Goal: Transaction & Acquisition: Purchase product/service

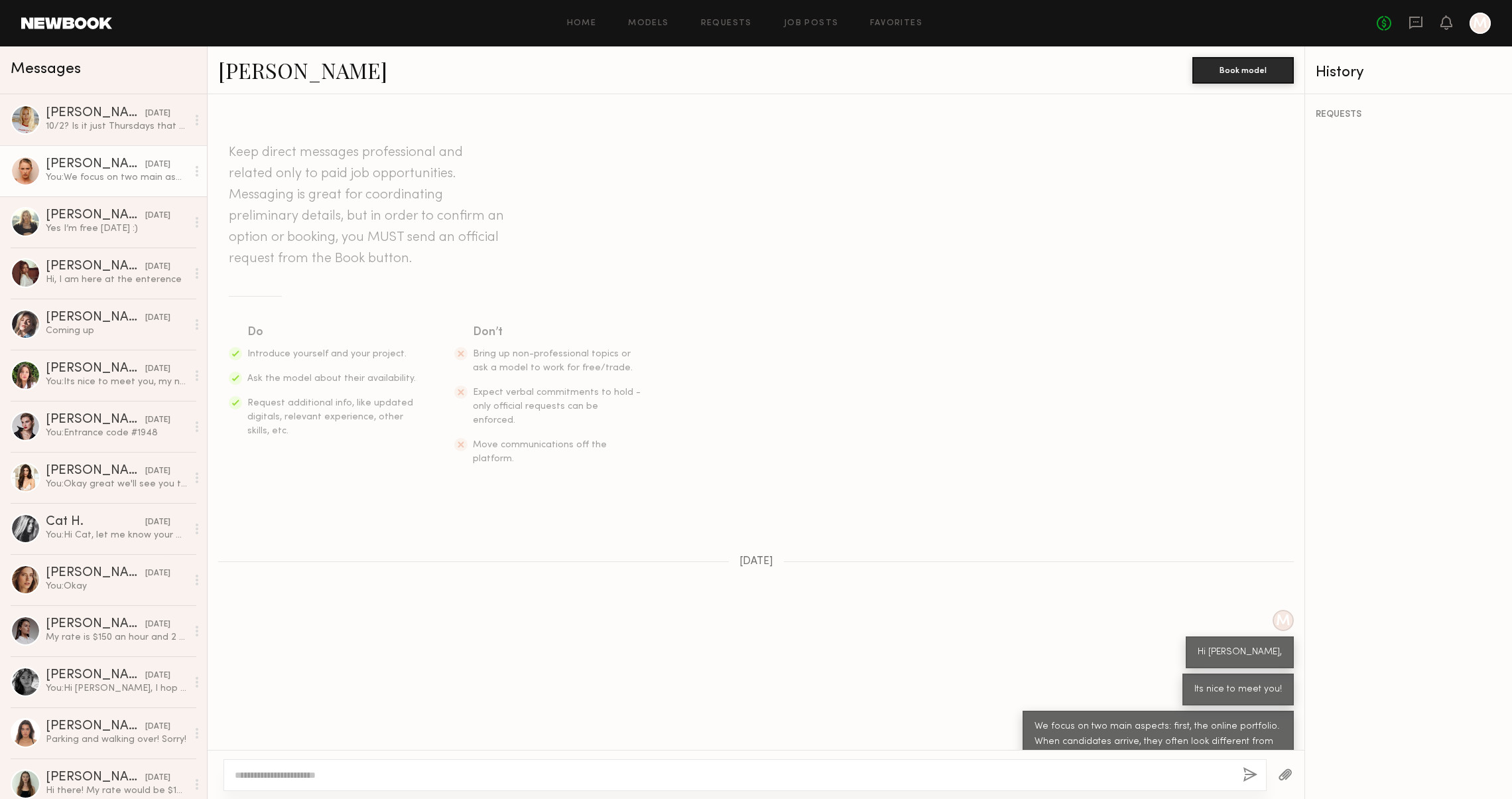
scroll to position [115, 0]
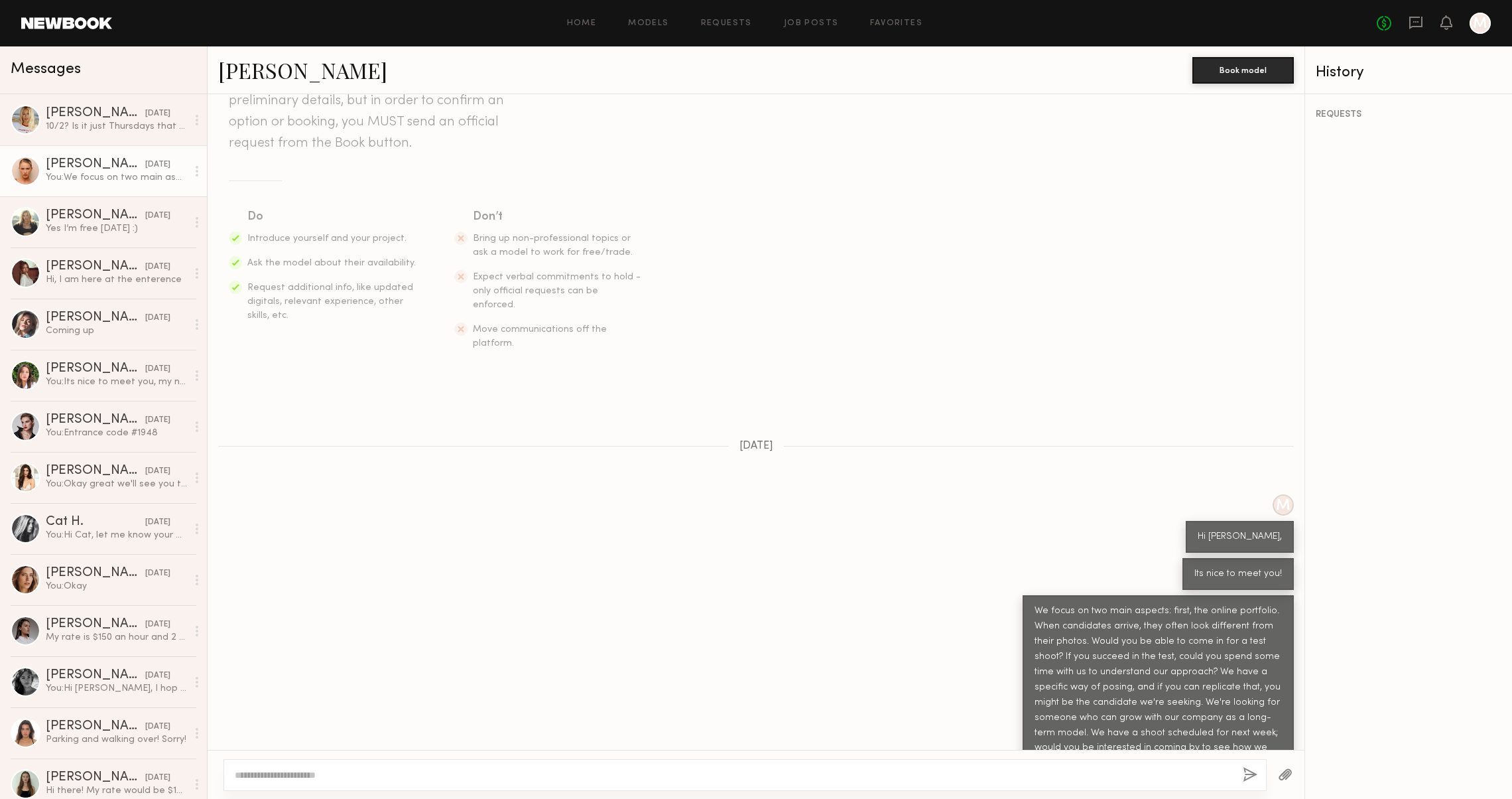
click at [72, 27] on link at bounding box center [66, 24] width 90 height 12
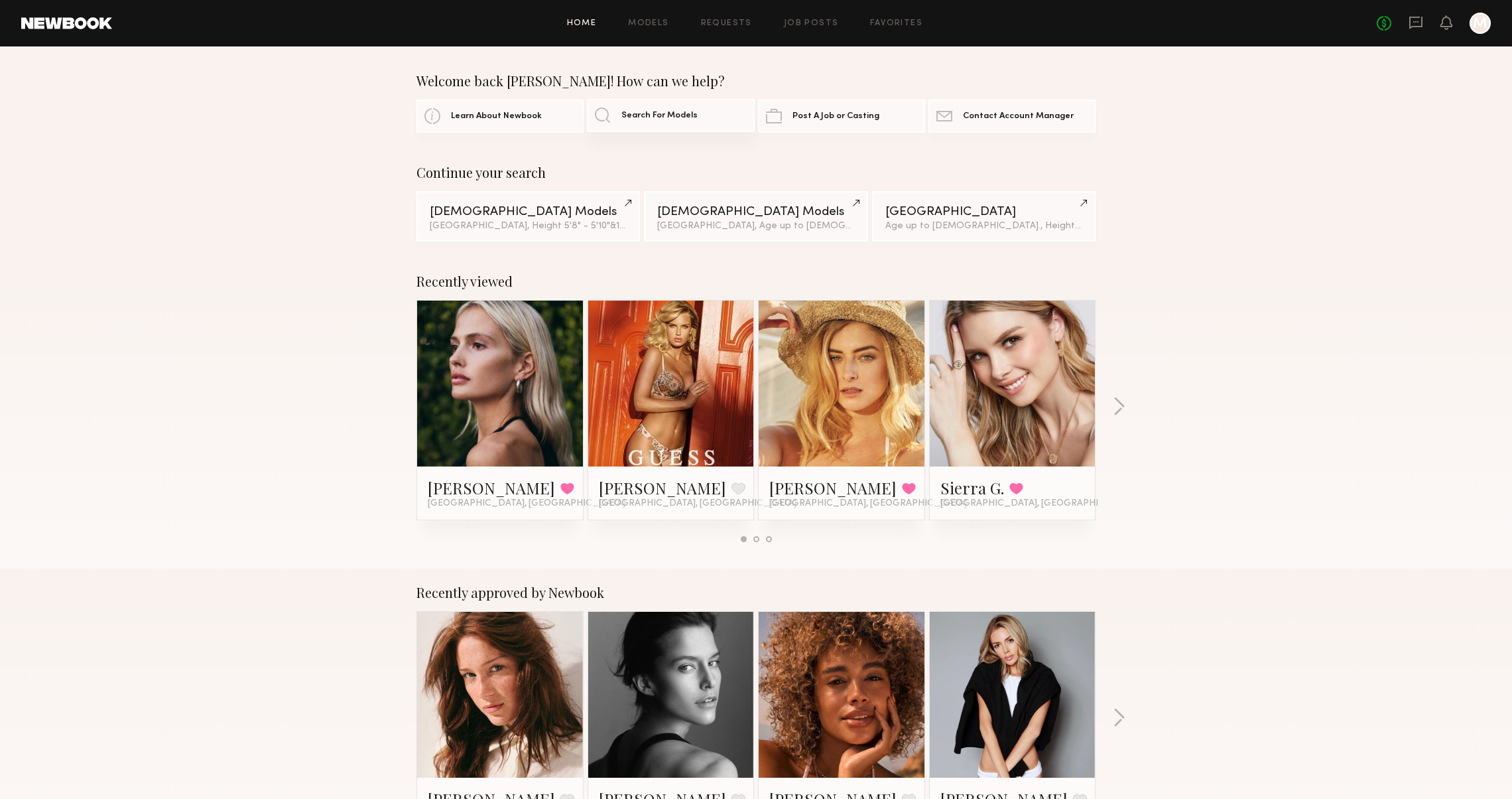
click at [661, 115] on span "Search For Models" at bounding box center [659, 116] width 76 height 9
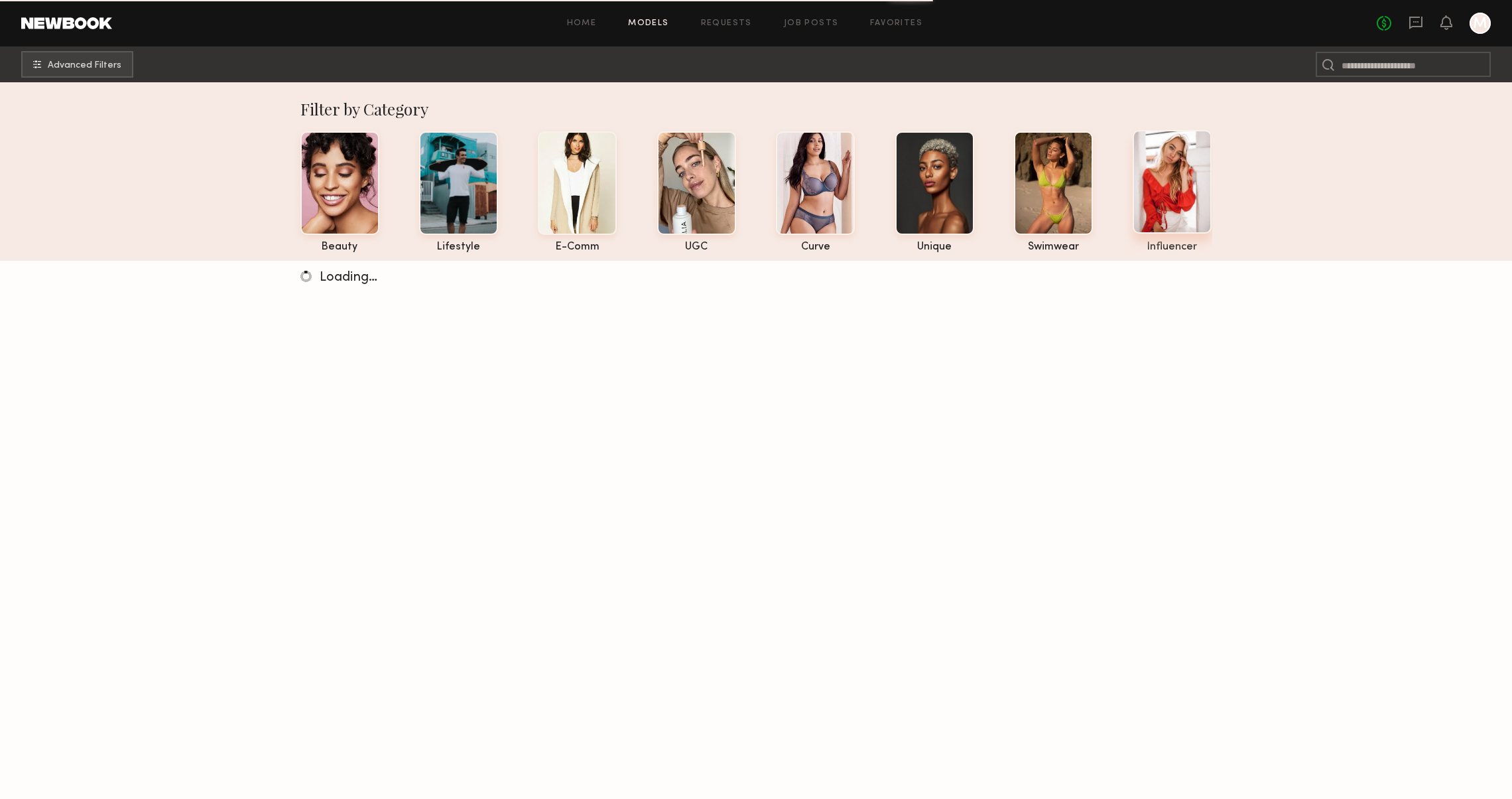
click at [1162, 229] on div at bounding box center [1172, 182] width 79 height 104
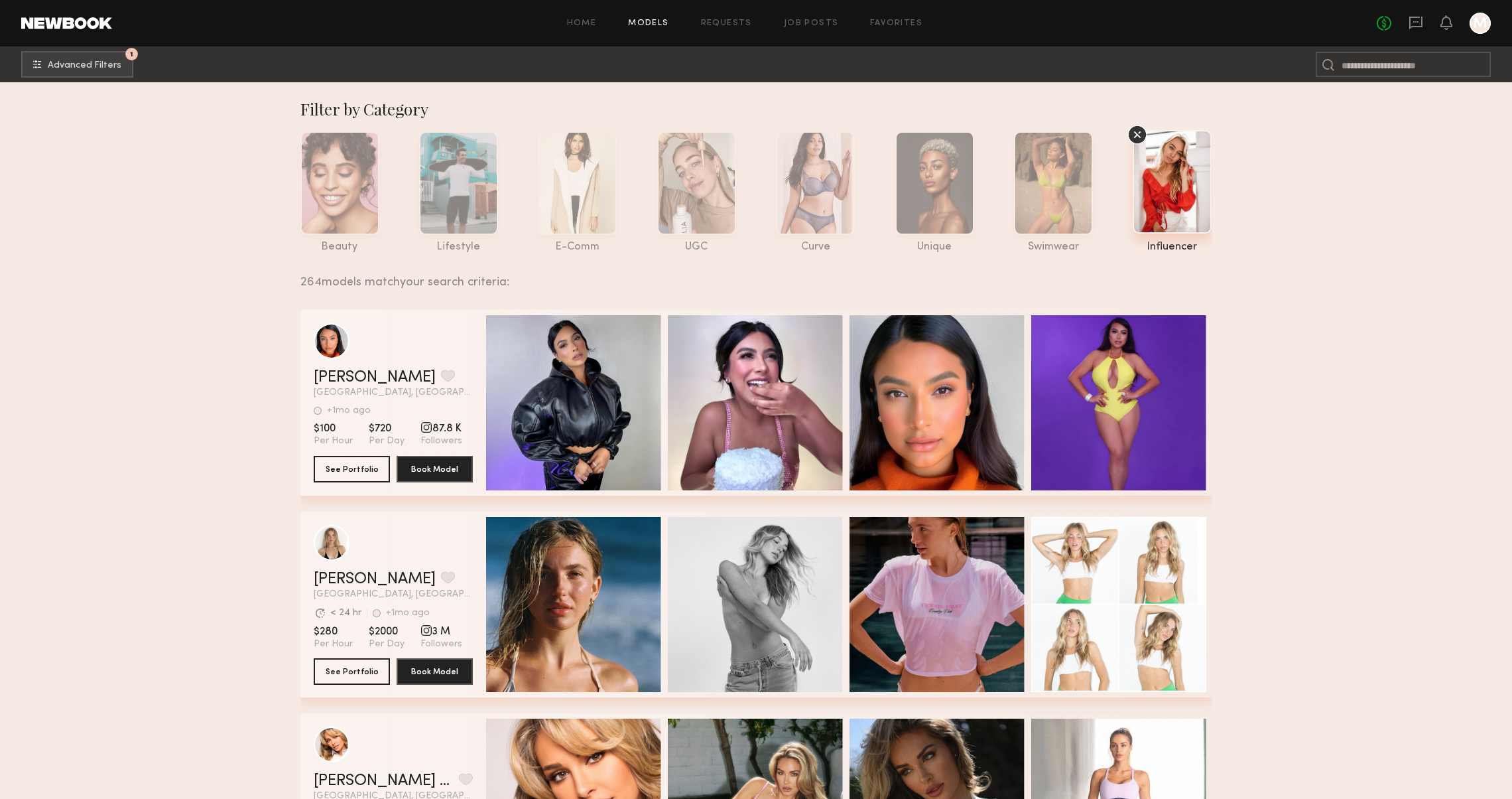
click at [1162, 229] on div at bounding box center [1172, 182] width 79 height 104
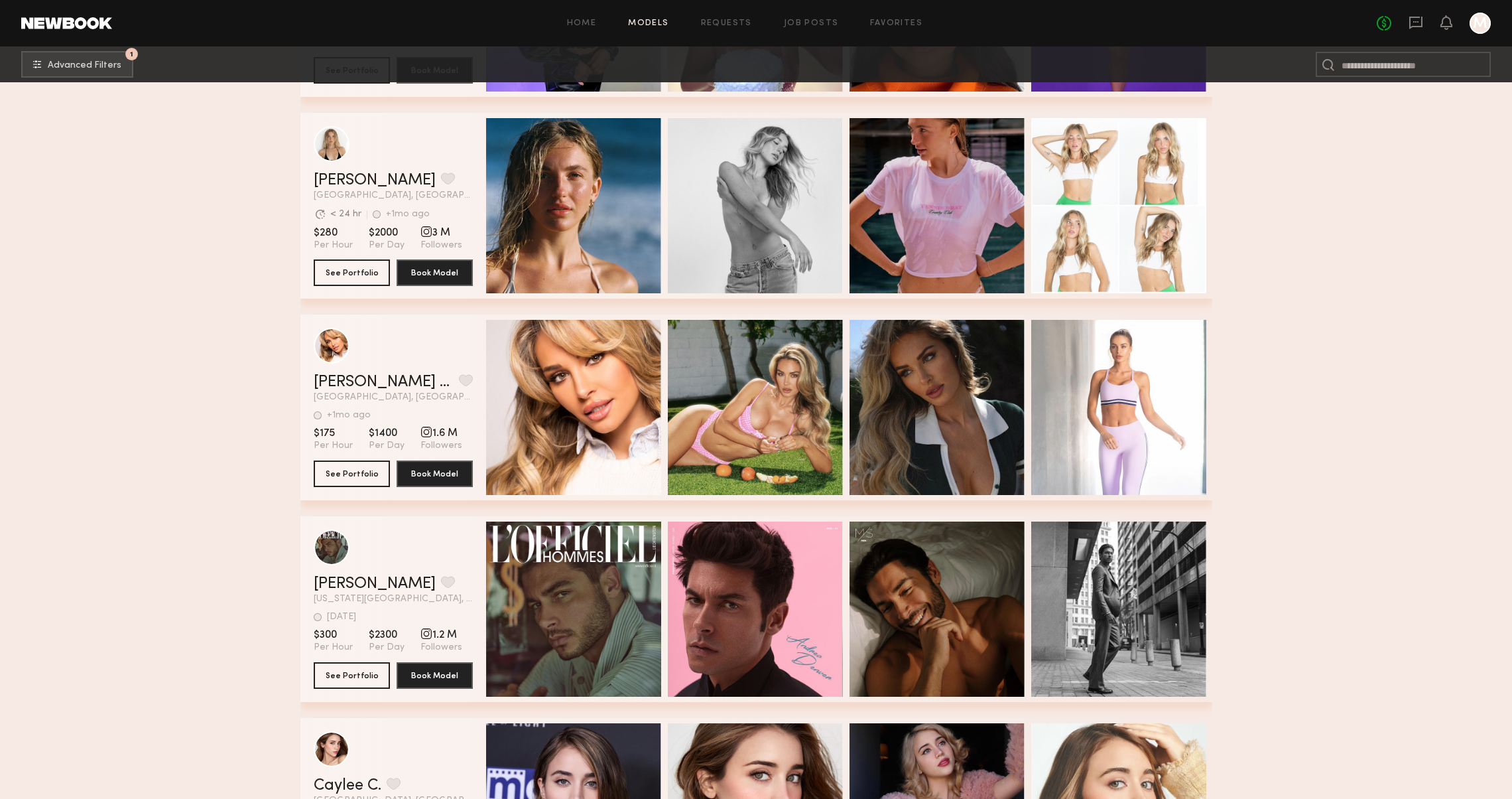
scroll to position [396, 0]
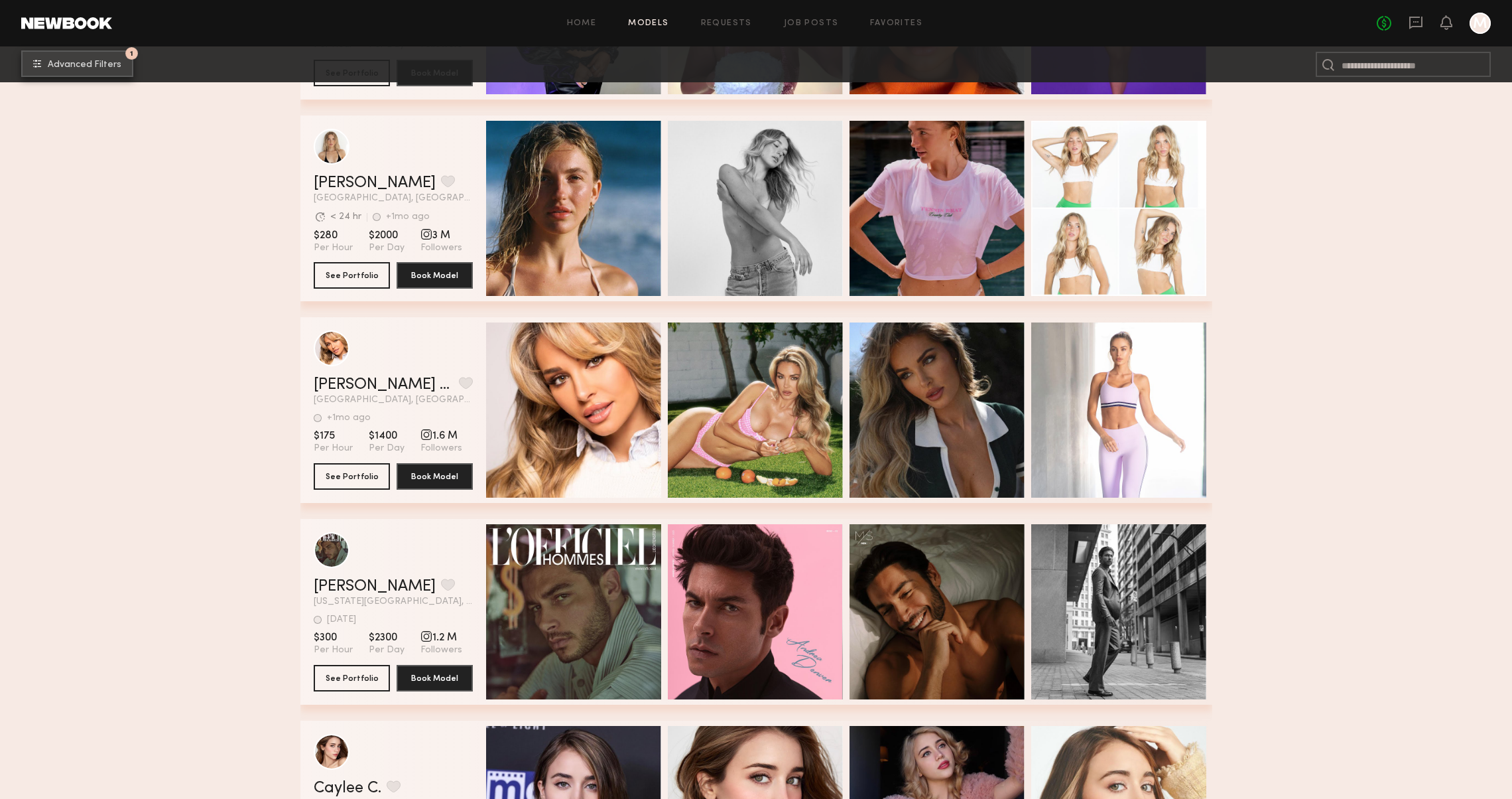
click at [83, 56] on button "1 Advanced Filters" at bounding box center [77, 63] width 112 height 26
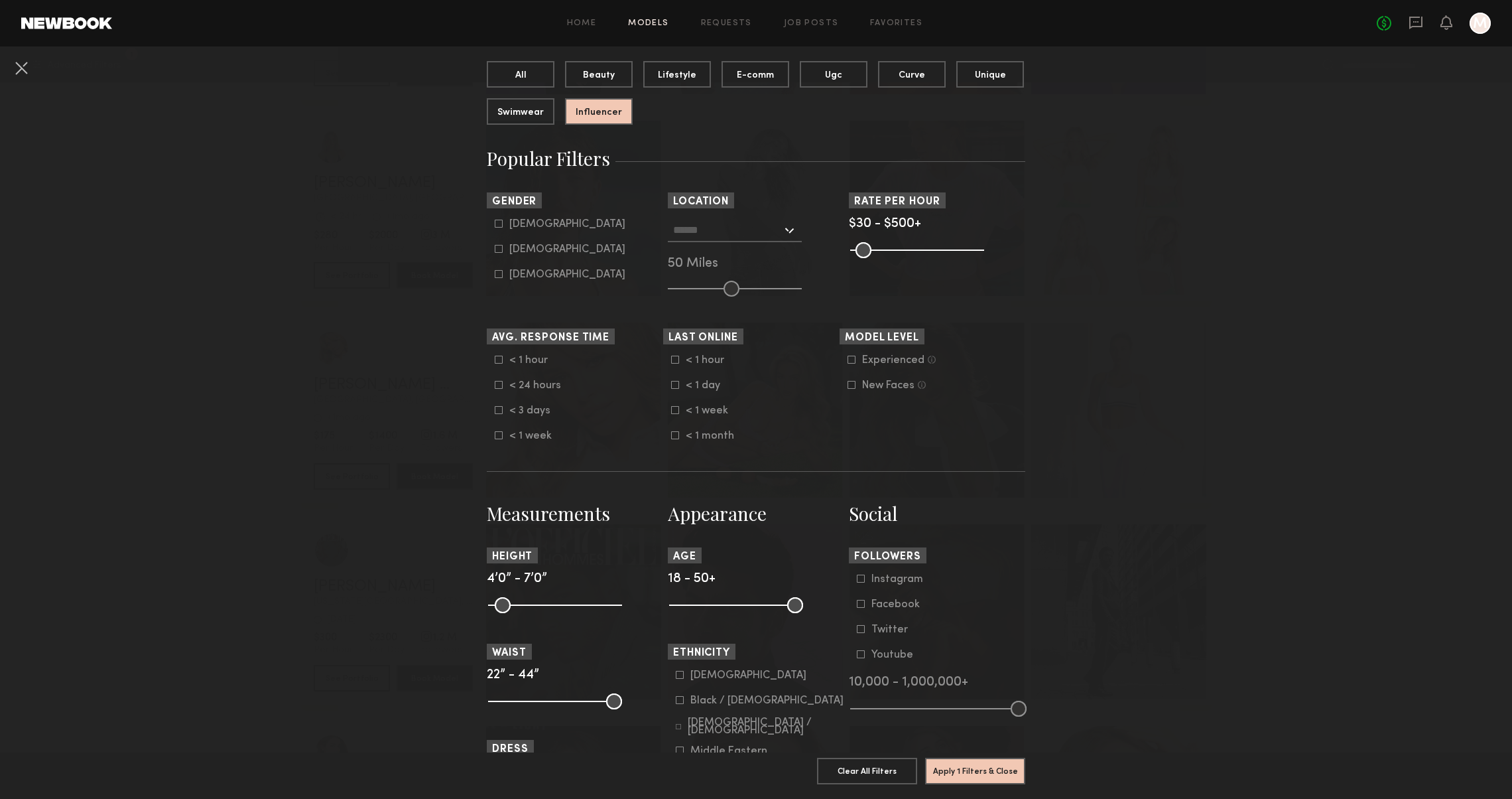
scroll to position [139, 0]
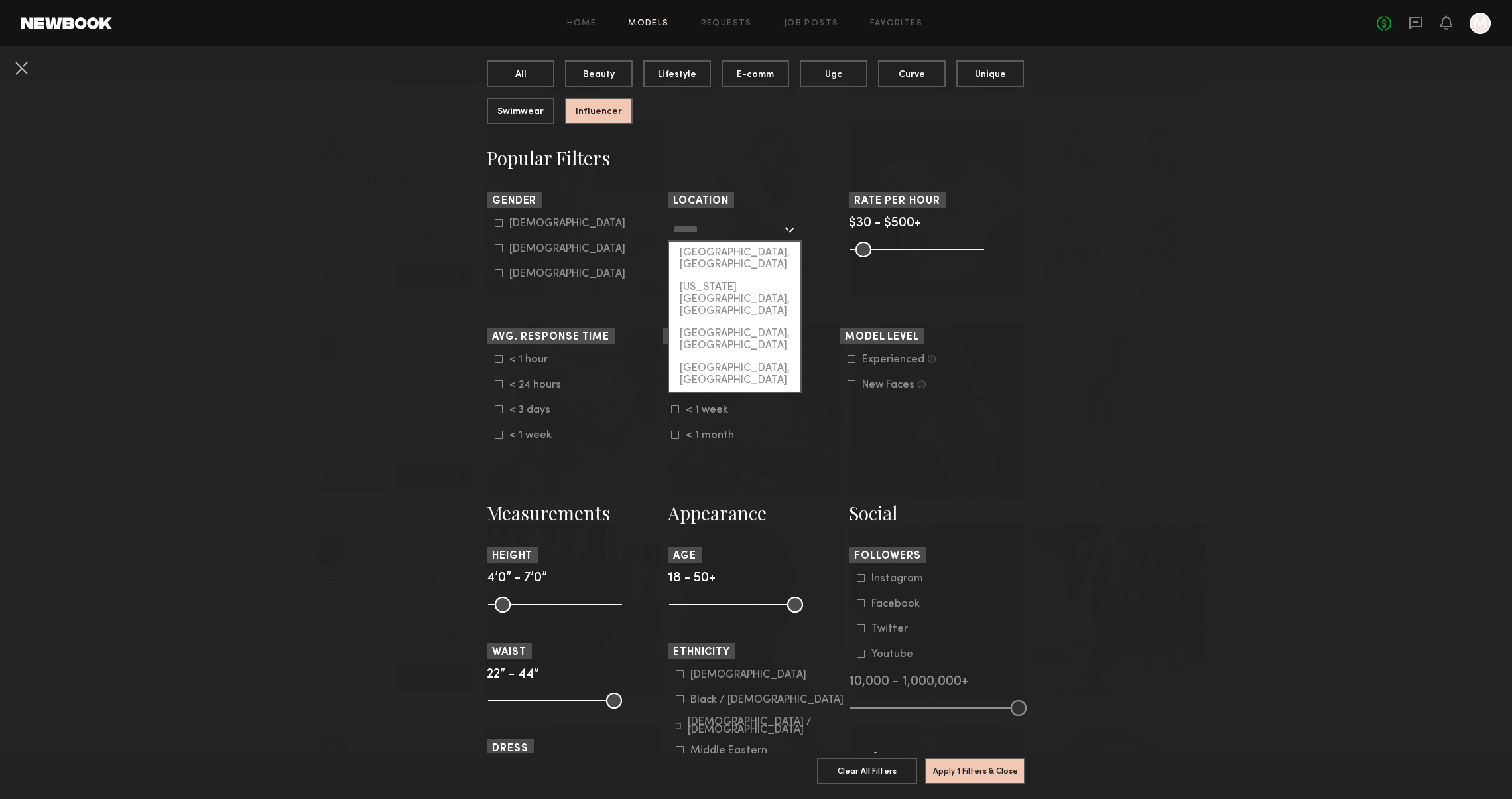
click at [747, 223] on input "text" at bounding box center [727, 229] width 109 height 23
click at [743, 258] on div "[GEOGRAPHIC_DATA], [GEOGRAPHIC_DATA]" at bounding box center [734, 258] width 131 height 34
type input "**********"
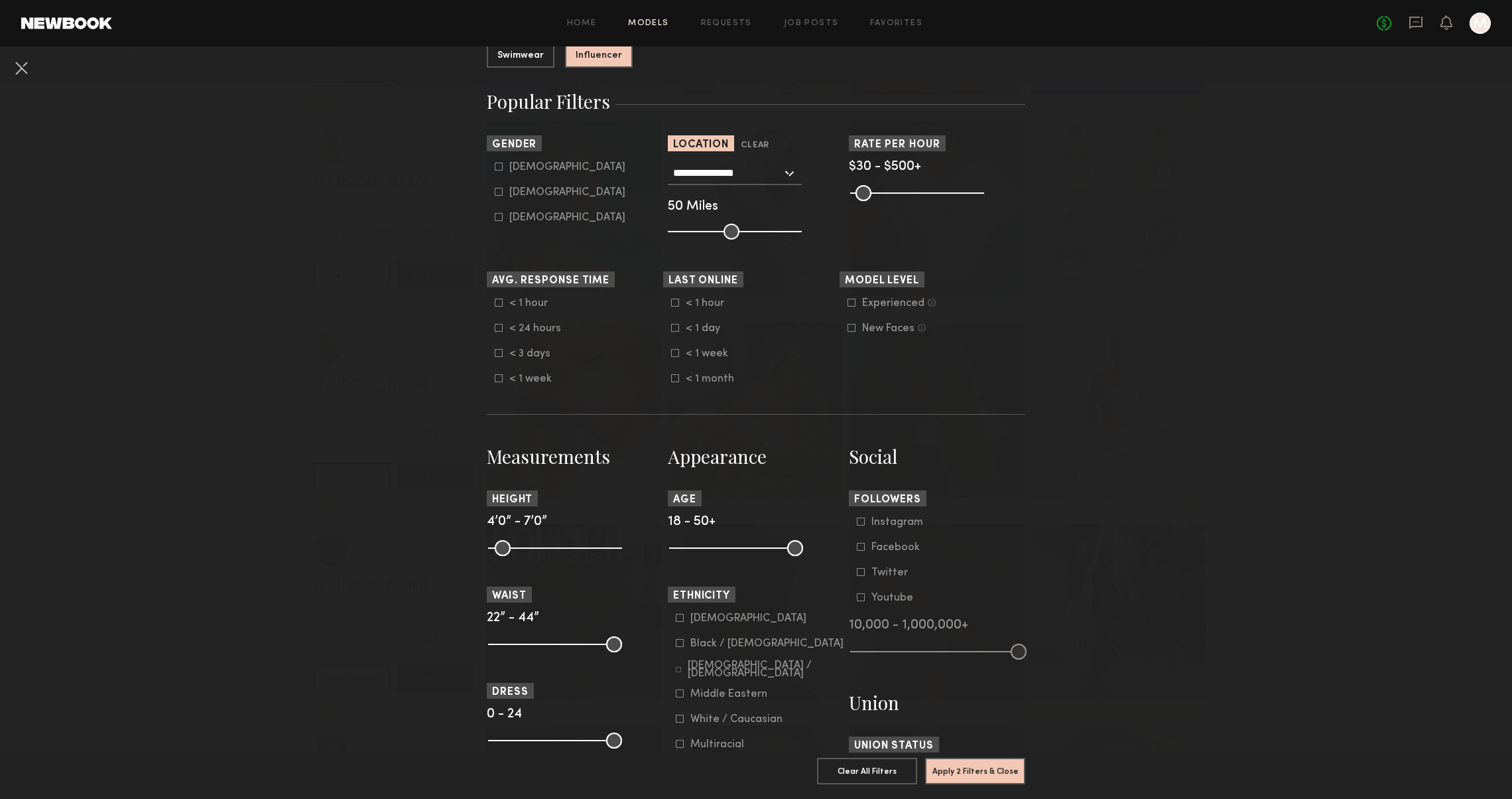
scroll to position [224, 0]
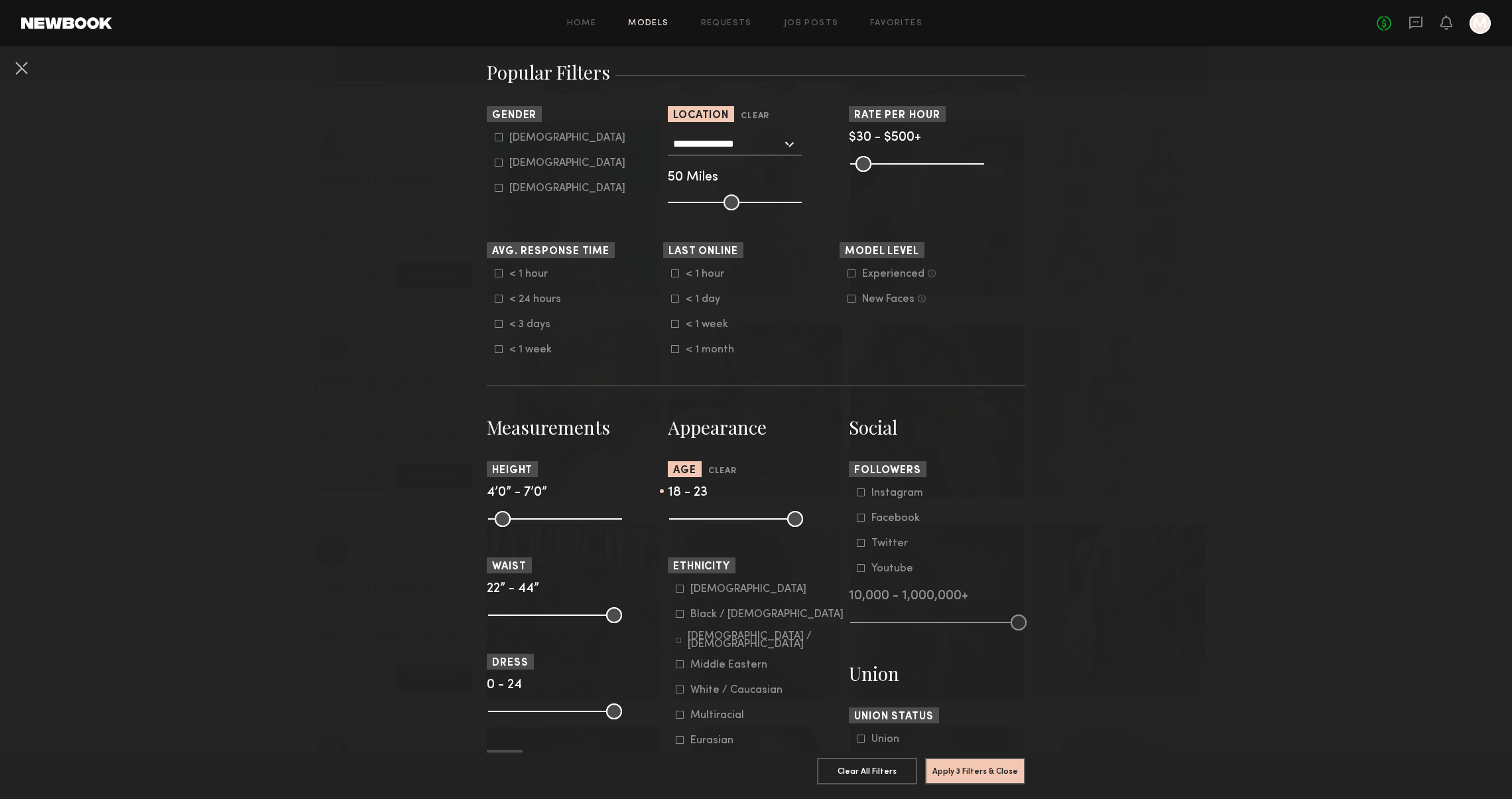
drag, startPoint x: 801, startPoint y: 520, endPoint x: 696, endPoint y: 513, distance: 105.2
type input "**"
click at [696, 513] on input "range" at bounding box center [736, 519] width 134 height 16
click at [966, 777] on button "Apply 3 Filters & Close" at bounding box center [975, 770] width 100 height 26
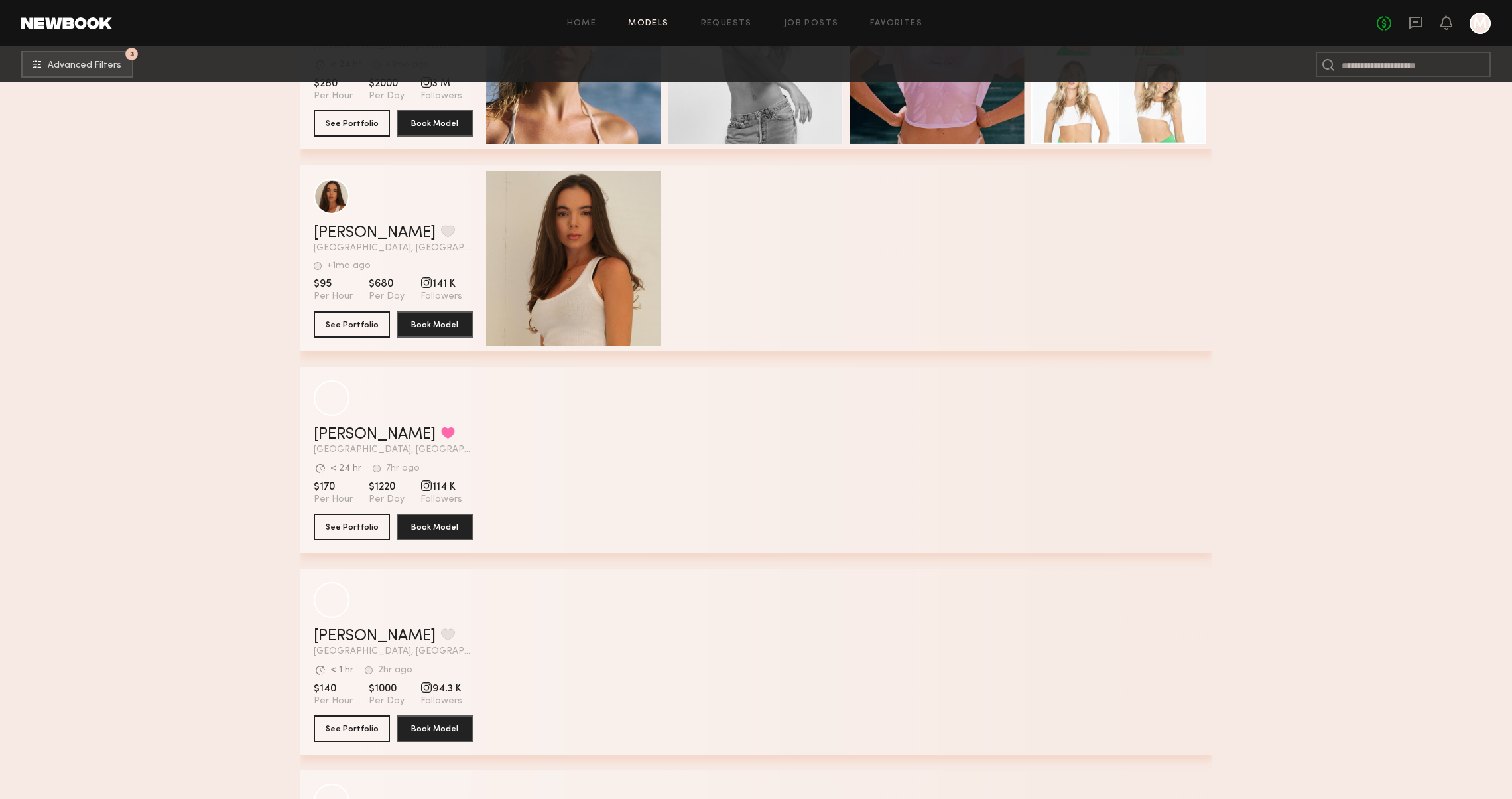
scroll to position [350, 0]
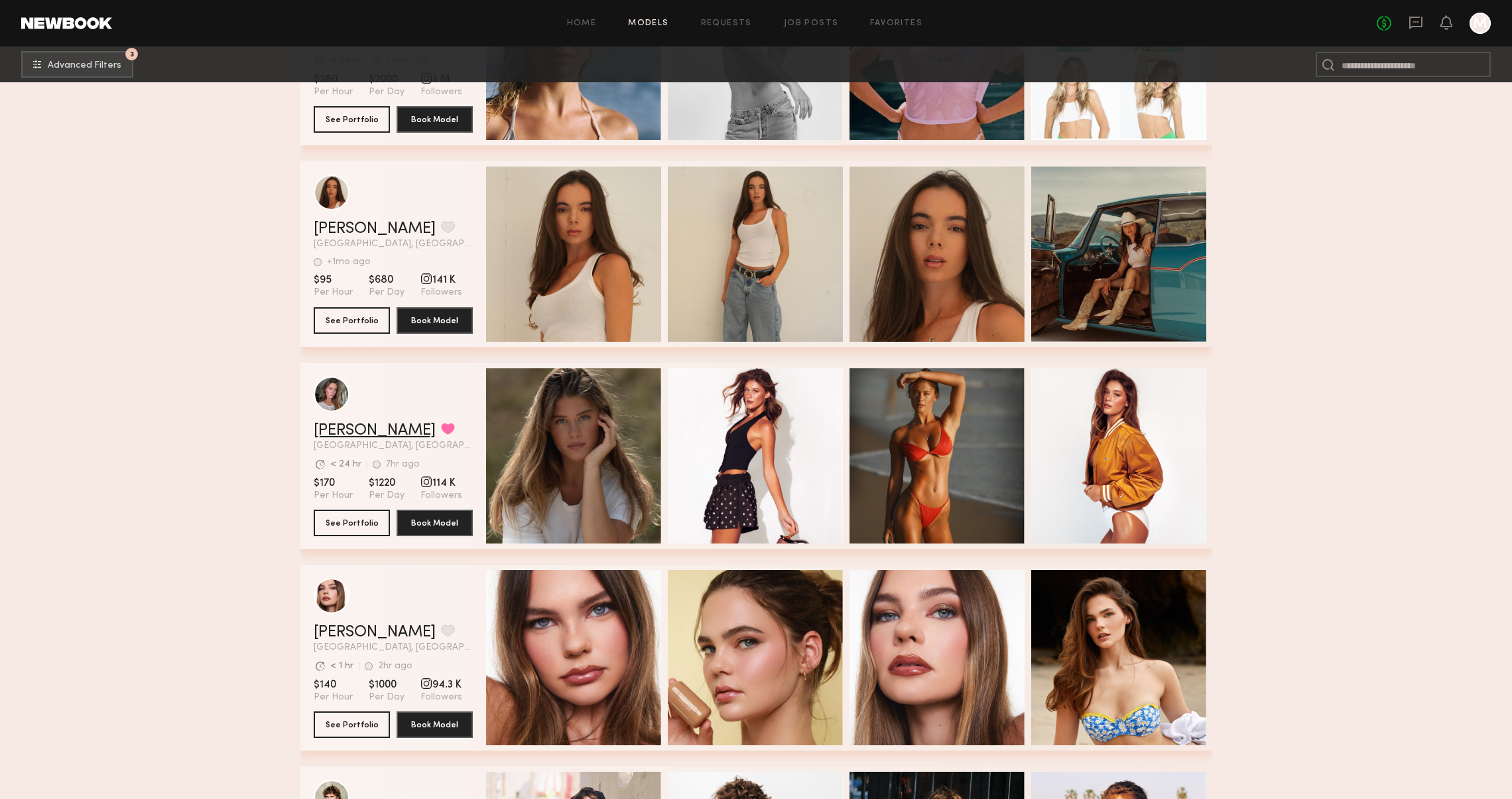
click at [353, 432] on link "[PERSON_NAME]" at bounding box center [374, 431] width 122 height 16
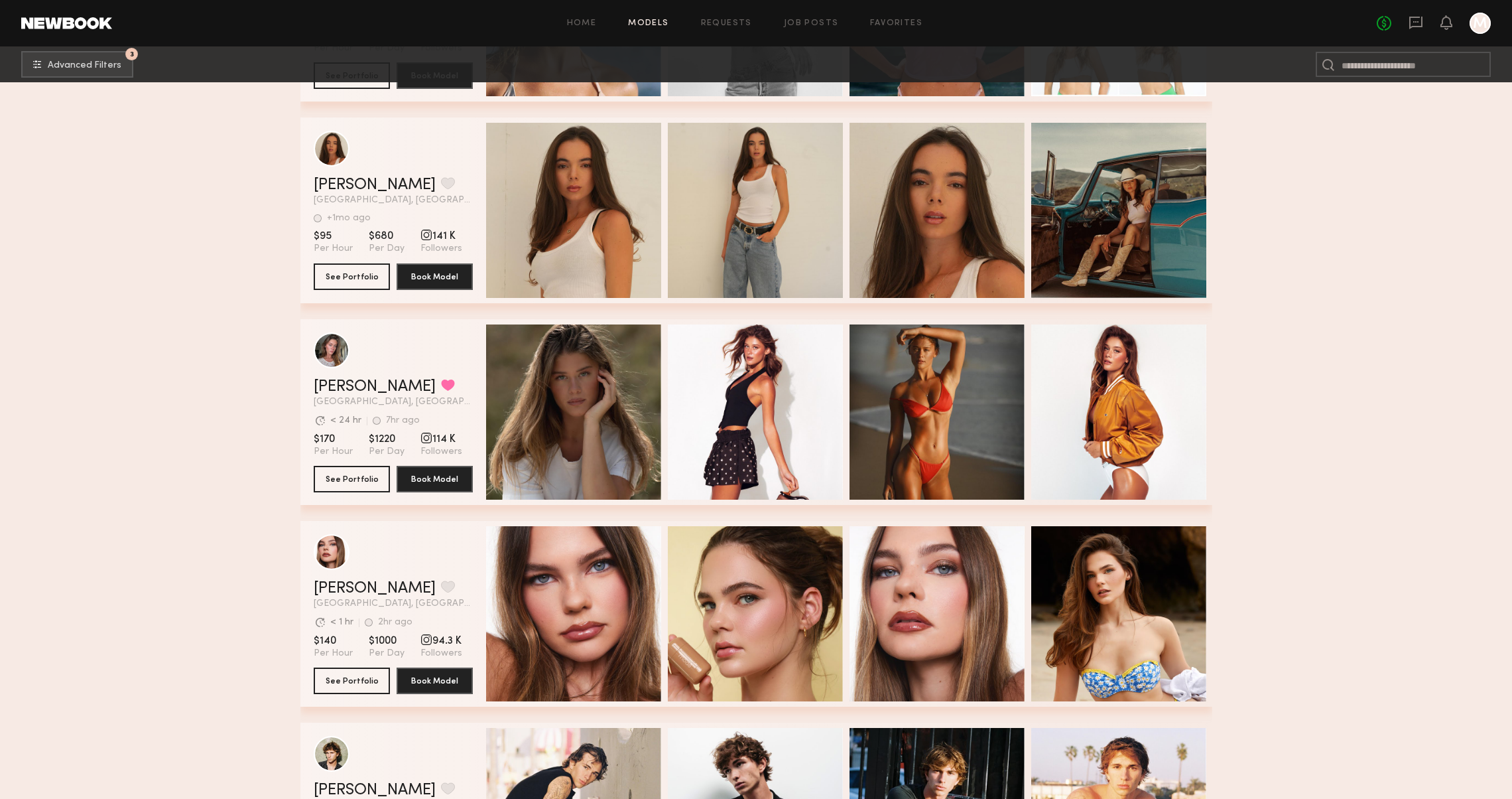
scroll to position [435, 0]
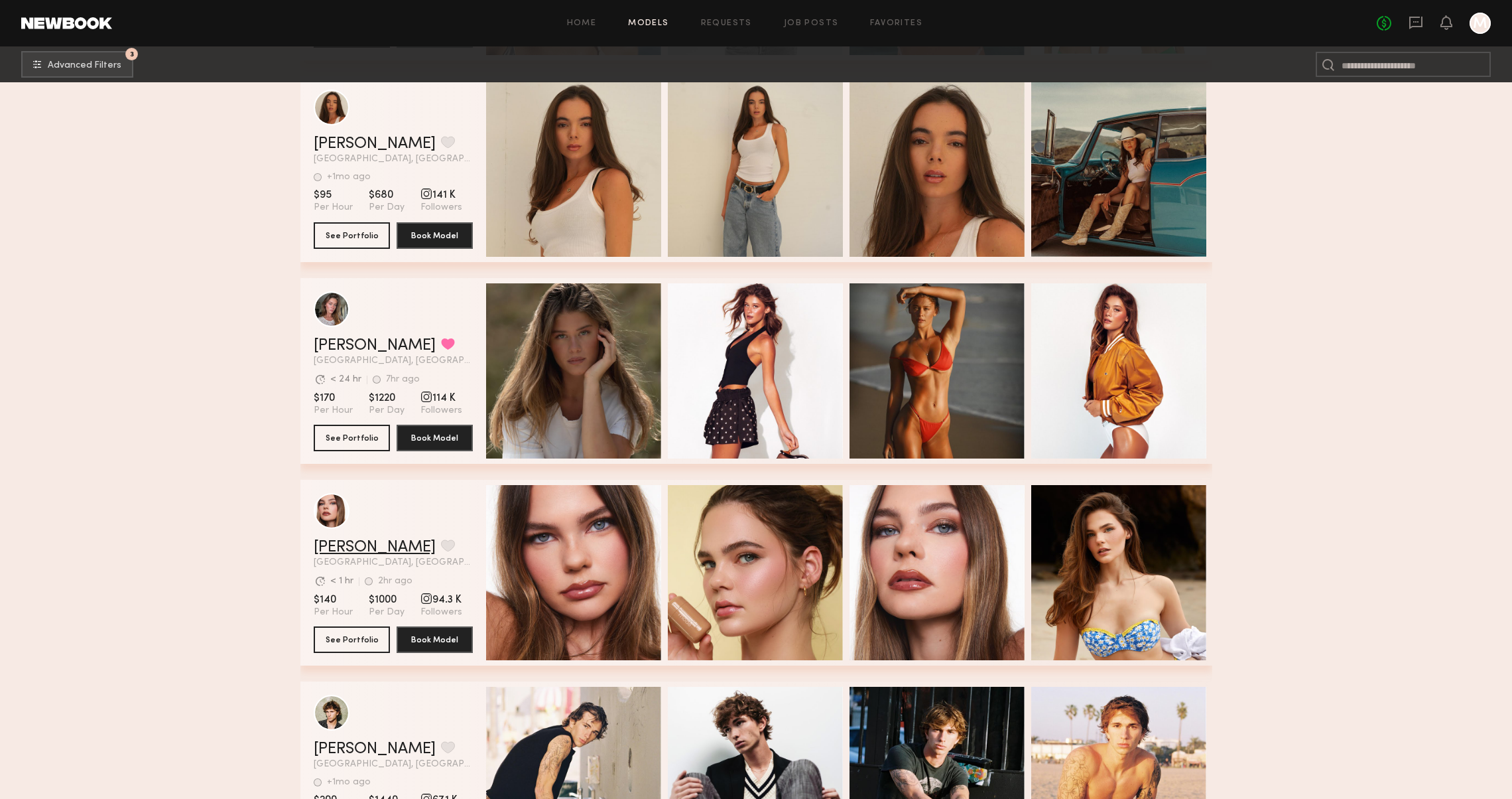
click at [318, 548] on link "[PERSON_NAME]" at bounding box center [374, 548] width 122 height 16
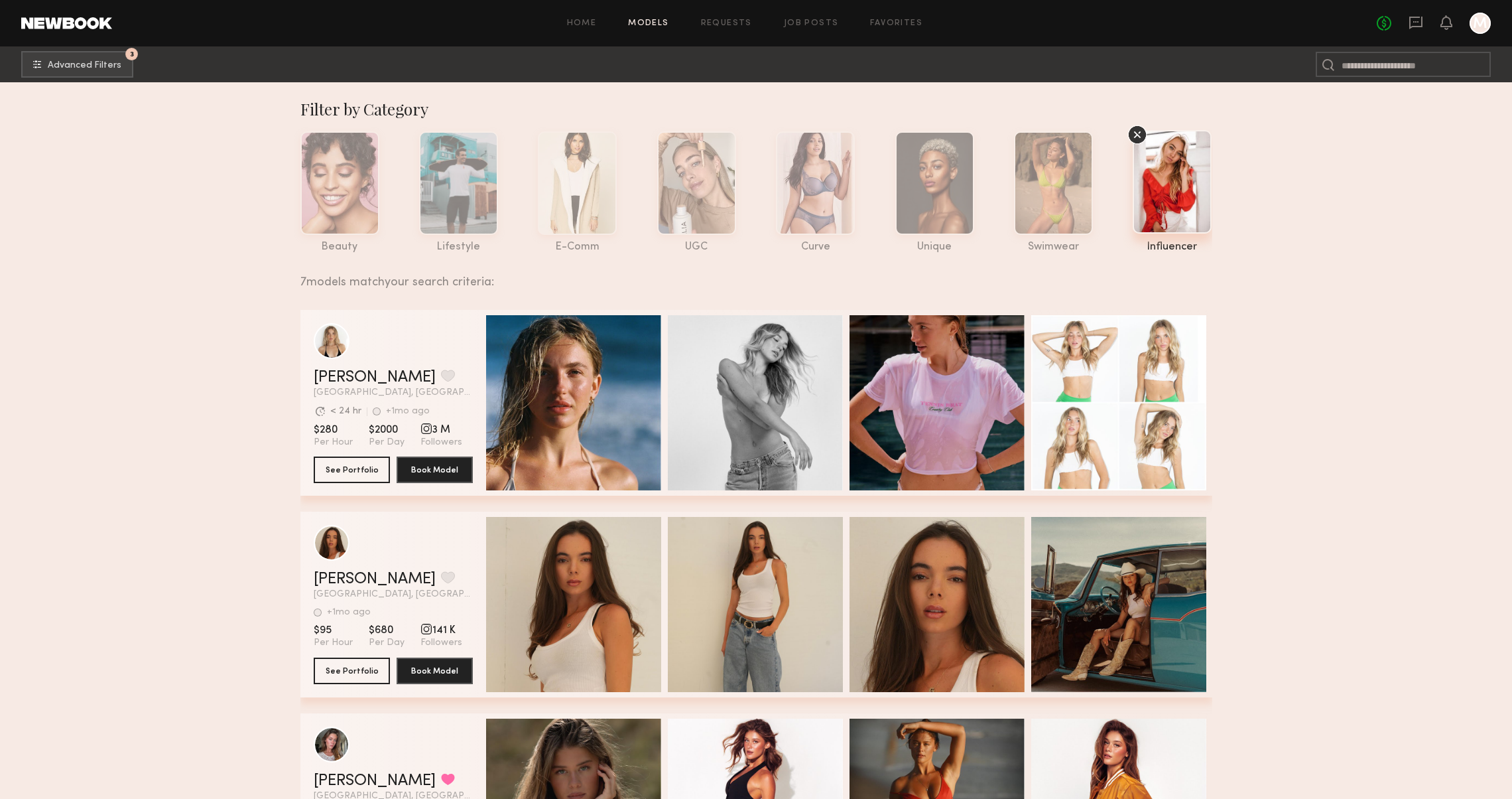
scroll to position [0, 0]
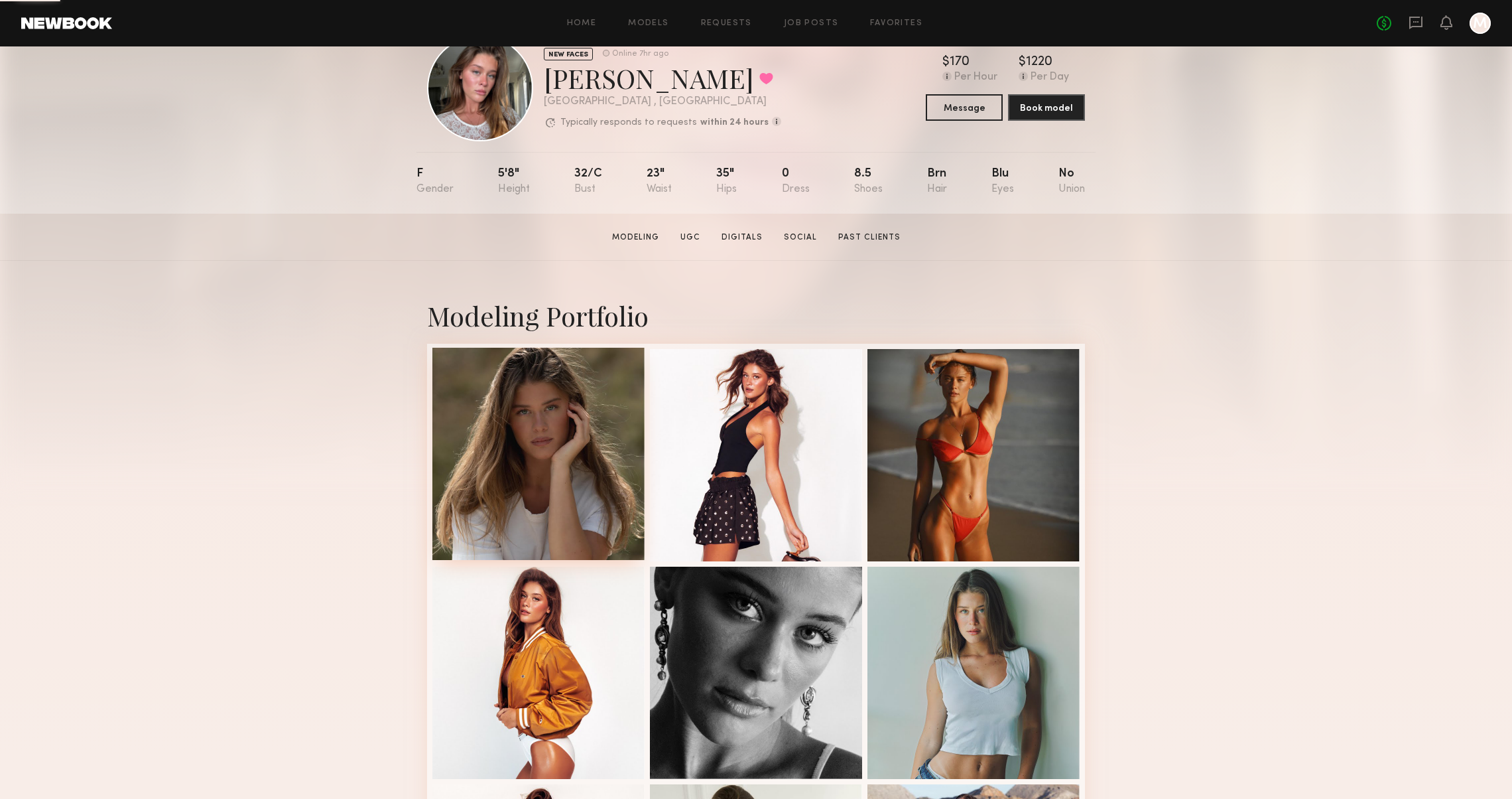
scroll to position [40, 0]
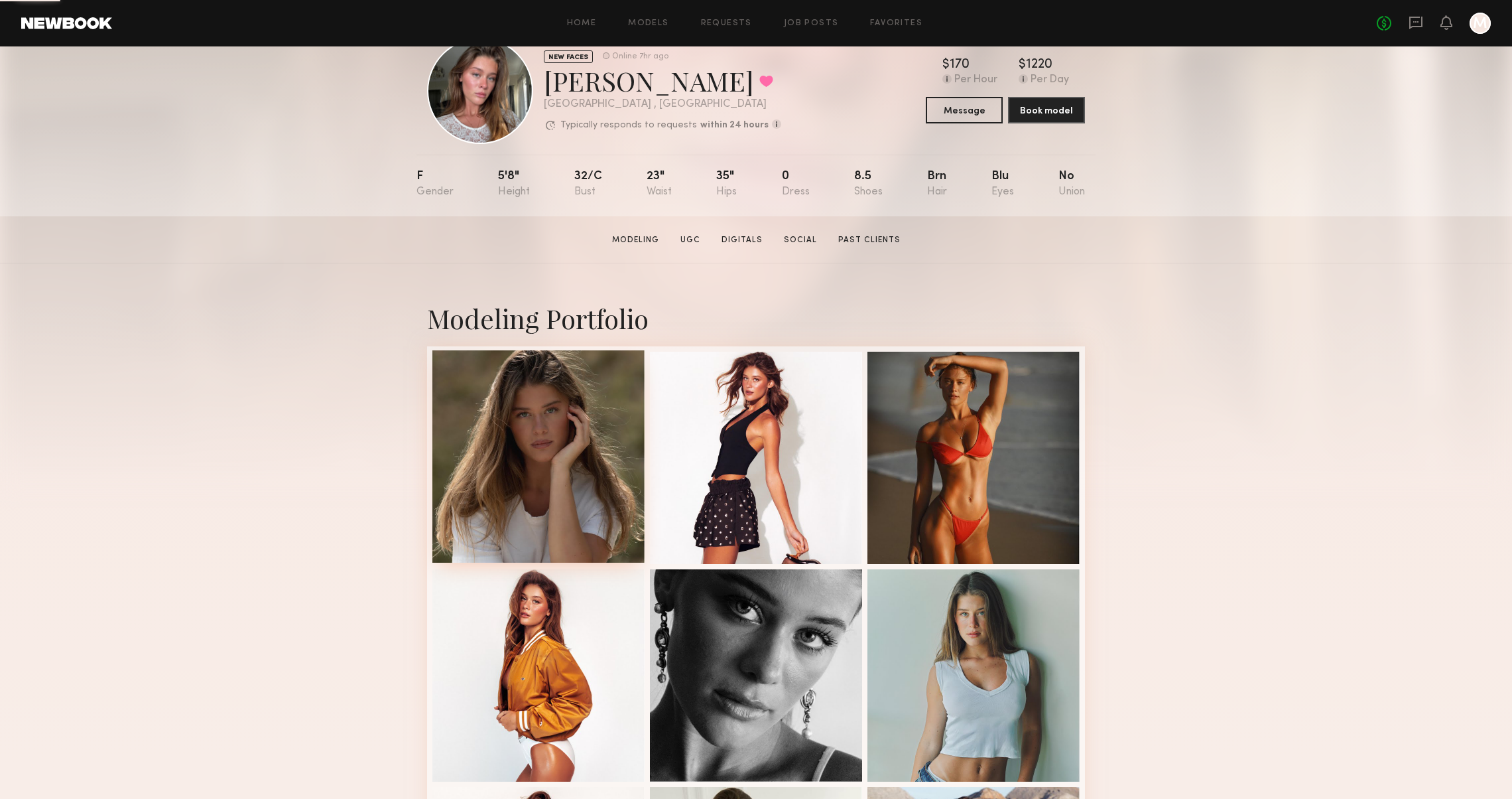
click at [597, 481] on div at bounding box center [539, 456] width 213 height 213
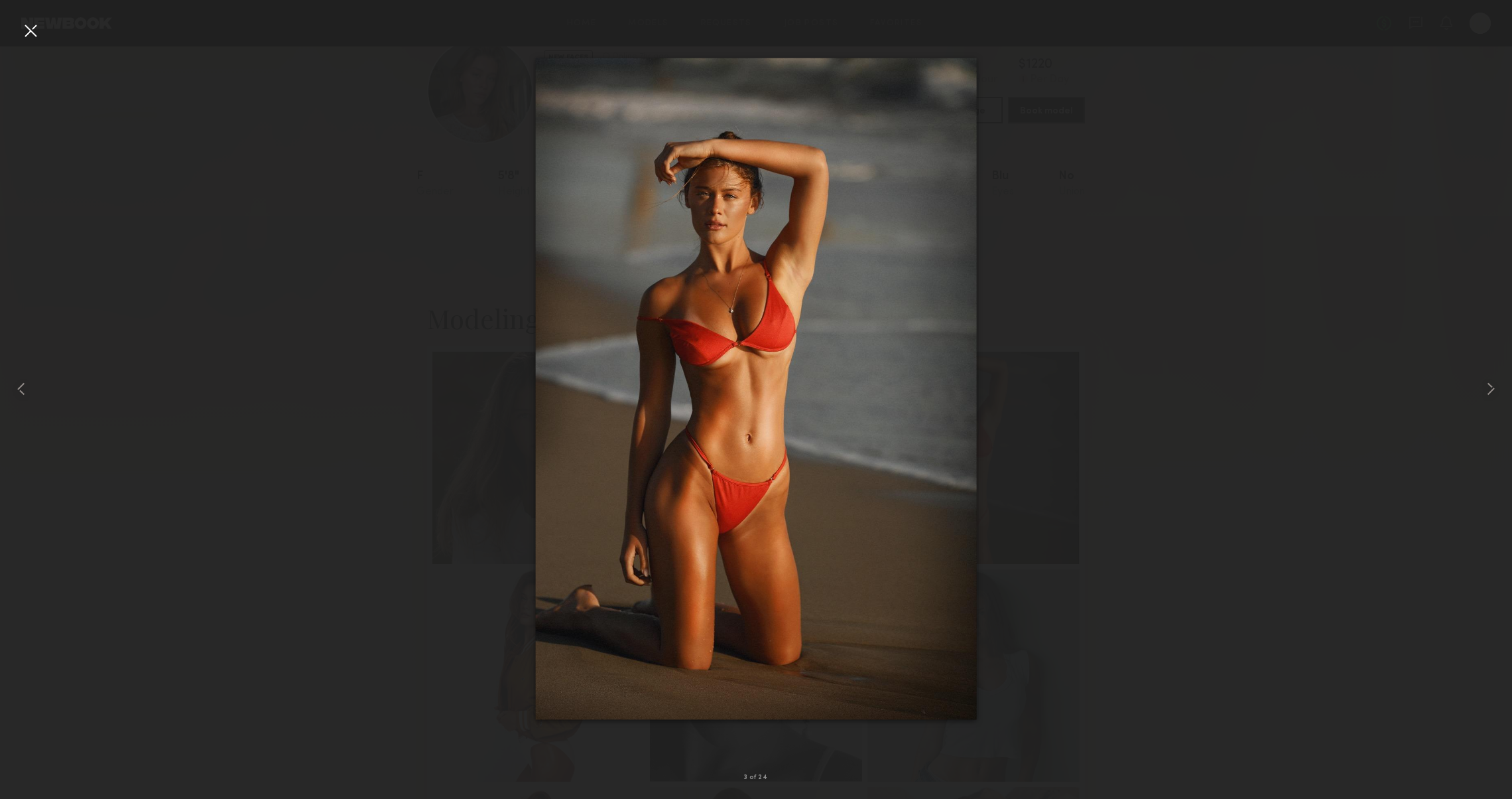
click at [39, 31] on div at bounding box center [31, 31] width 21 height 21
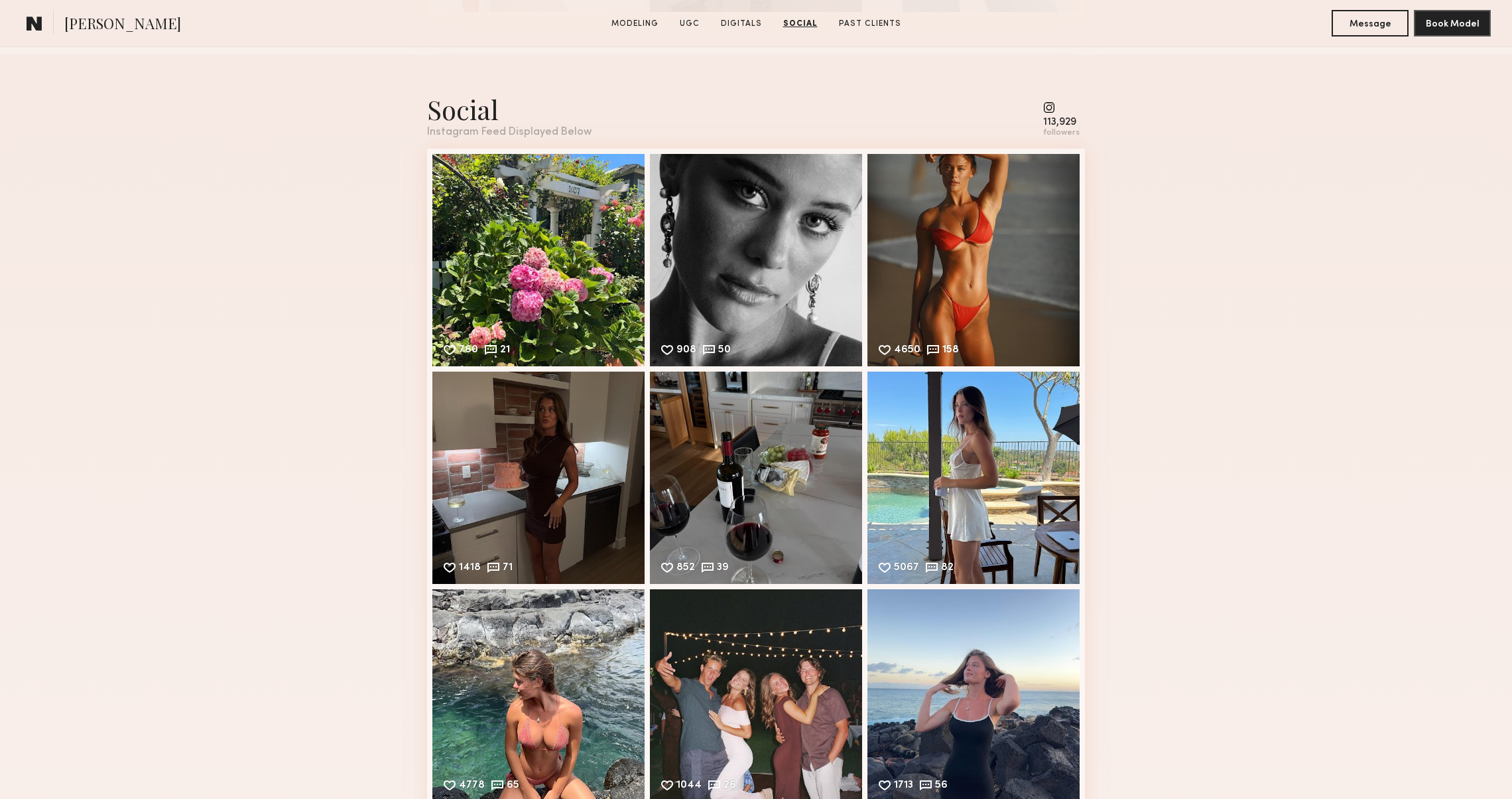
scroll to position [4191, 0]
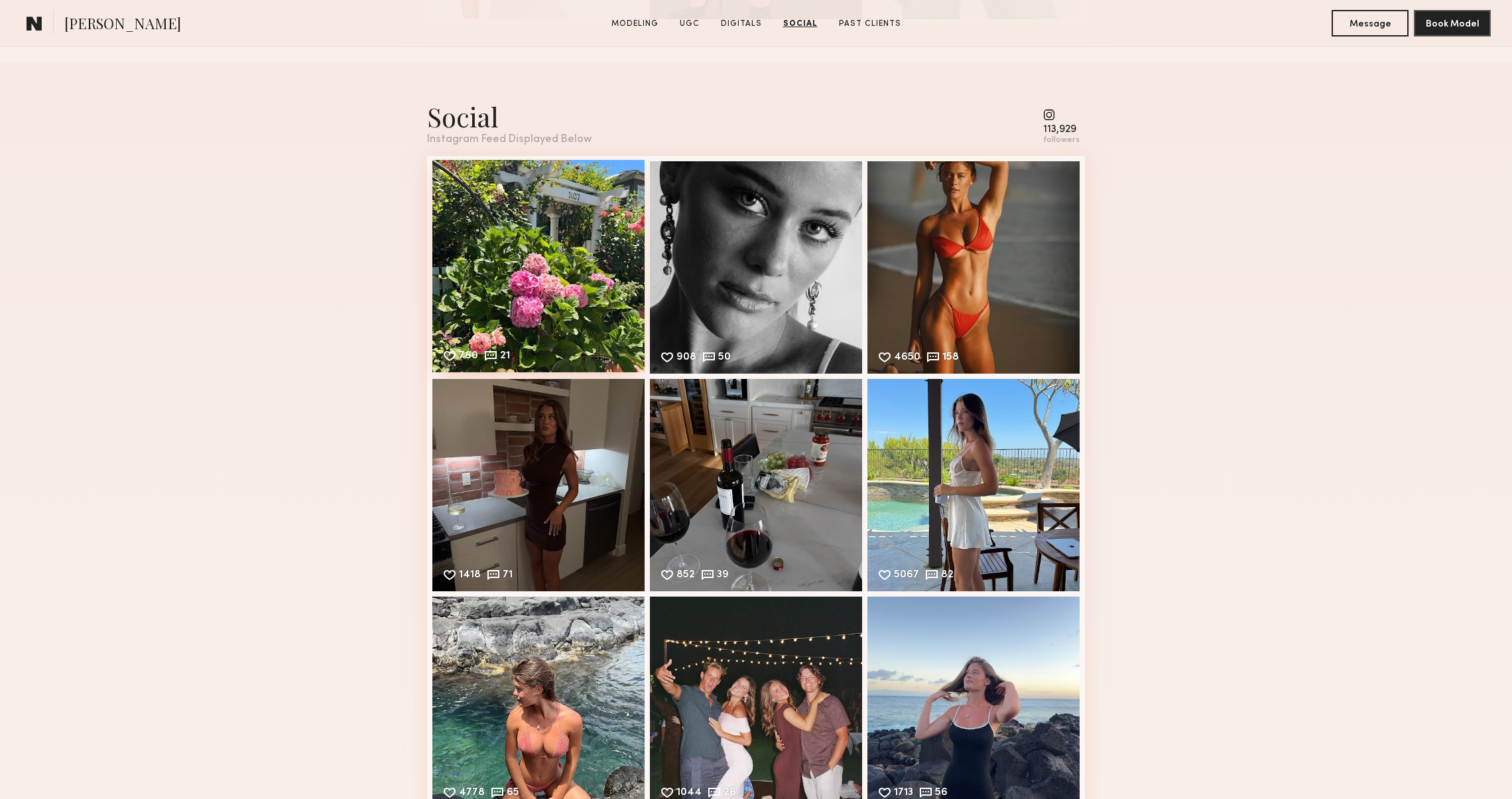
click at [452, 257] on div "760 21 Likes & comments displayed to show model’s engagement" at bounding box center [539, 266] width 213 height 213
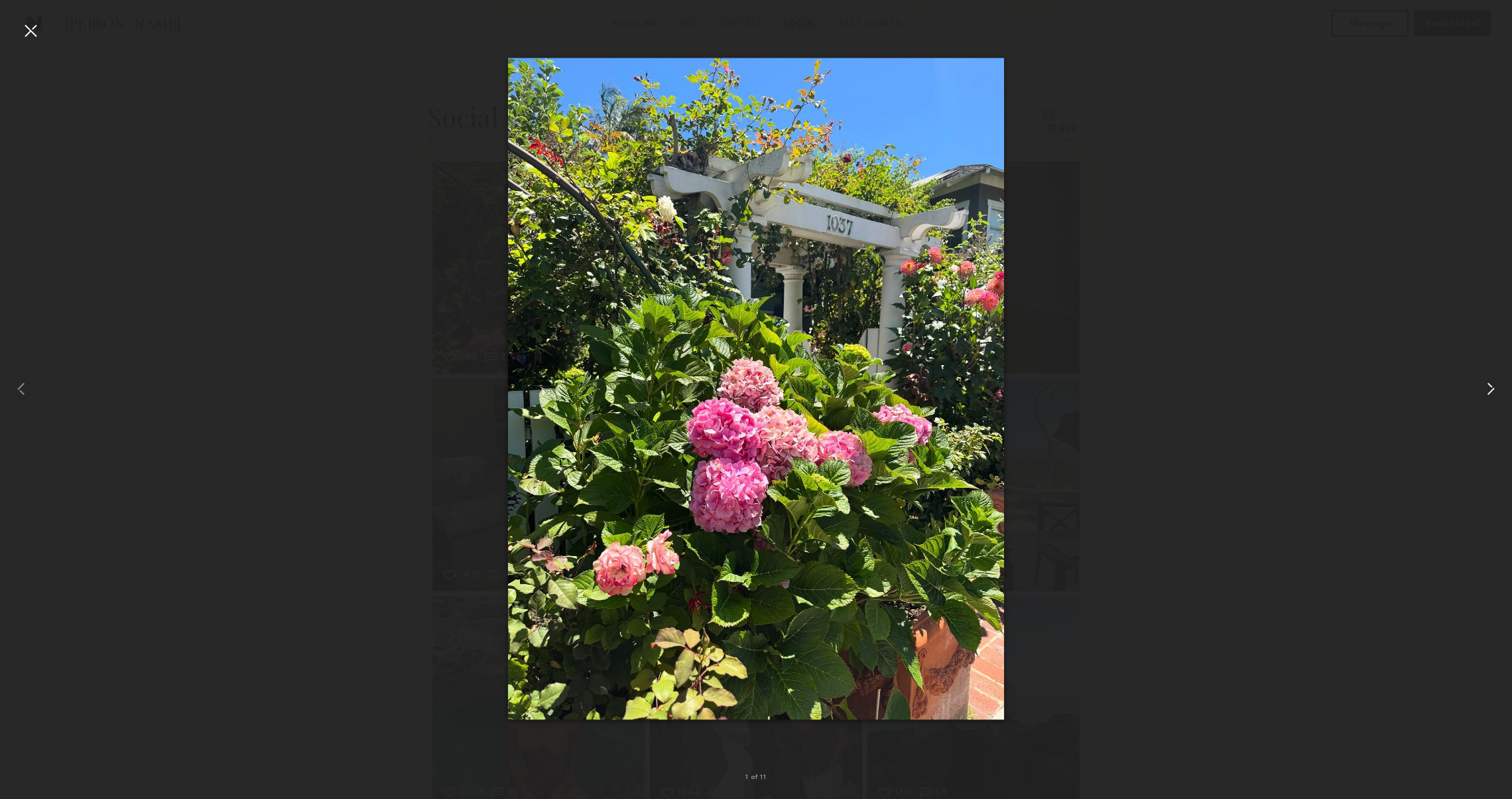
click at [1494, 387] on common-icon at bounding box center [1491, 389] width 21 height 21
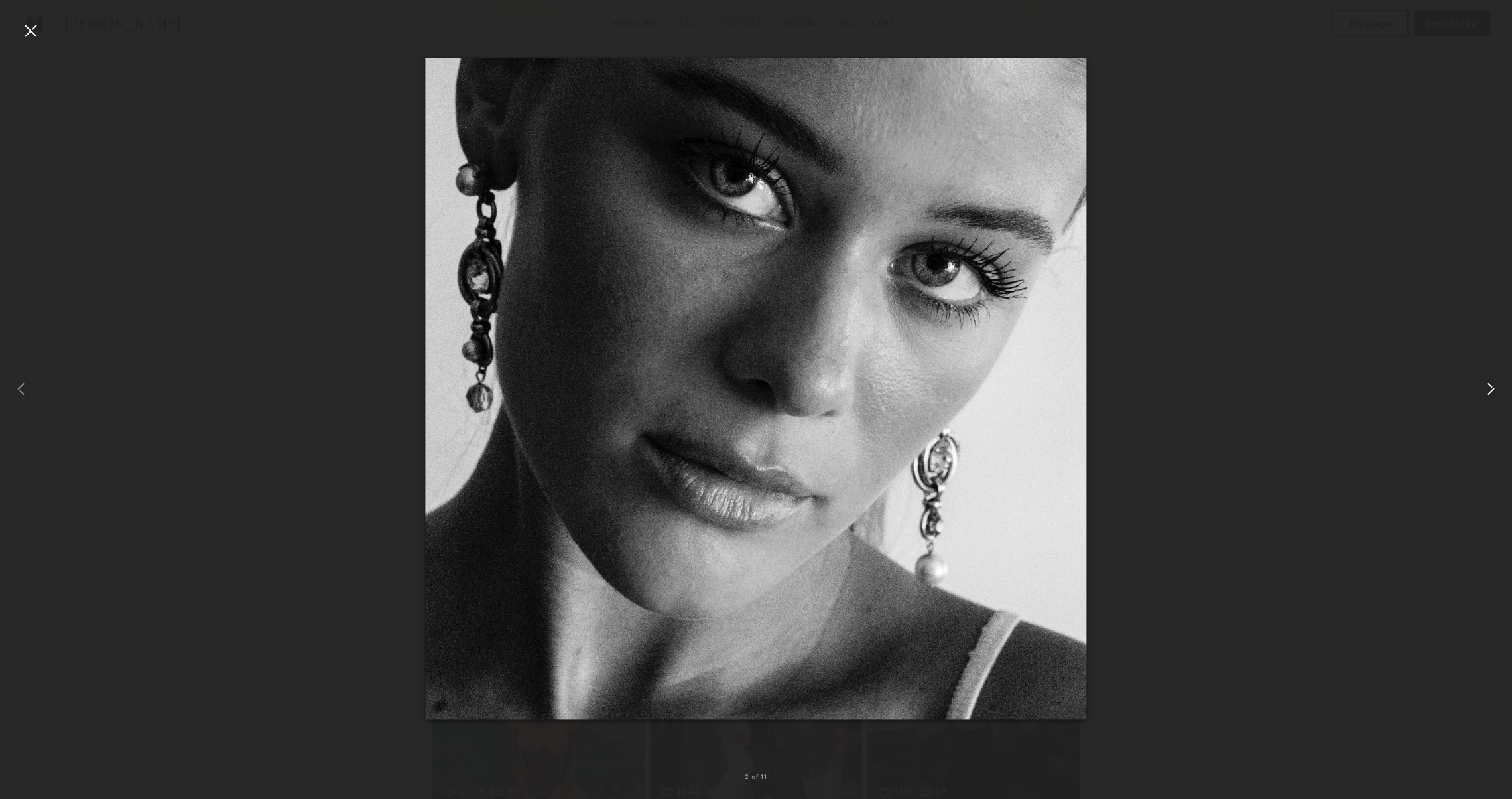
click at [1494, 387] on common-icon at bounding box center [1491, 389] width 21 height 21
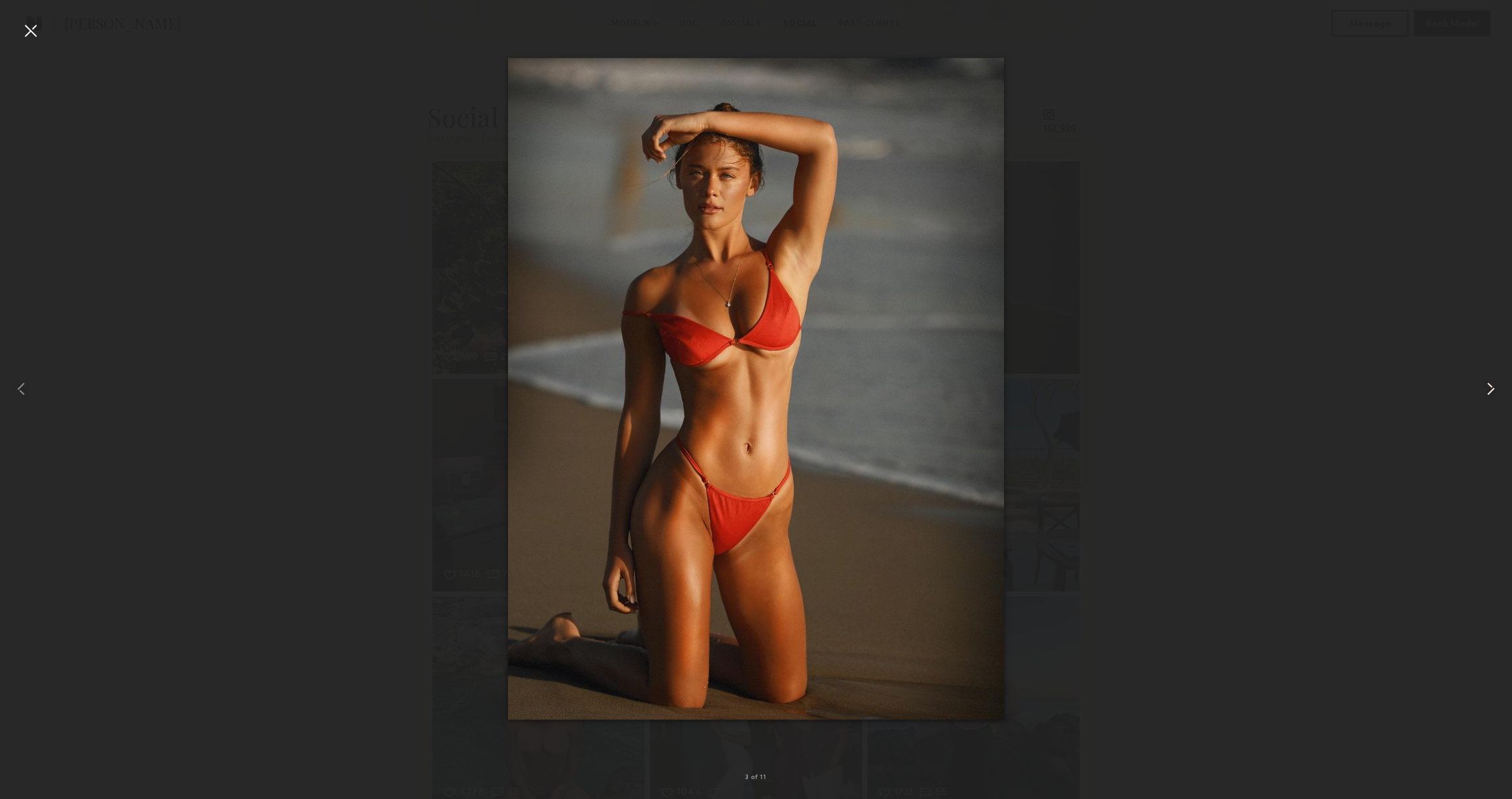
click at [1494, 387] on common-icon at bounding box center [1491, 389] width 21 height 21
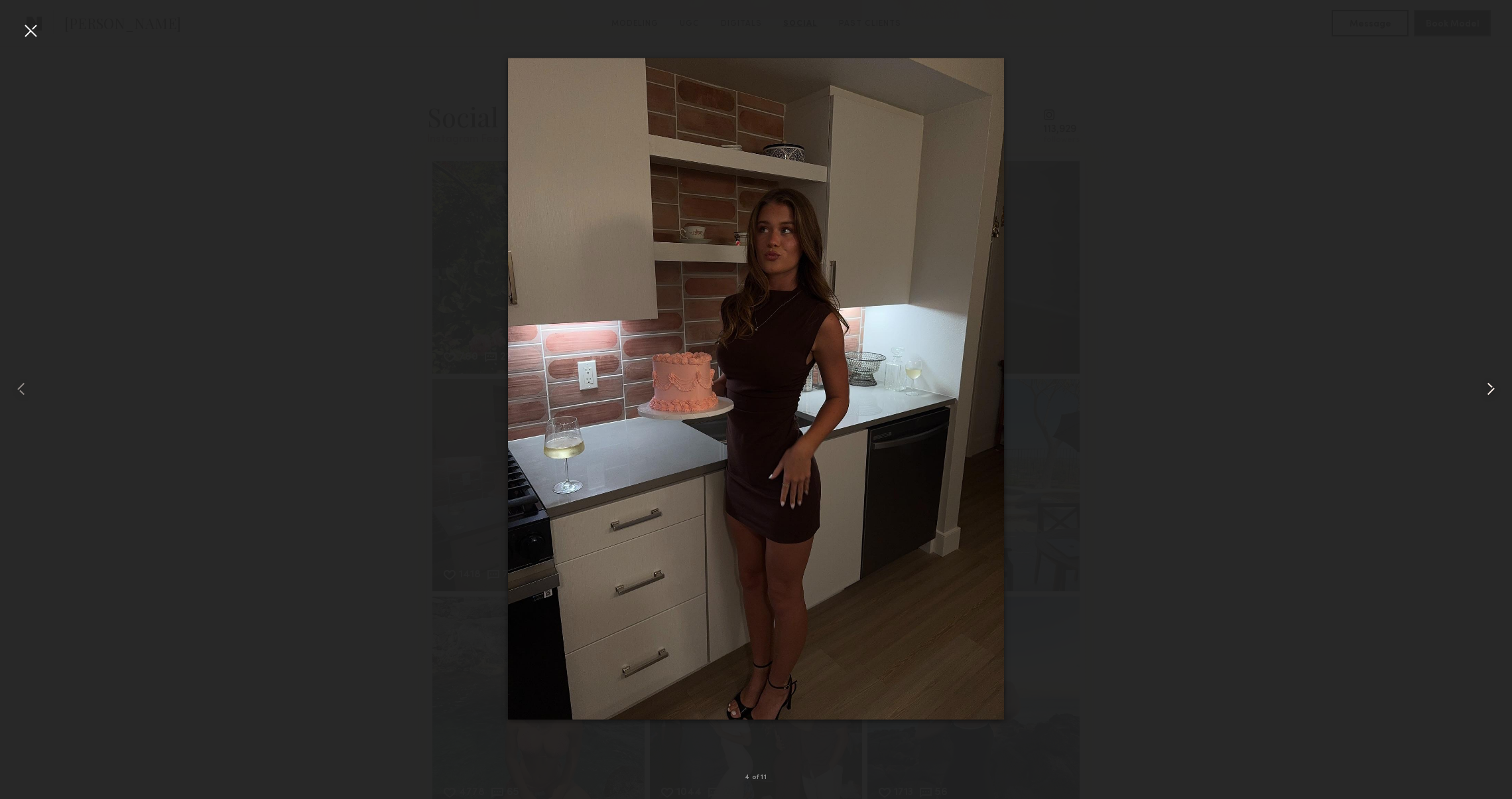
click at [1494, 387] on common-icon at bounding box center [1491, 389] width 21 height 21
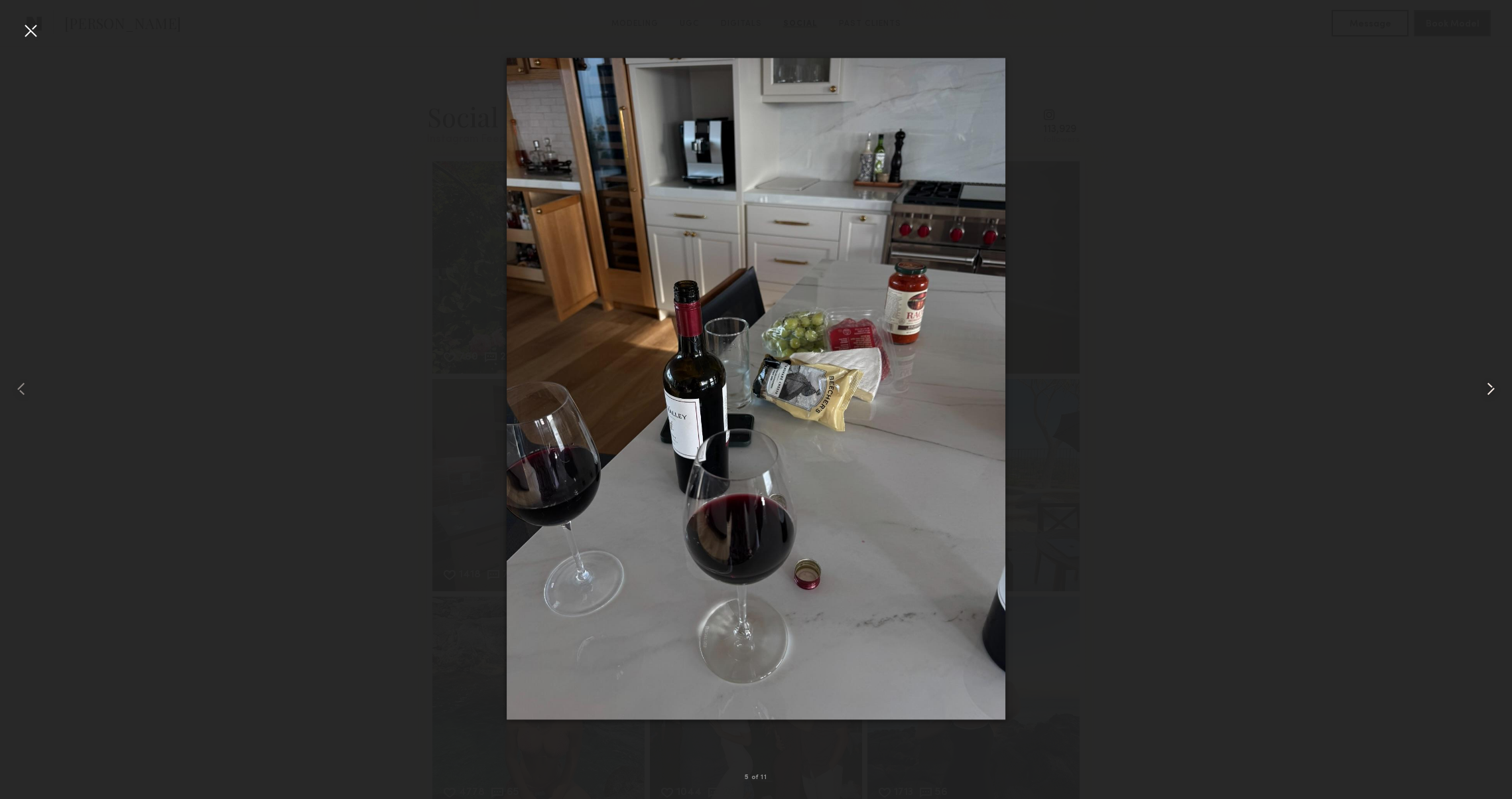
click at [1494, 387] on common-icon at bounding box center [1491, 389] width 21 height 21
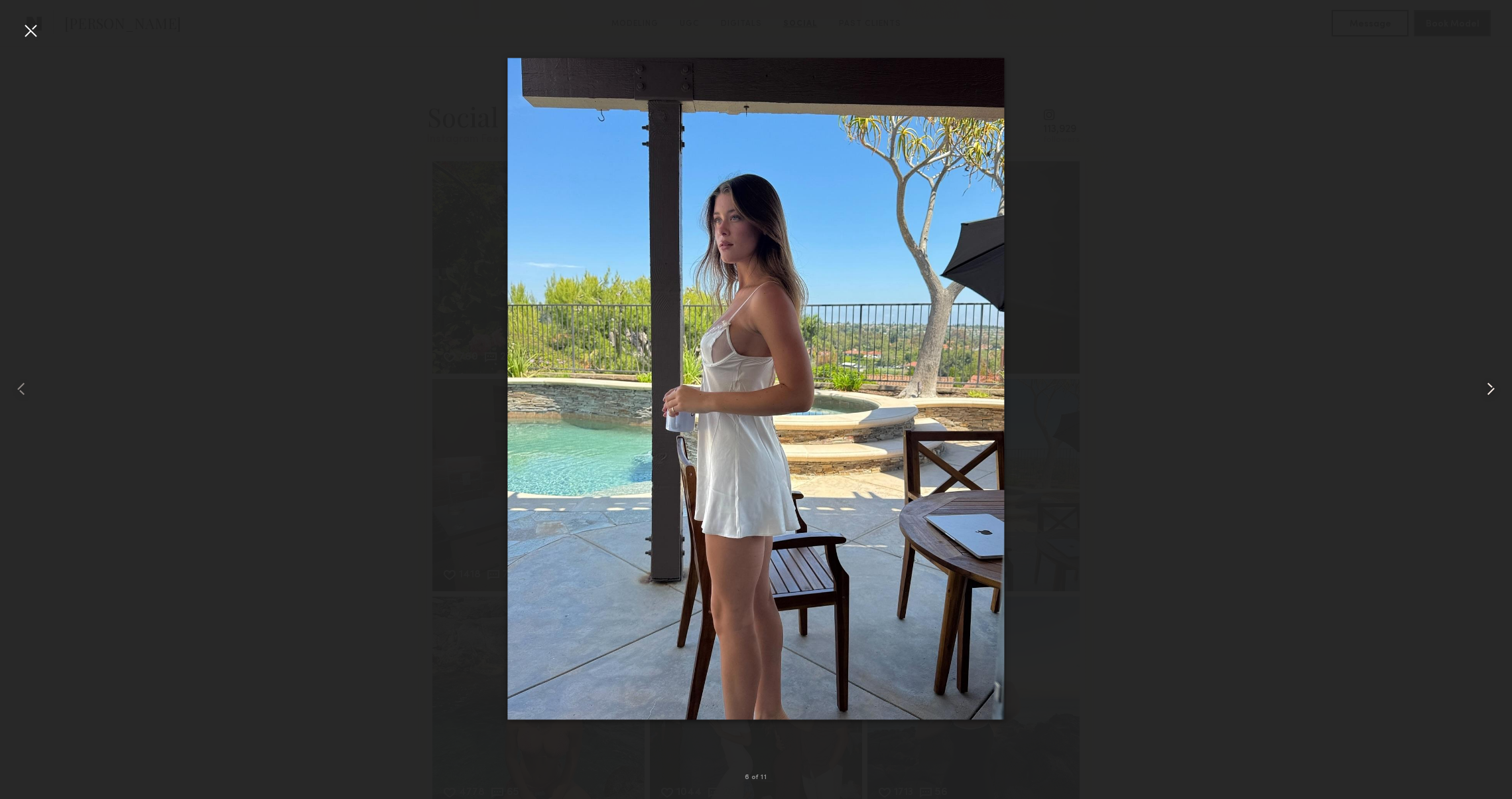
click at [1496, 387] on common-icon at bounding box center [1491, 389] width 21 height 21
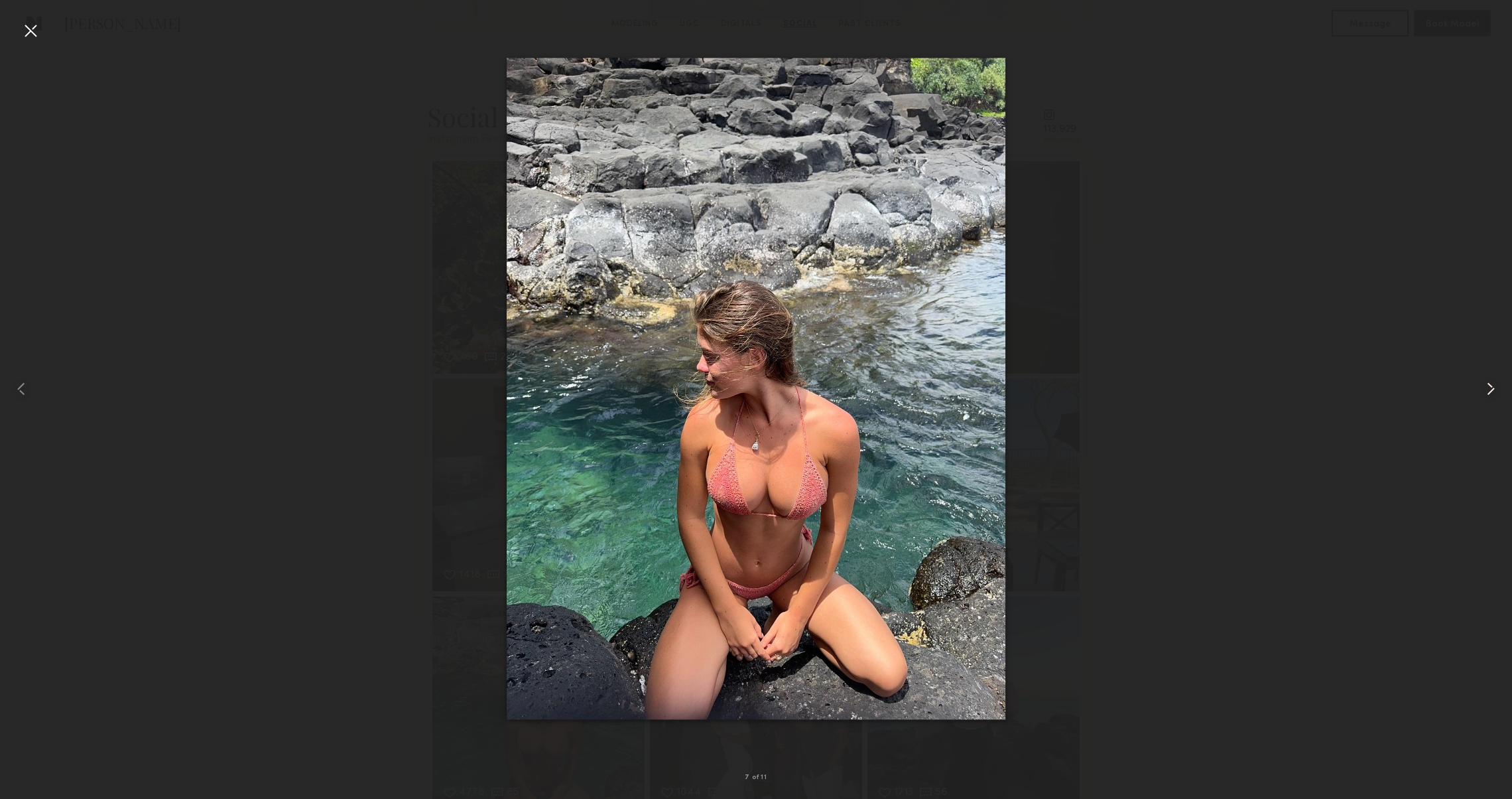
click at [1496, 387] on common-icon at bounding box center [1491, 389] width 21 height 21
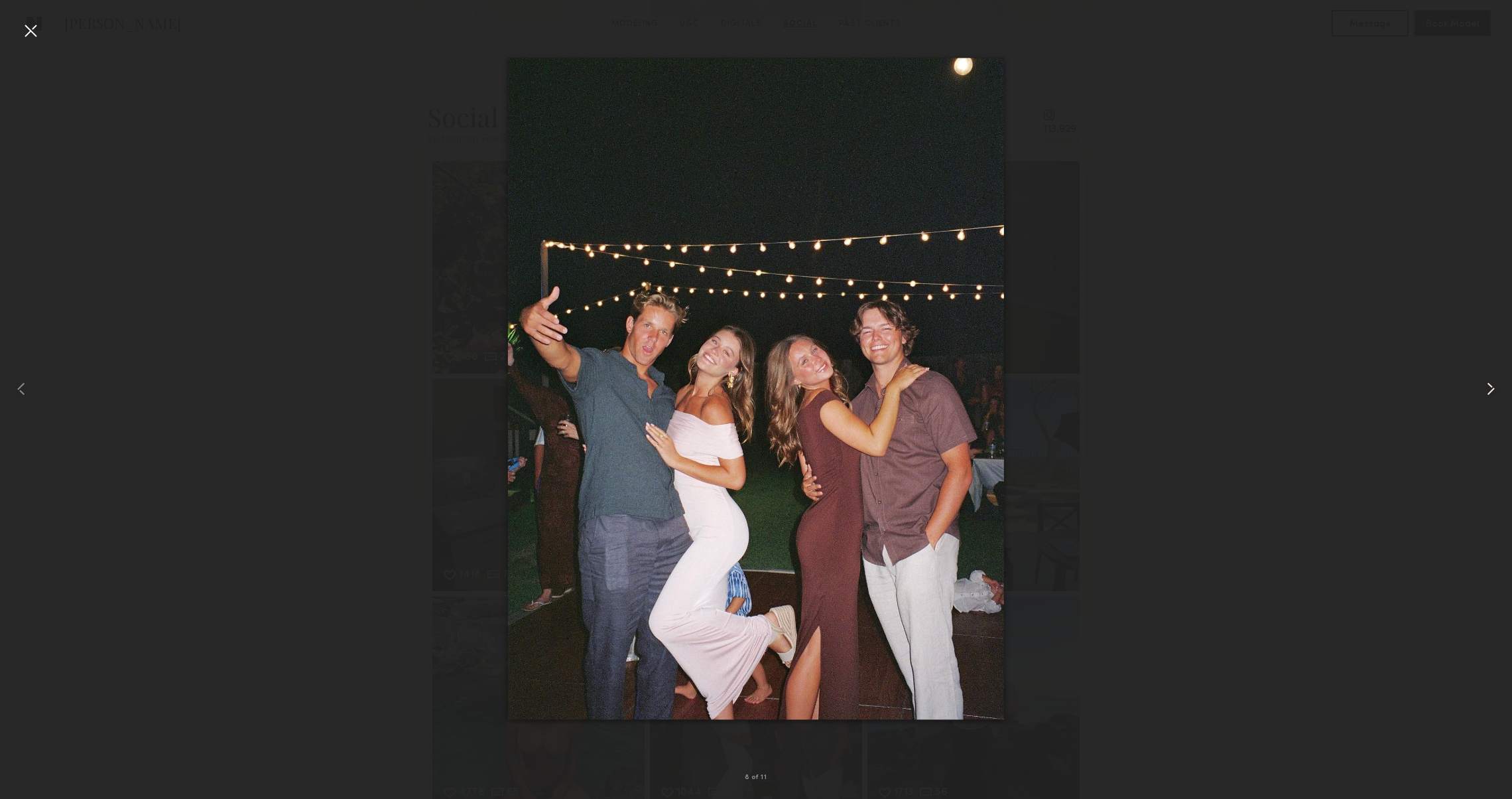
click at [1496, 387] on common-icon at bounding box center [1491, 389] width 21 height 21
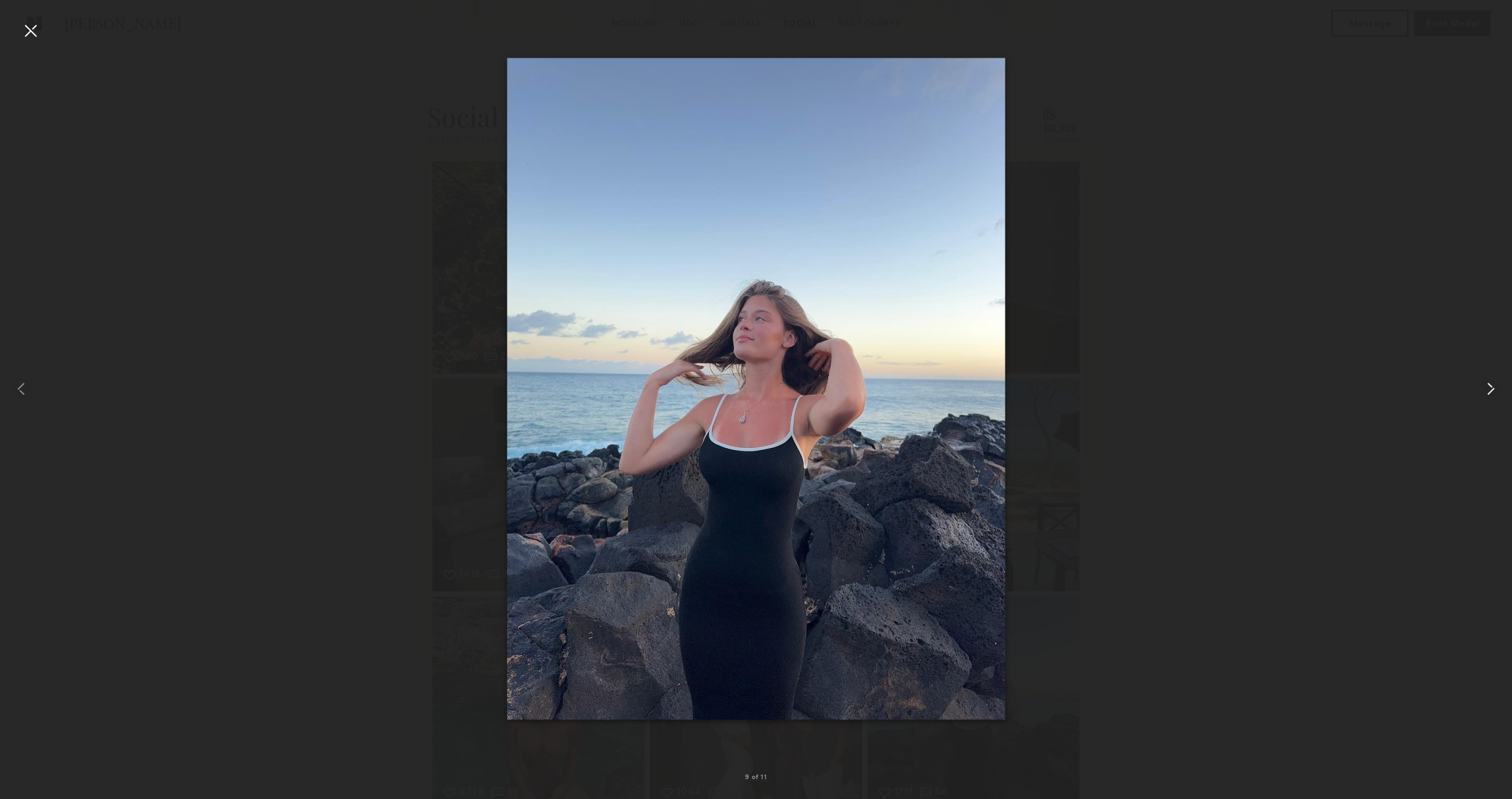
click at [1496, 387] on common-icon at bounding box center [1491, 389] width 21 height 21
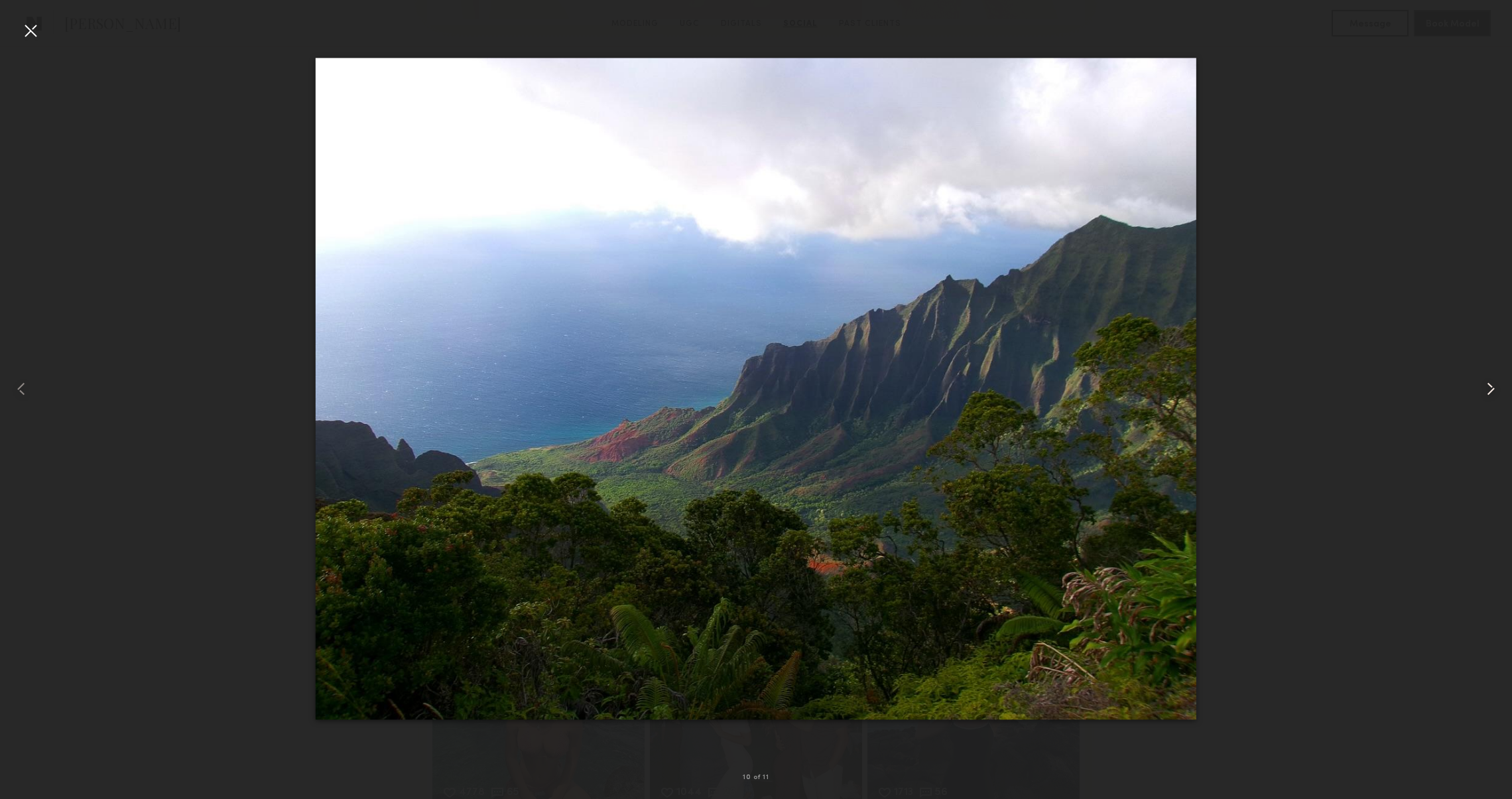
click at [1496, 387] on common-icon at bounding box center [1491, 389] width 21 height 21
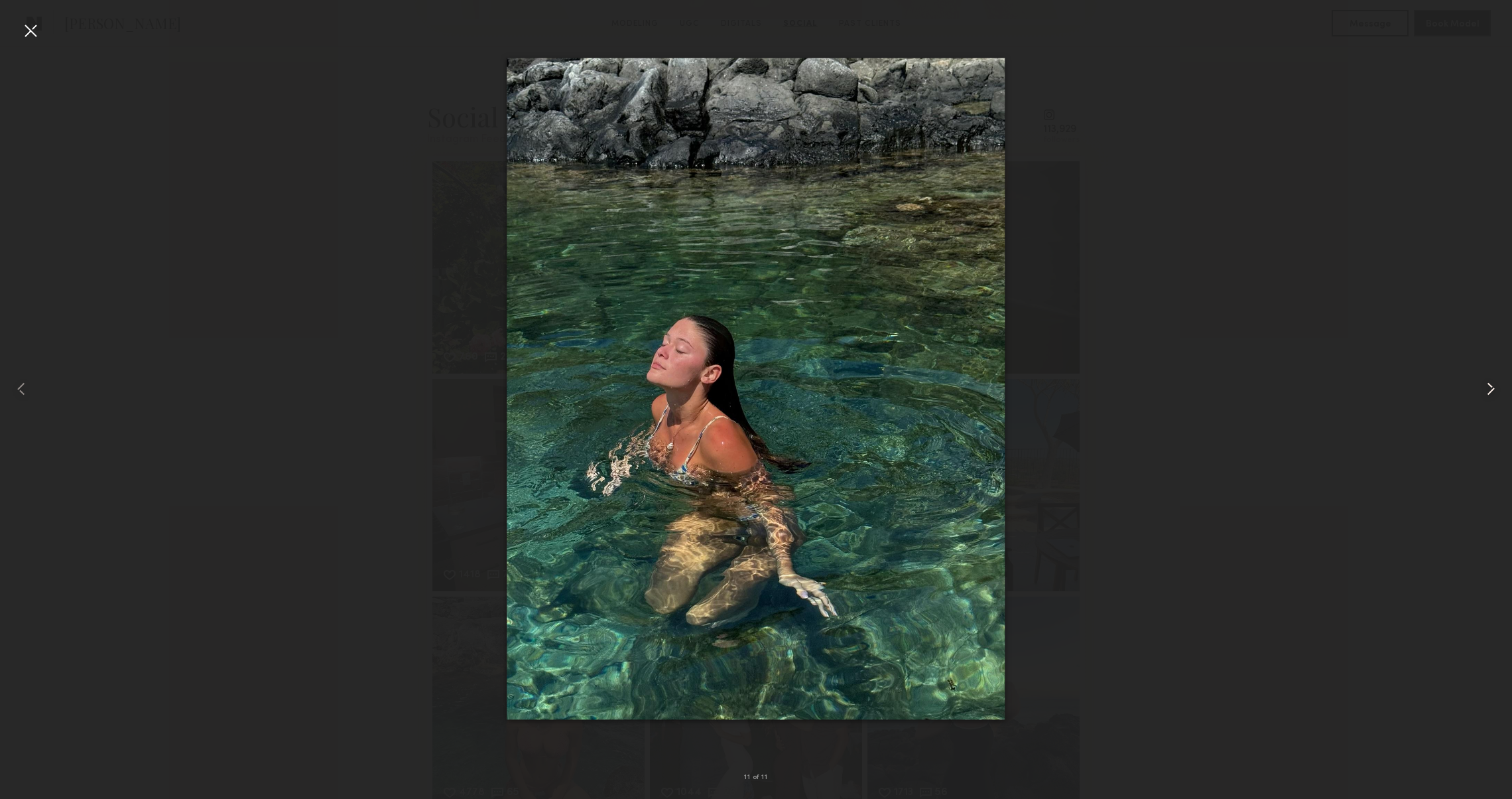
click at [1496, 387] on common-icon at bounding box center [1491, 389] width 21 height 21
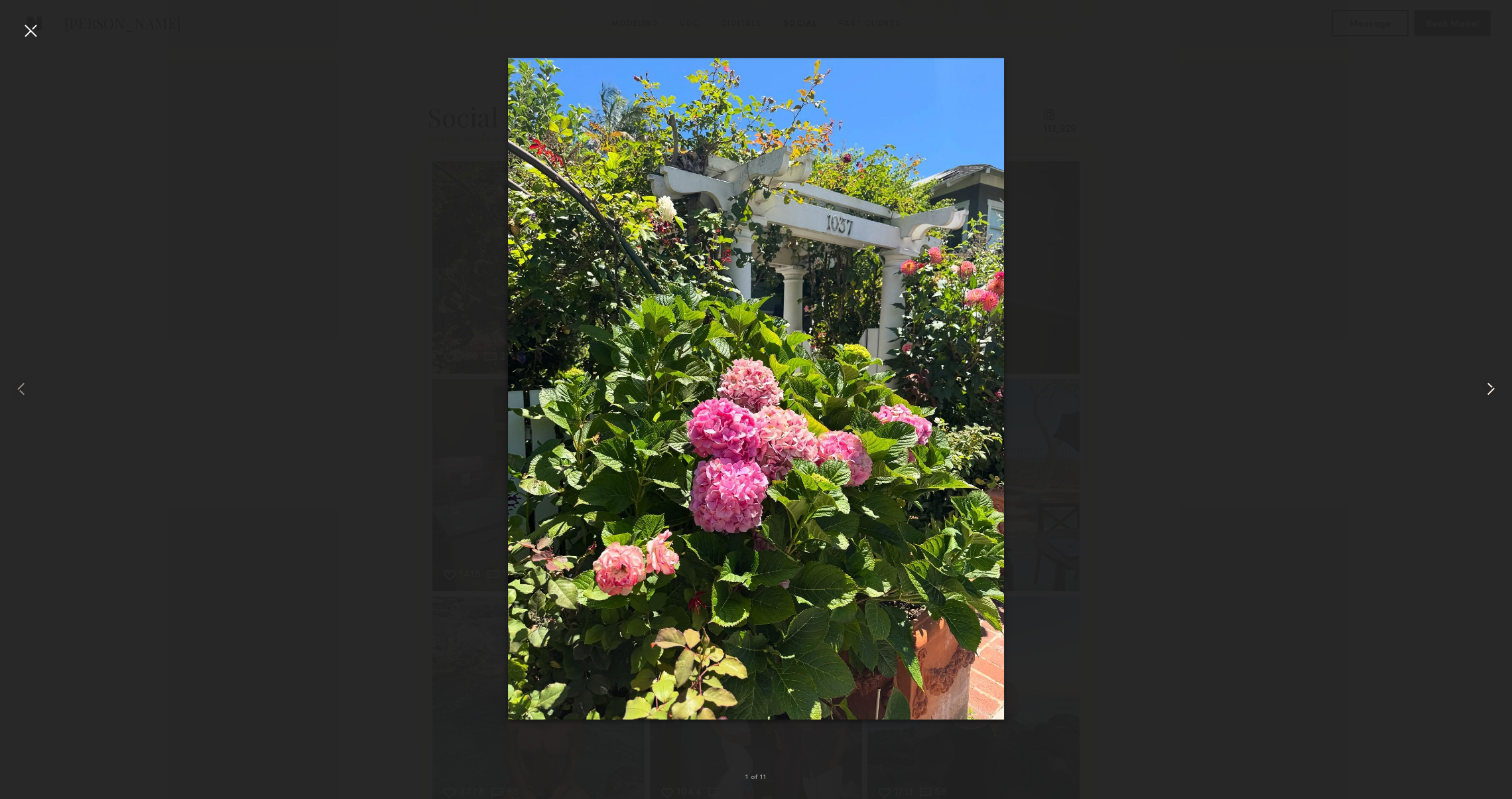
click at [1496, 387] on common-icon at bounding box center [1491, 389] width 21 height 21
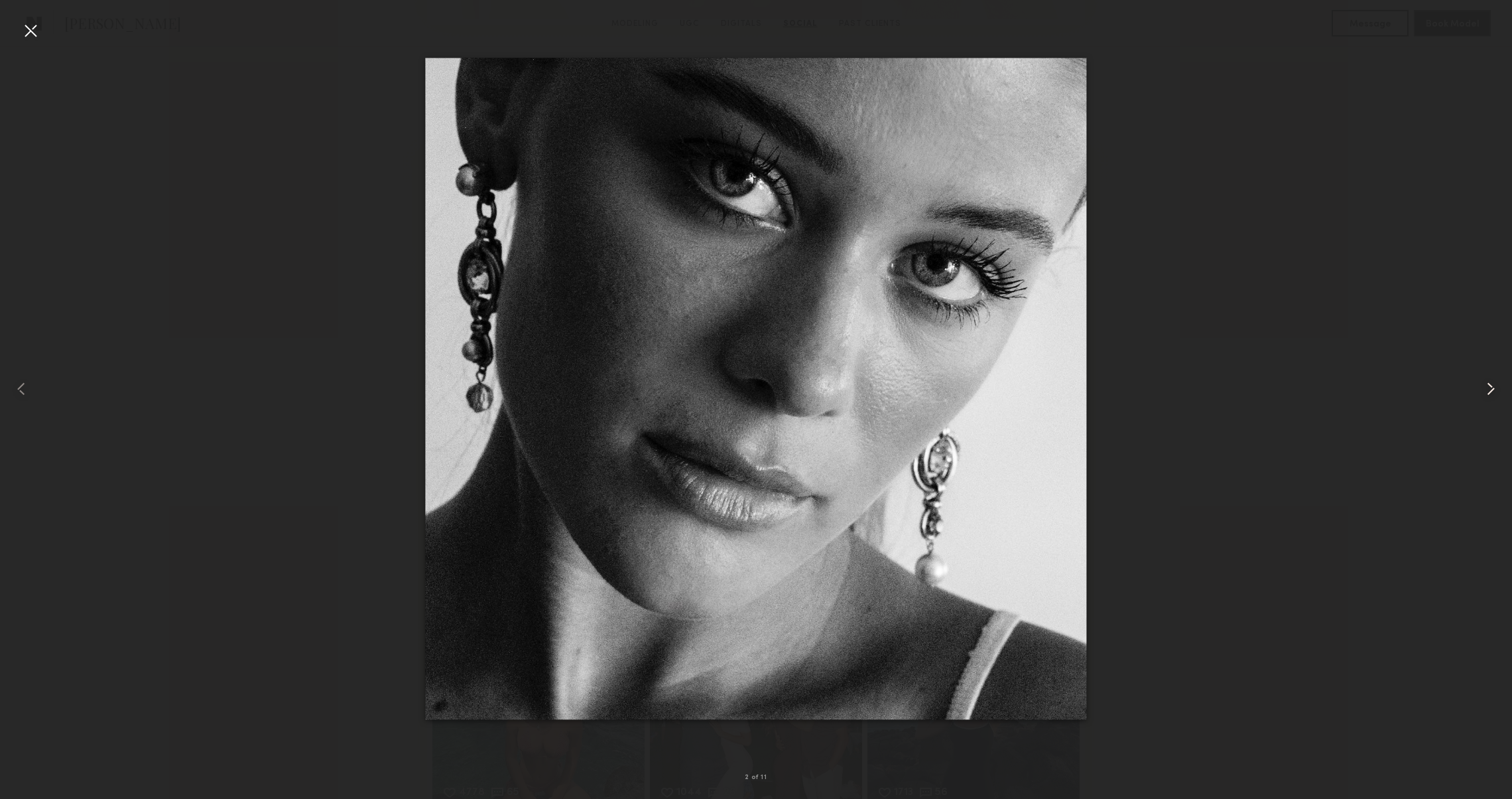
click at [1496, 387] on common-icon at bounding box center [1491, 389] width 21 height 21
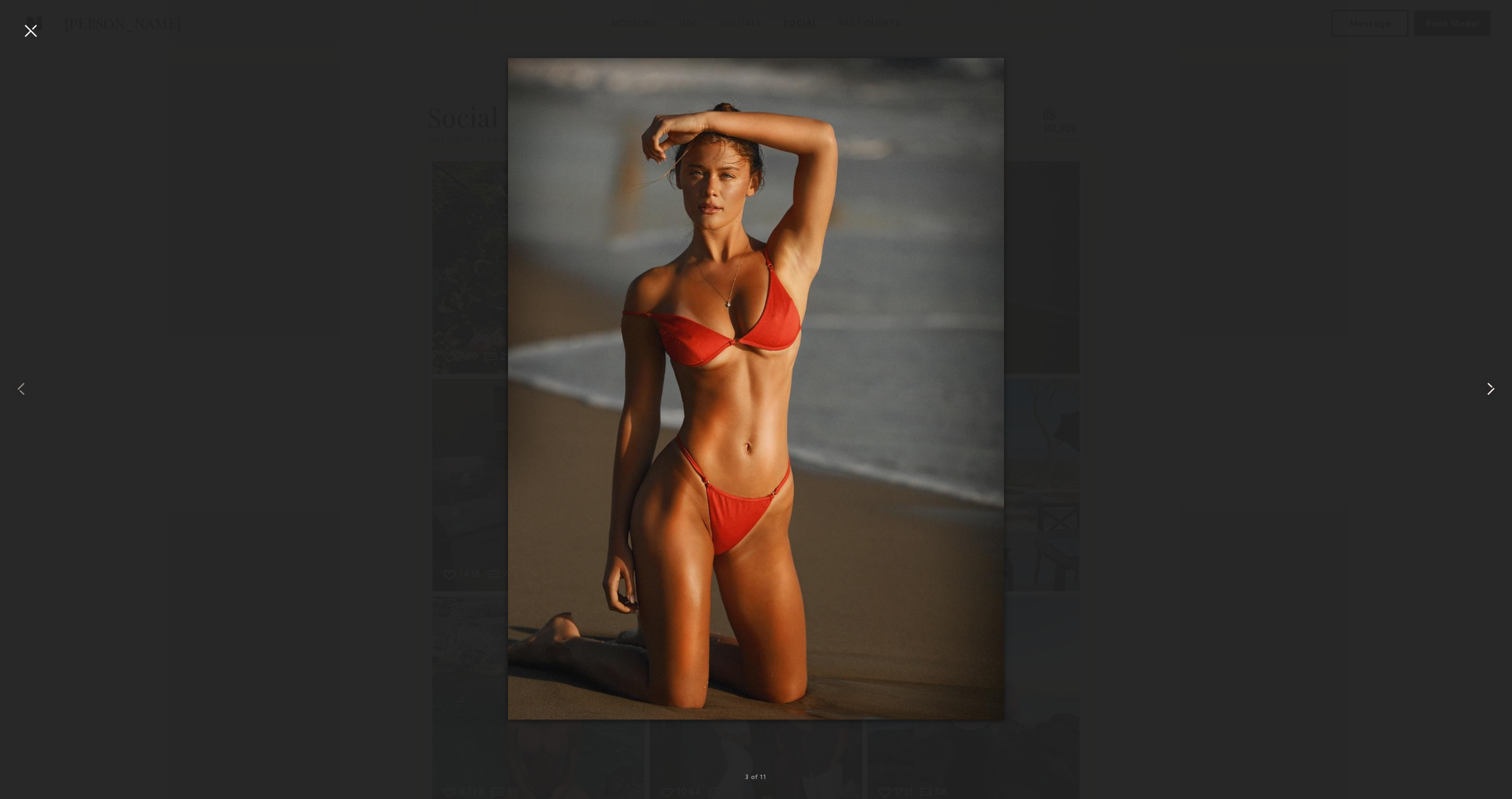
click at [1496, 387] on common-icon at bounding box center [1491, 389] width 21 height 21
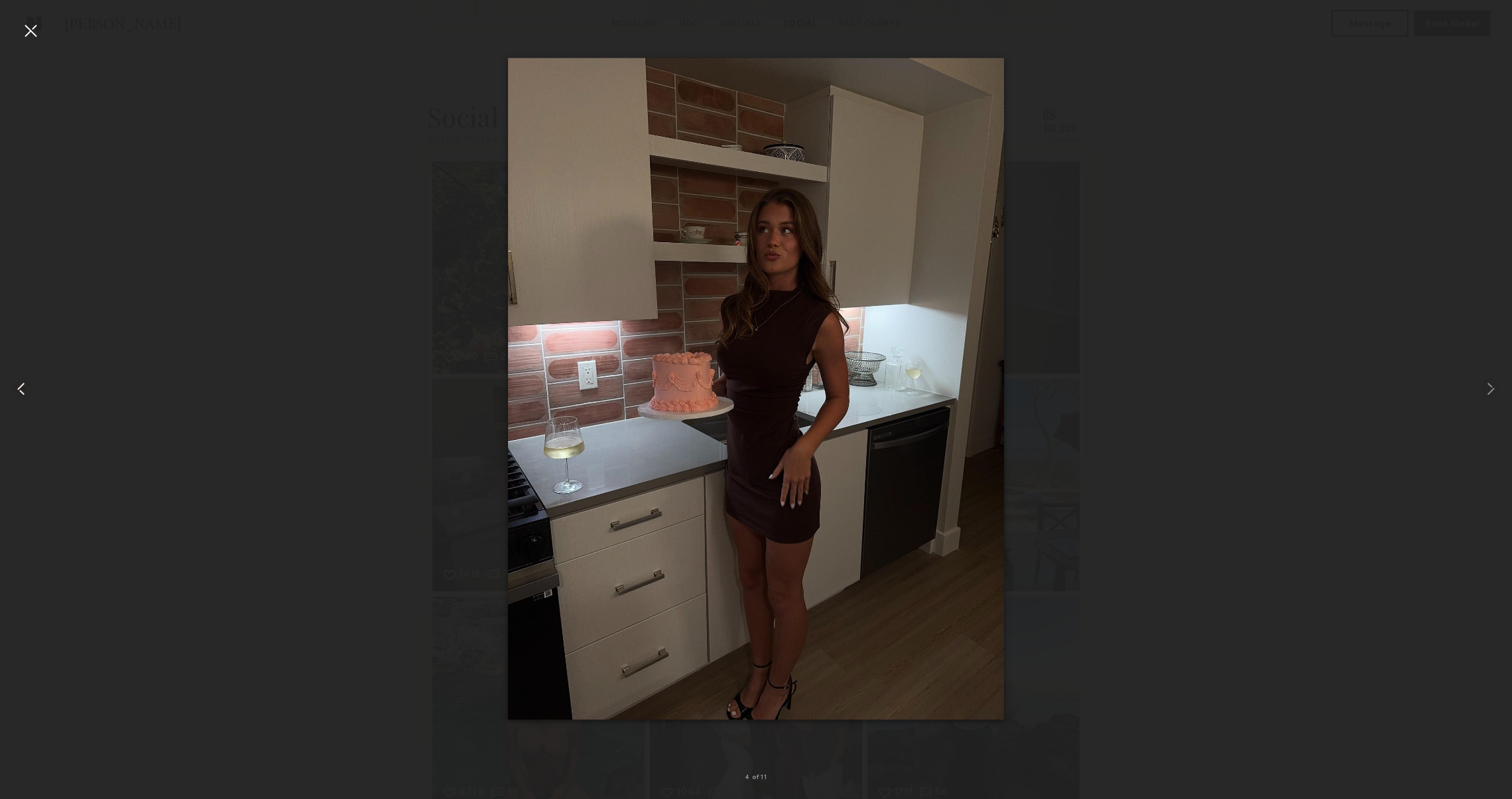
click at [36, 47] on div at bounding box center [30, 389] width 61 height 735
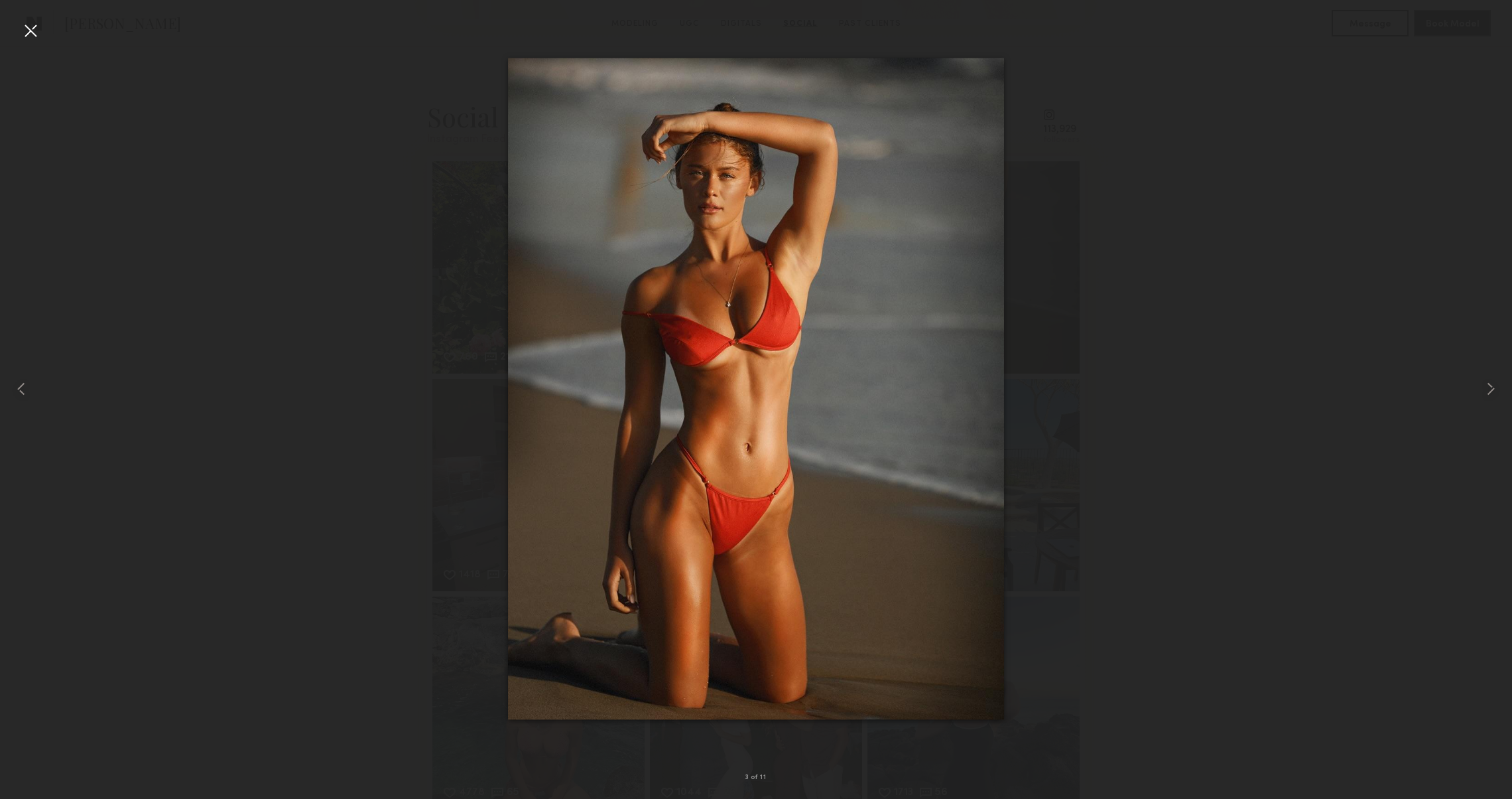
click at [26, 28] on div at bounding box center [31, 31] width 21 height 21
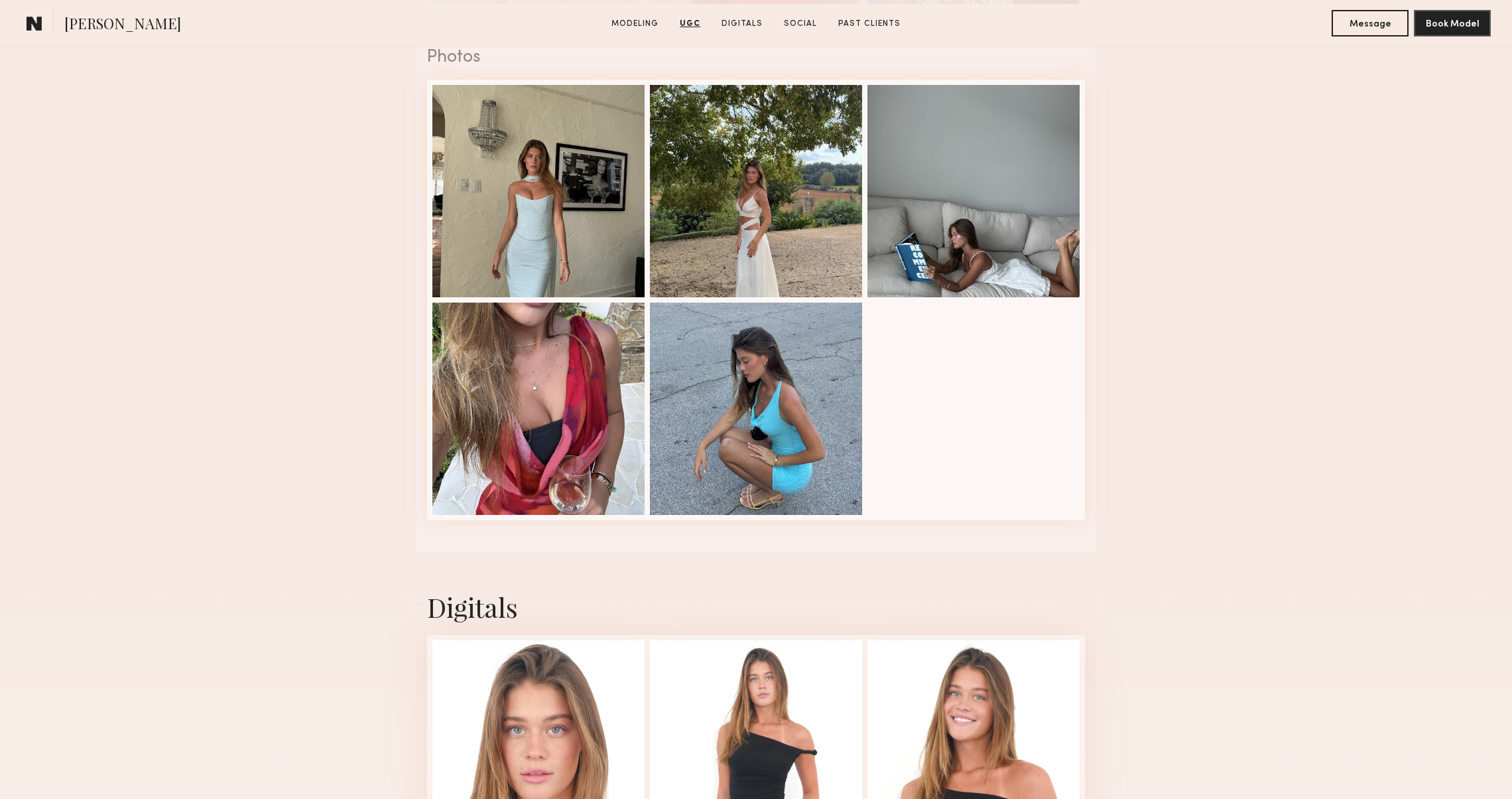
scroll to position [3023, 0]
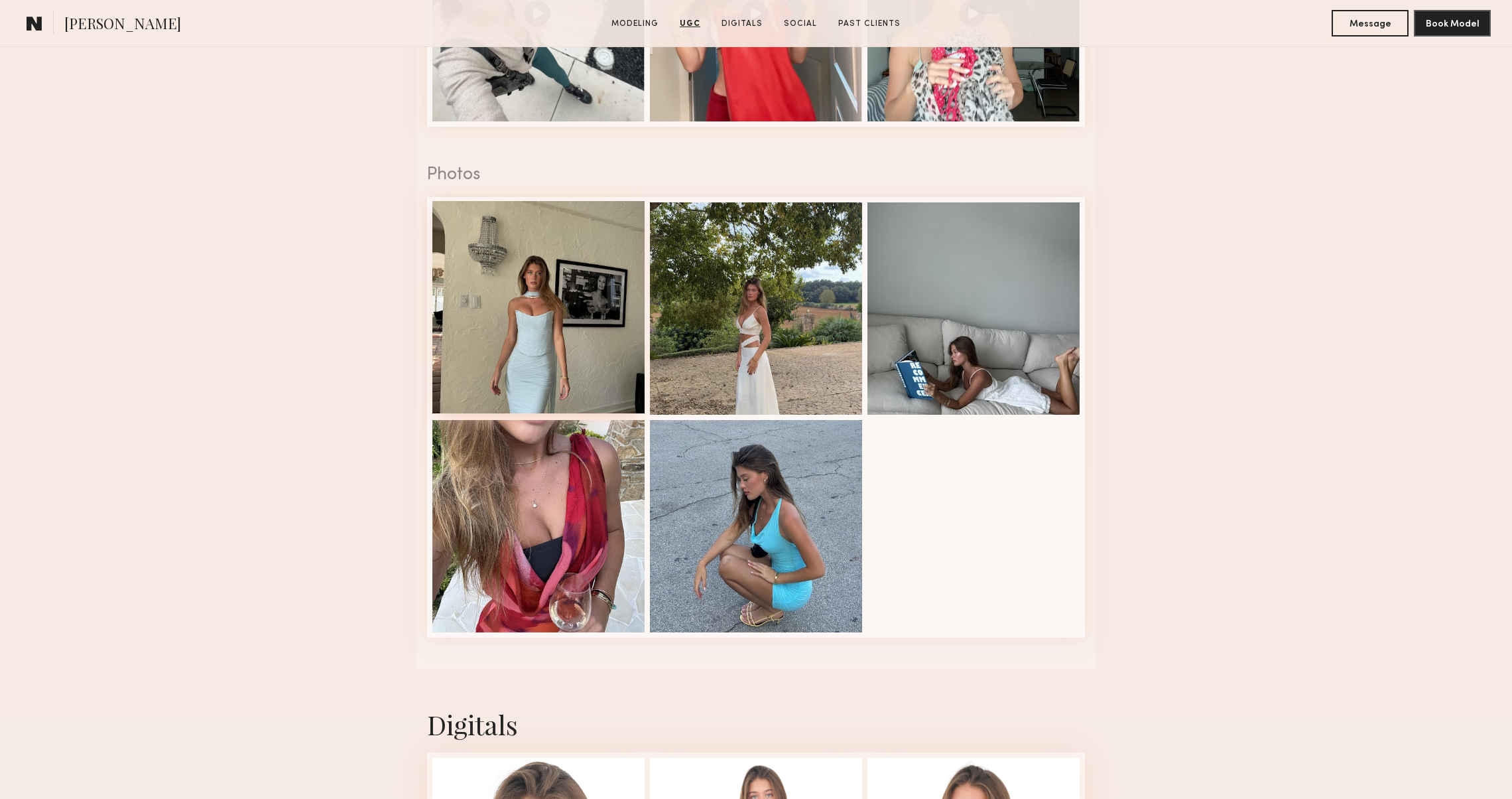
click at [484, 316] on div at bounding box center [539, 308] width 213 height 213
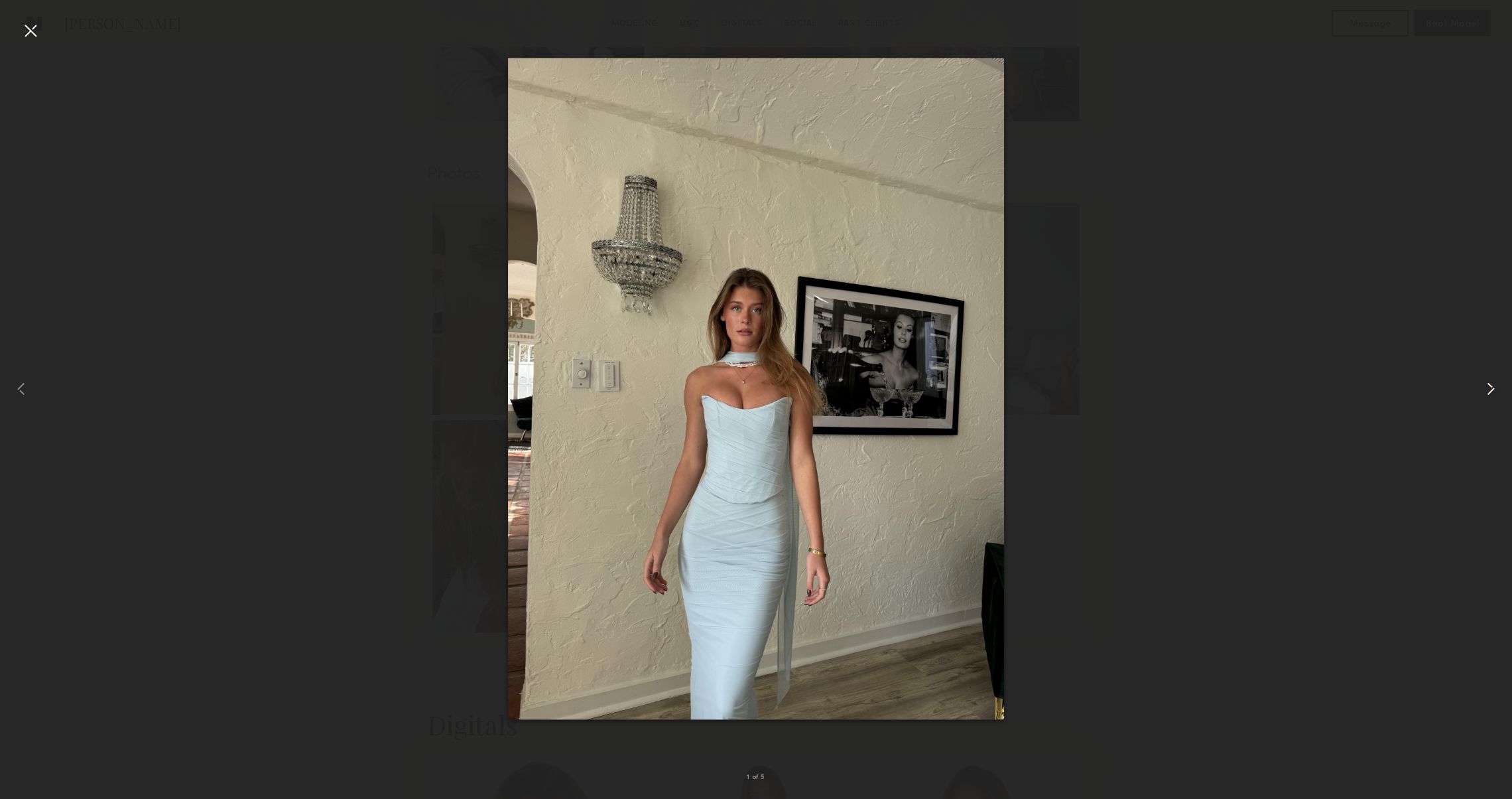
click at [1496, 394] on common-icon at bounding box center [1491, 389] width 21 height 21
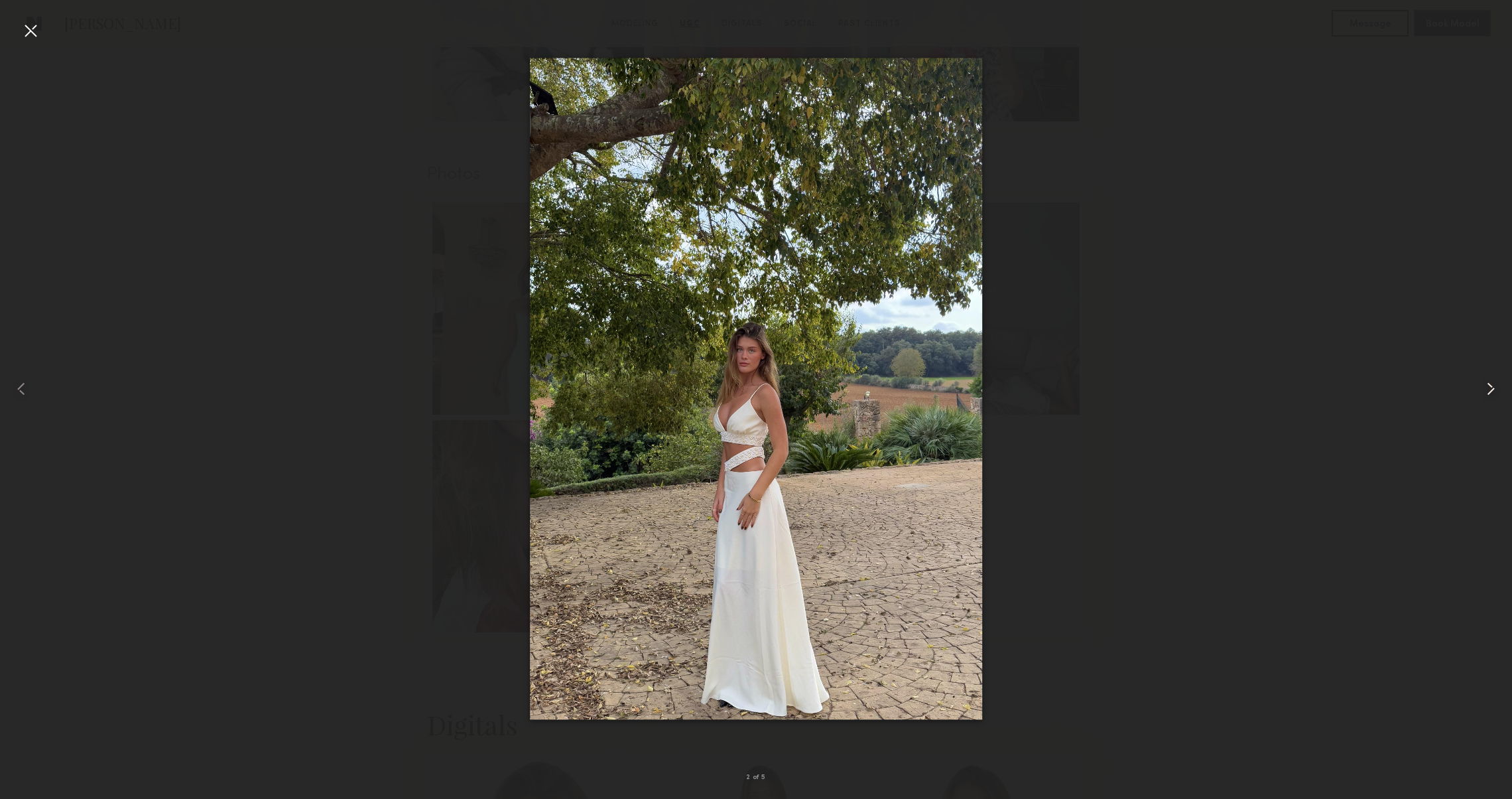
click at [1496, 394] on common-icon at bounding box center [1491, 389] width 21 height 21
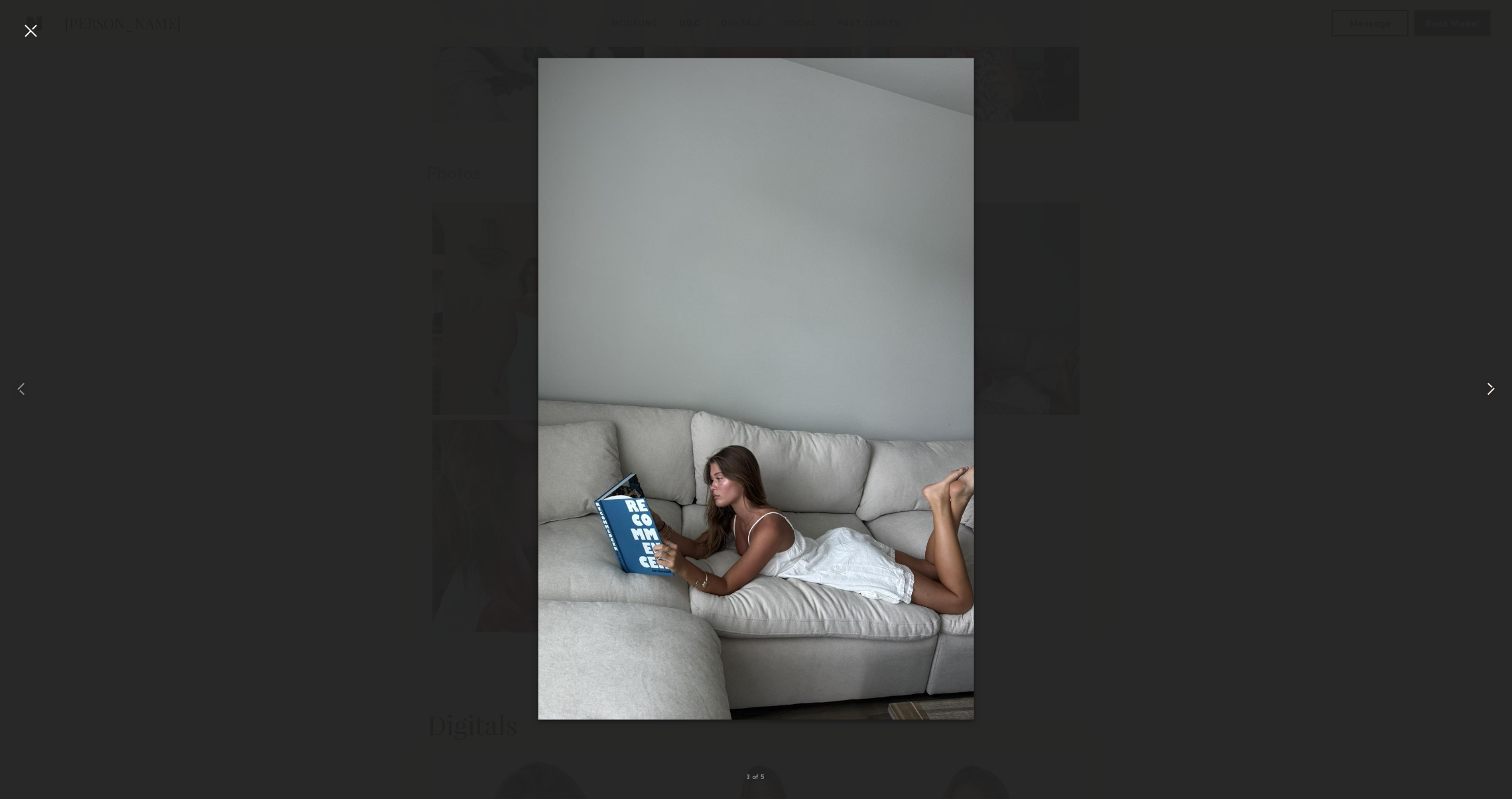
click at [1496, 394] on common-icon at bounding box center [1491, 389] width 21 height 21
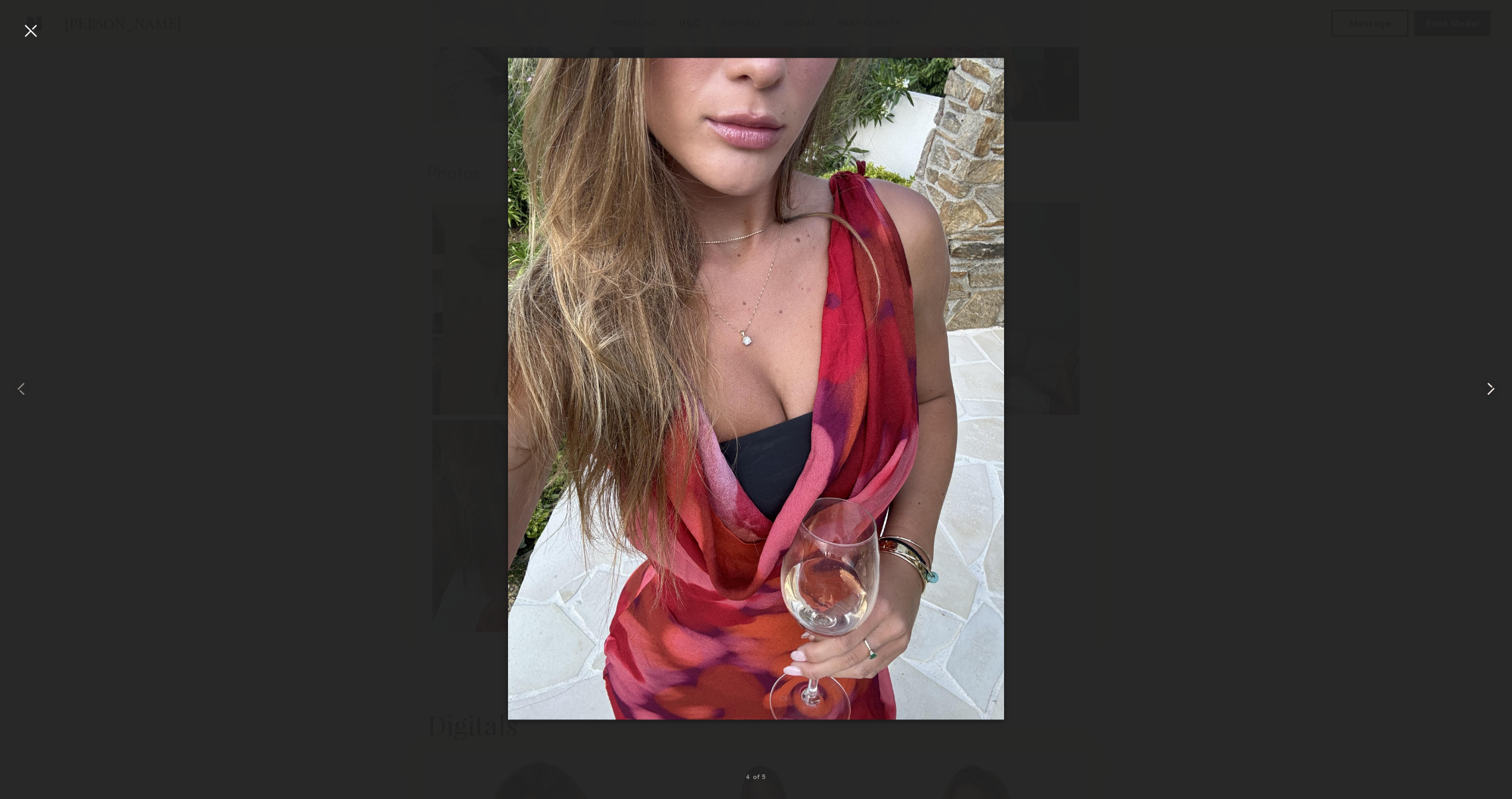
click at [1496, 394] on common-icon at bounding box center [1491, 389] width 21 height 21
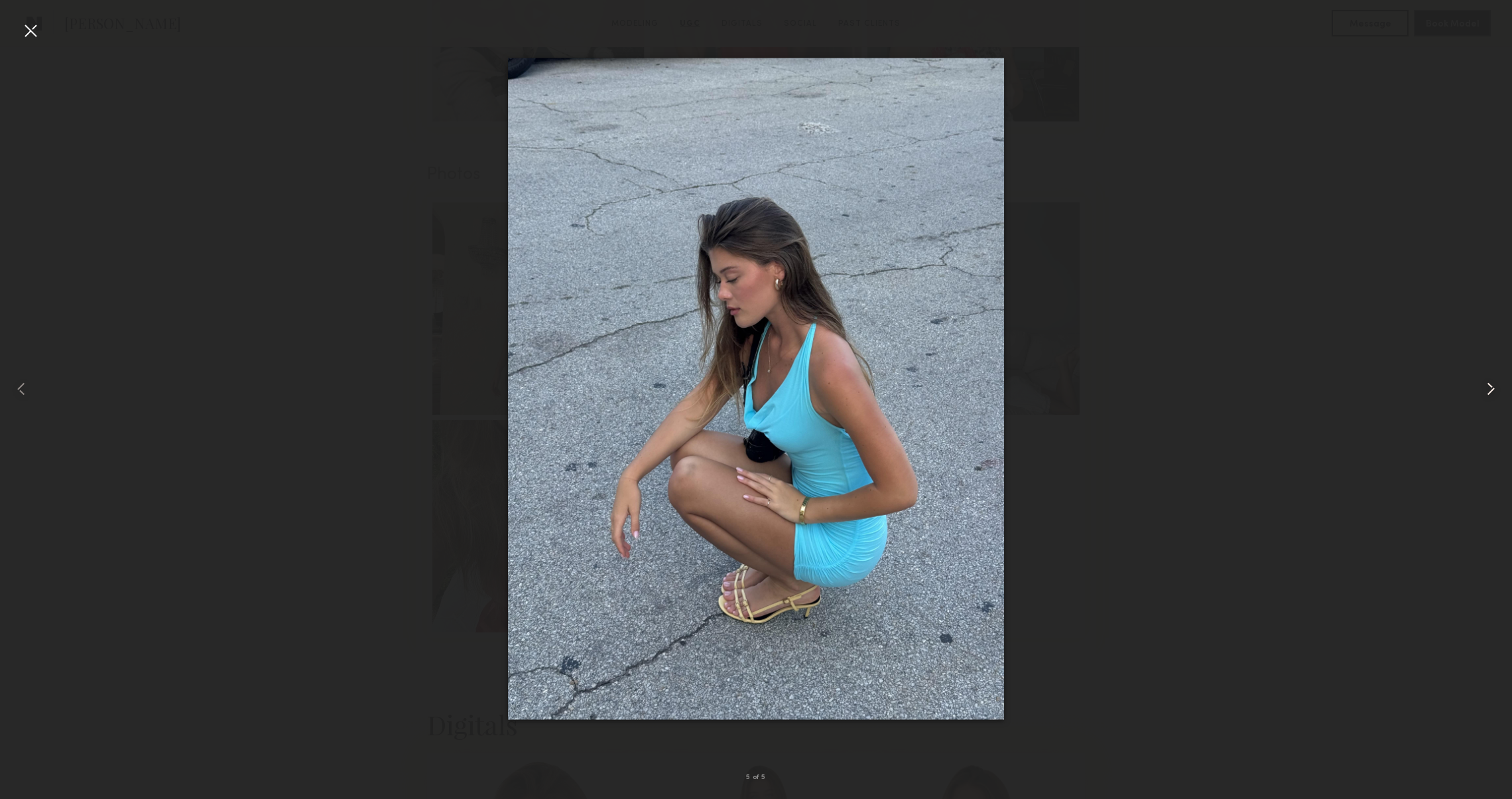
click at [1496, 394] on common-icon at bounding box center [1491, 389] width 21 height 21
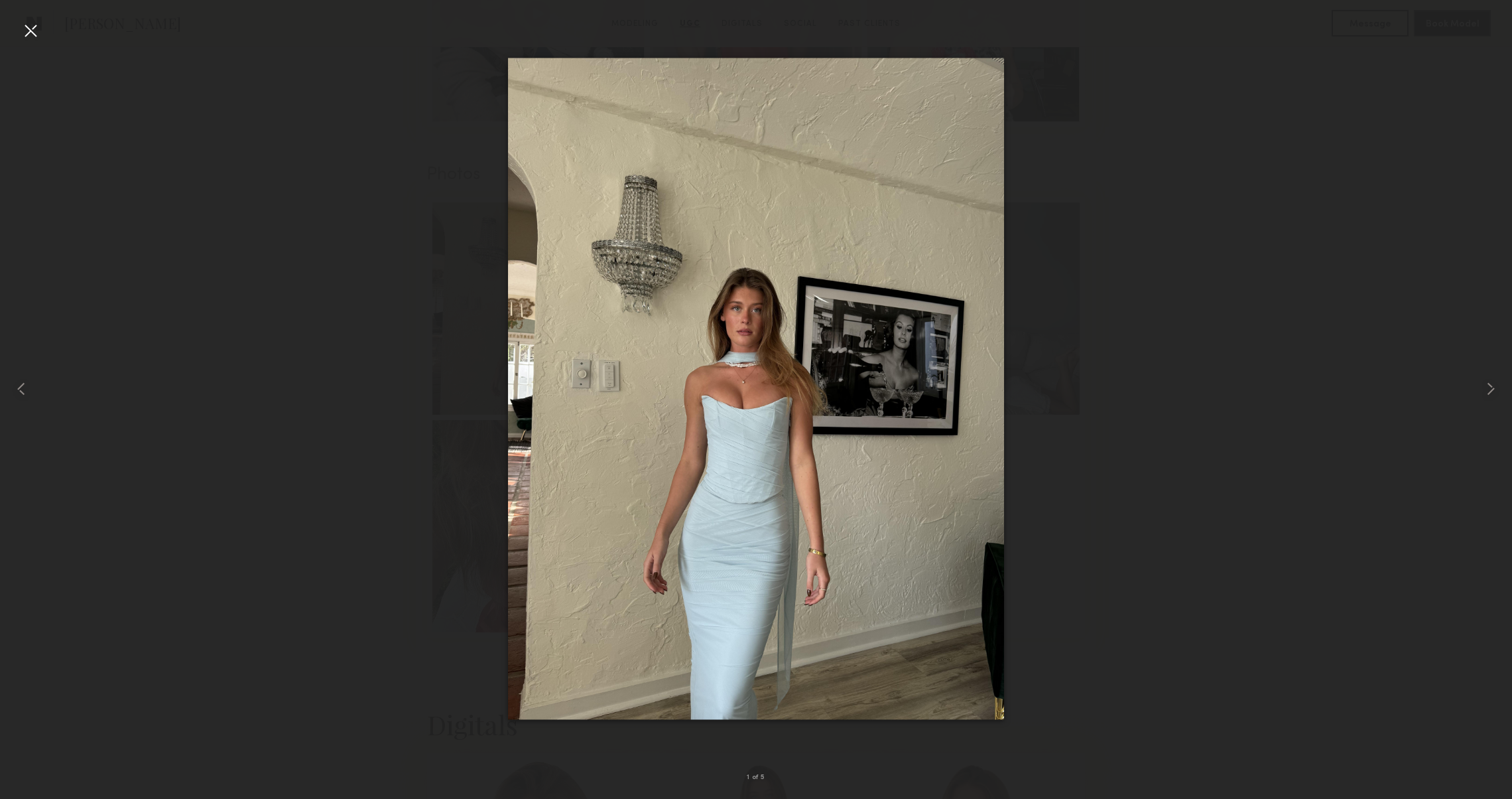
click at [39, 33] on div at bounding box center [31, 31] width 21 height 21
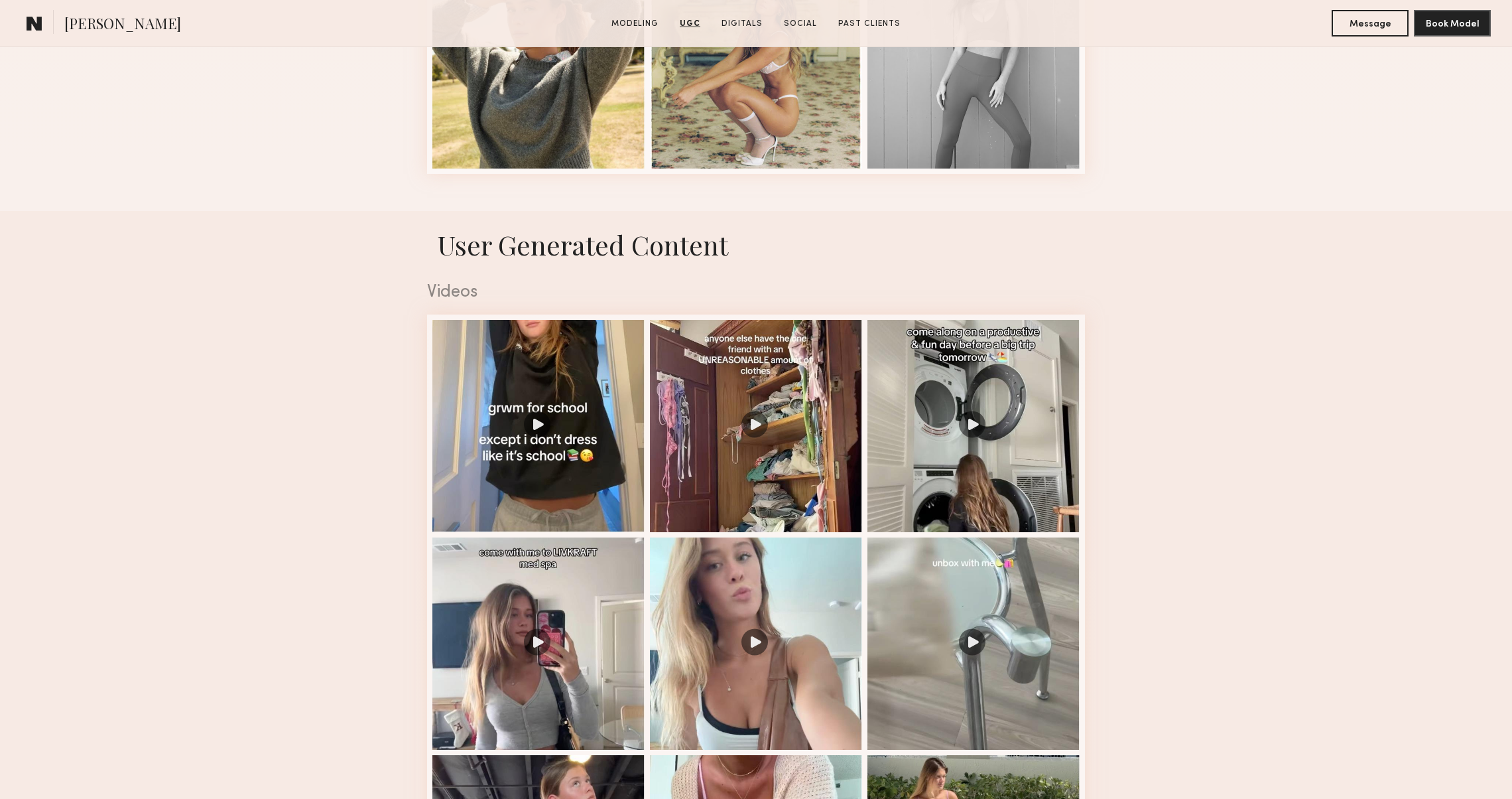
scroll to position [1878, 0]
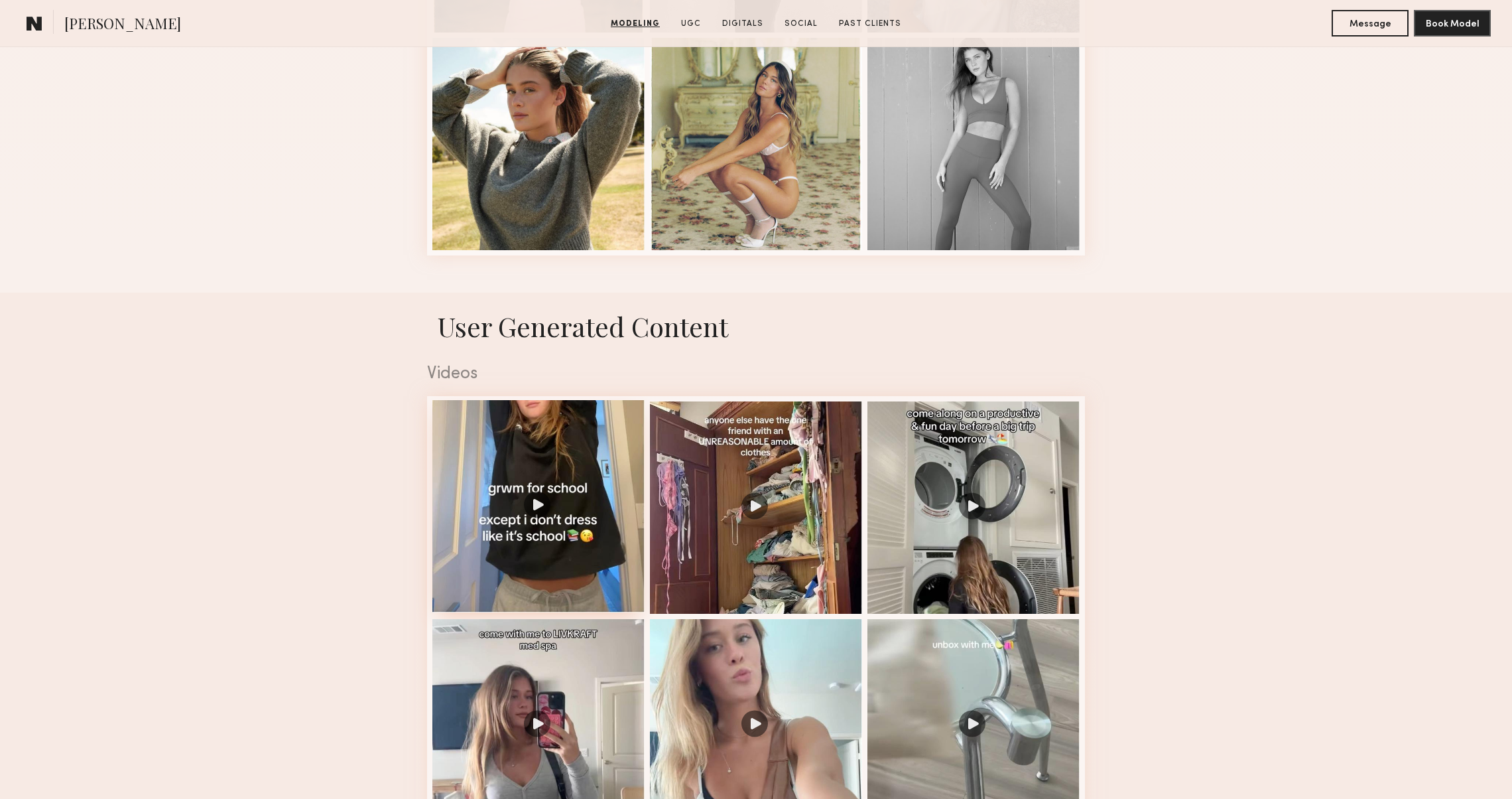
click at [491, 462] on div at bounding box center [539, 506] width 213 height 213
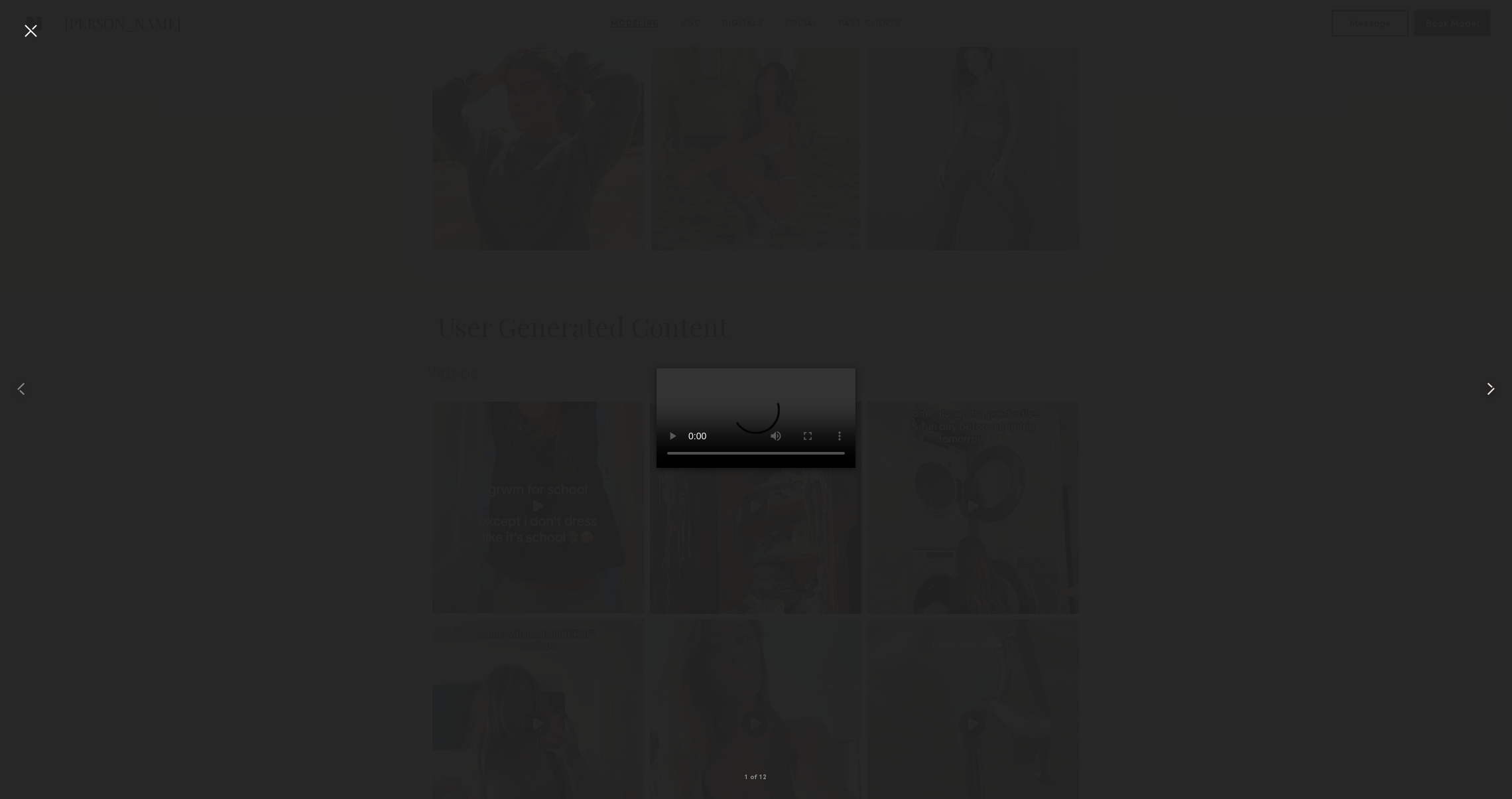
click at [1492, 386] on common-icon at bounding box center [1491, 389] width 21 height 21
click at [1496, 391] on common-icon at bounding box center [1491, 389] width 21 height 21
click at [1488, 391] on common-icon at bounding box center [1491, 389] width 21 height 21
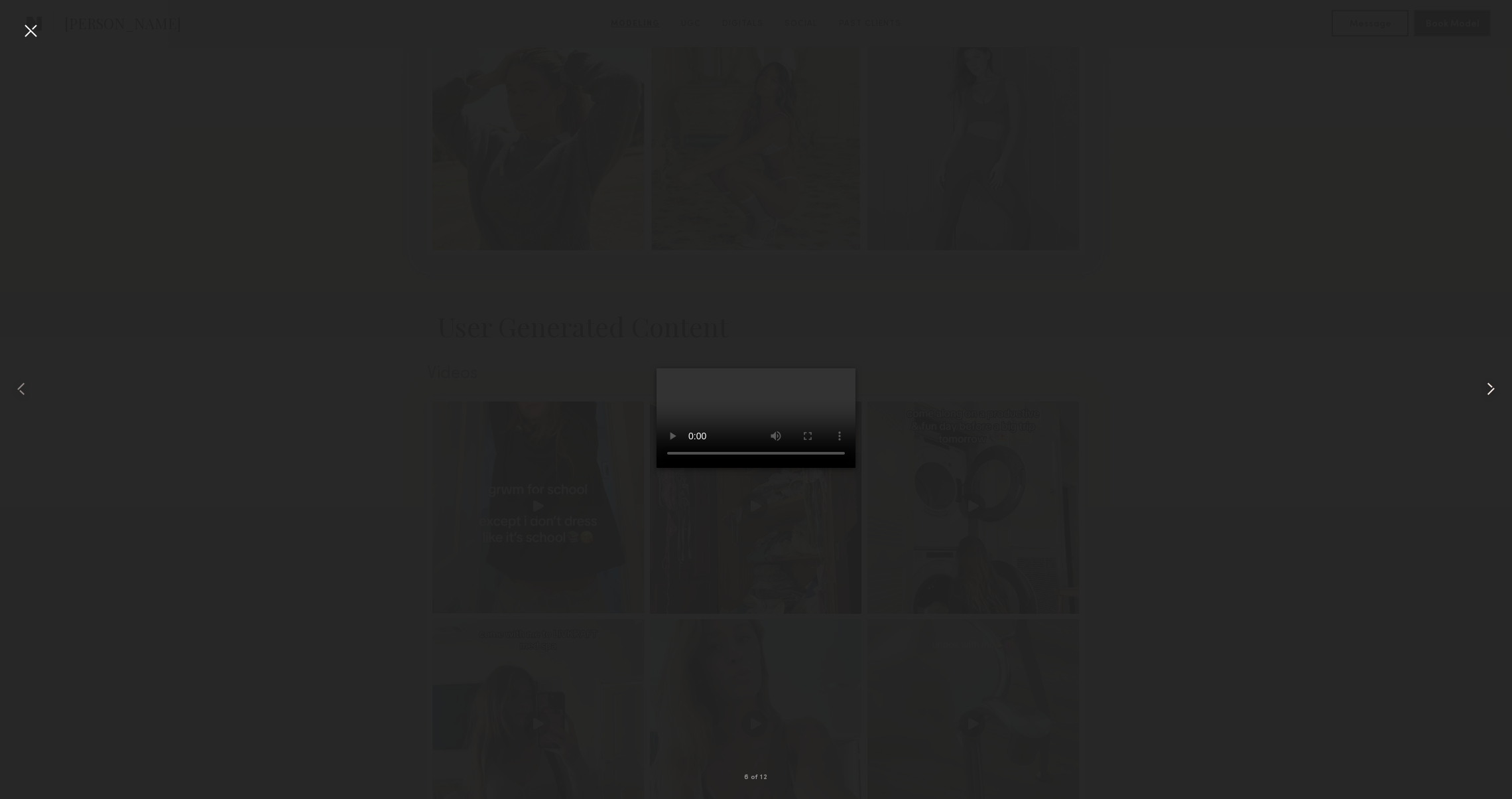
click at [1486, 392] on common-icon at bounding box center [1491, 389] width 21 height 21
click at [1486, 394] on common-icon at bounding box center [1491, 389] width 21 height 21
click at [1486, 395] on common-icon at bounding box center [1491, 389] width 21 height 21
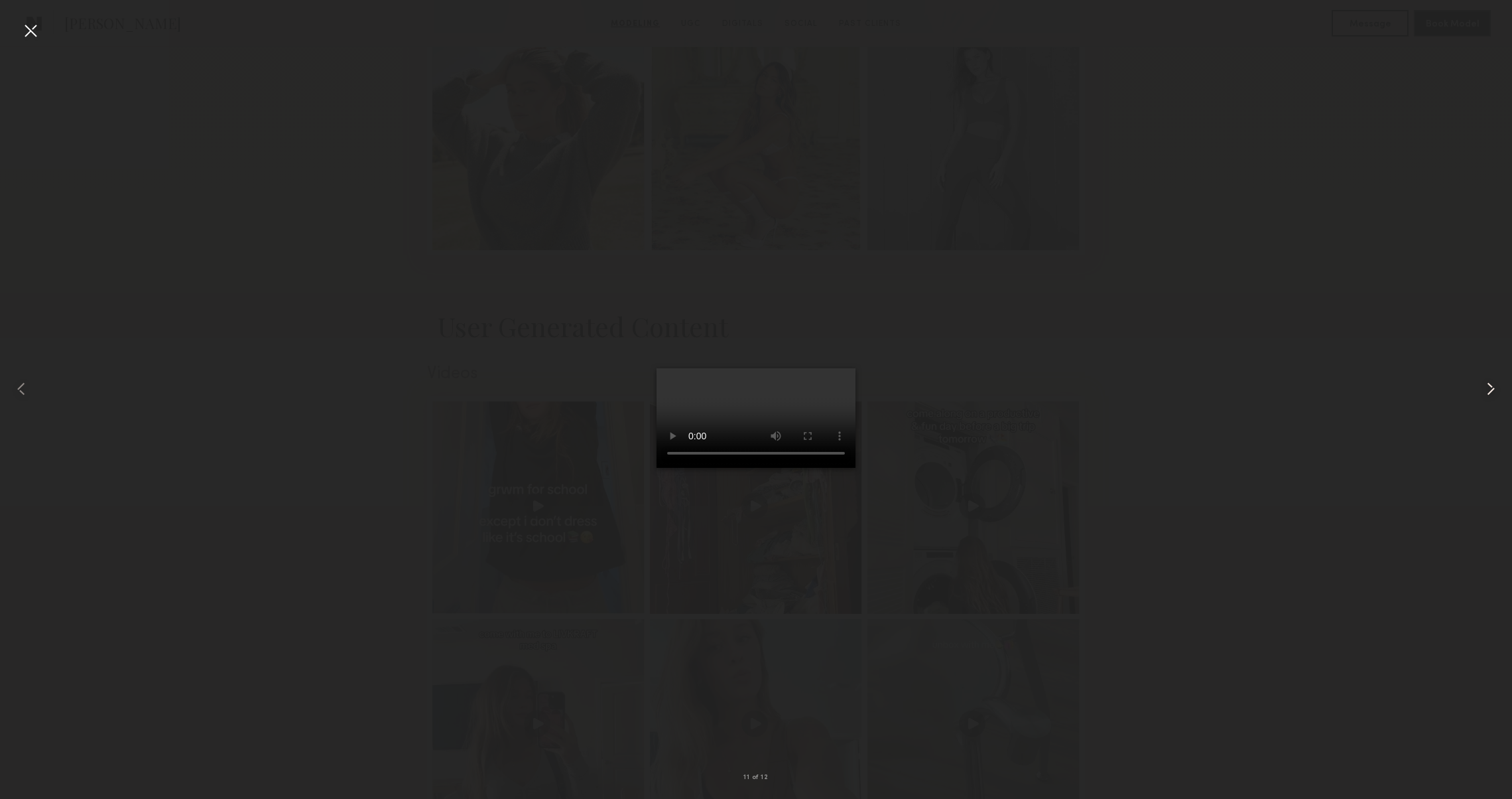
click at [1486, 395] on common-icon at bounding box center [1491, 389] width 21 height 21
click at [31, 40] on div at bounding box center [31, 31] width 21 height 21
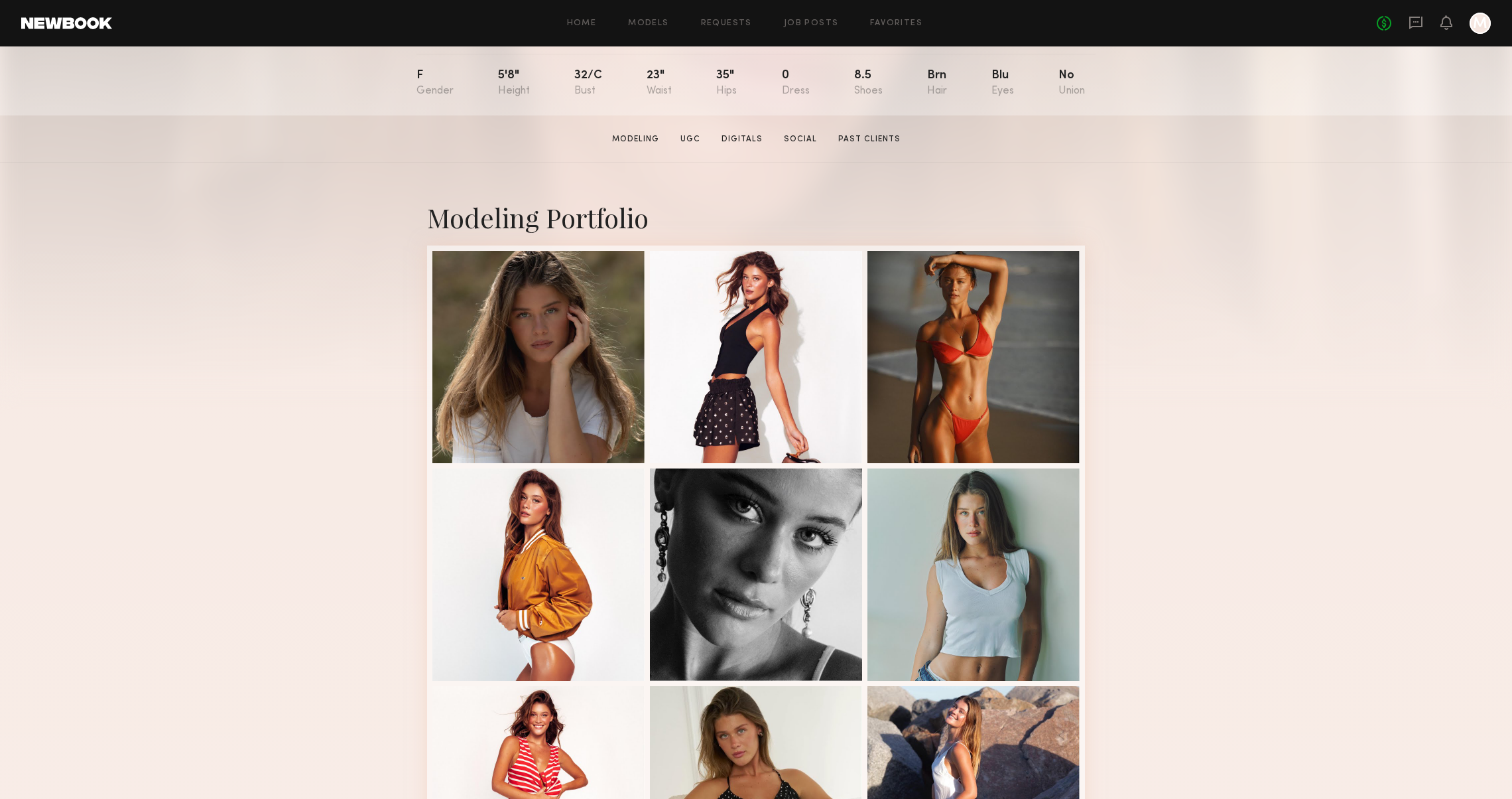
scroll to position [144, 0]
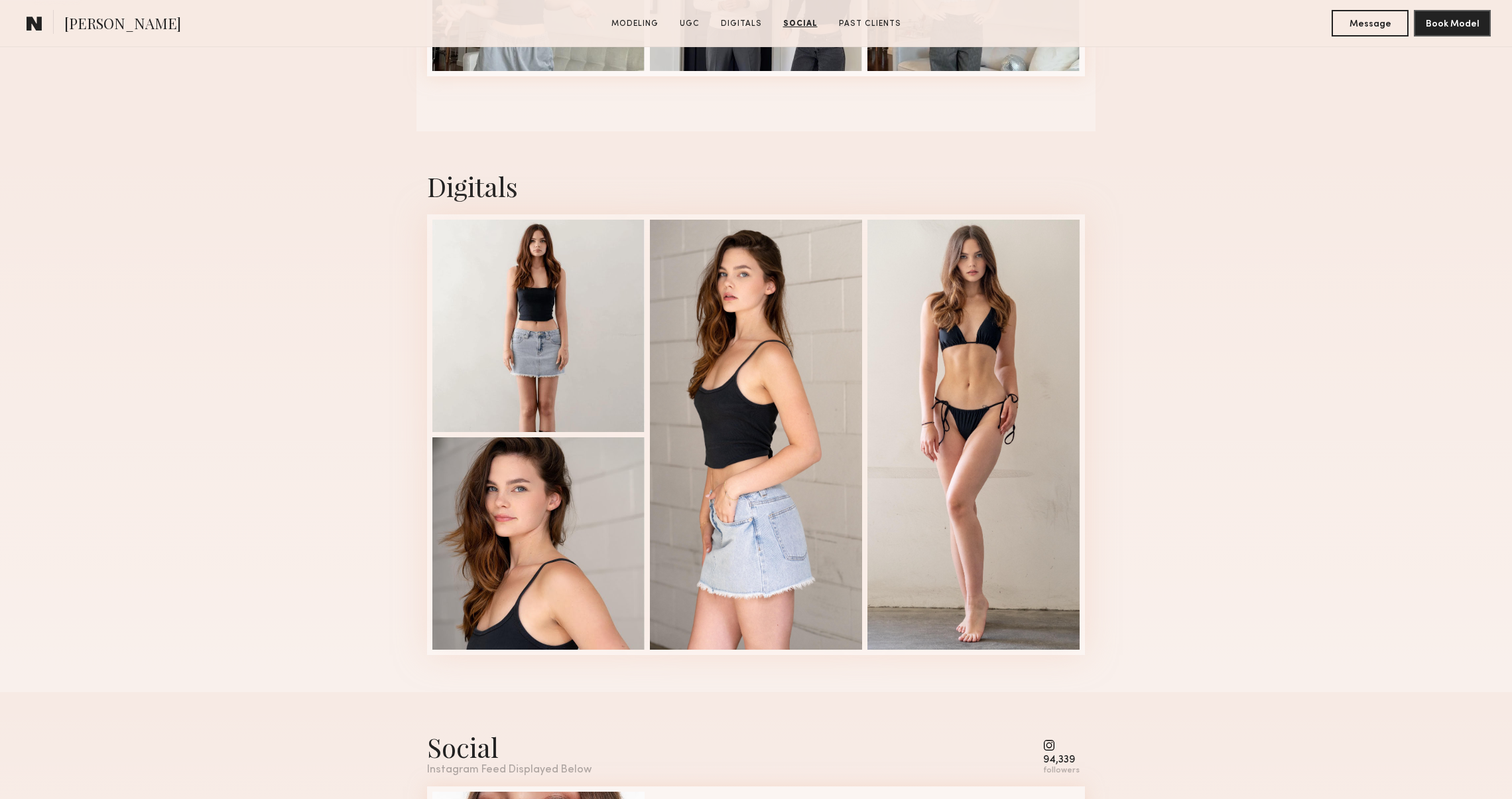
scroll to position [1338, 0]
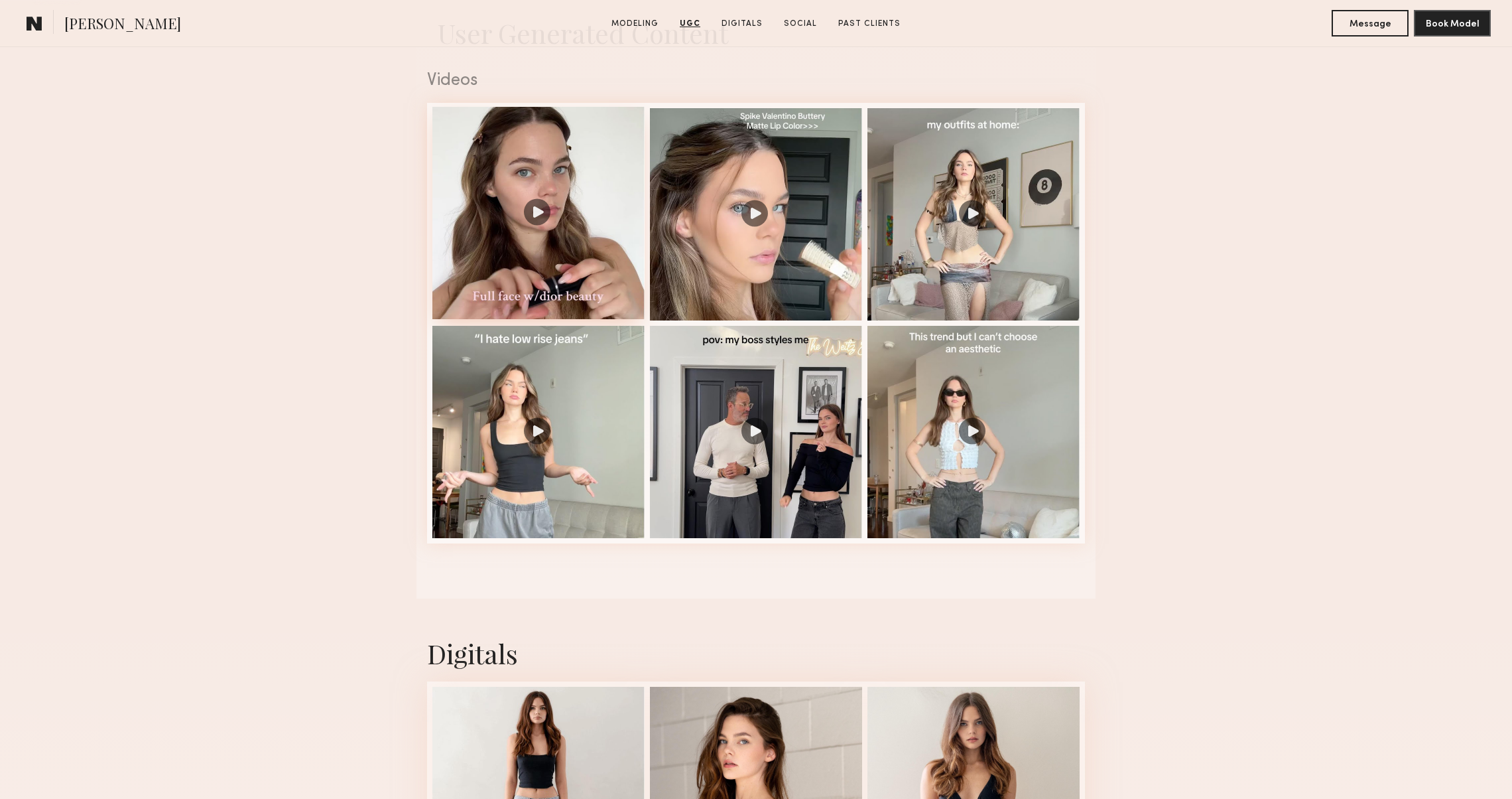
click at [515, 209] on div at bounding box center [539, 214] width 213 height 213
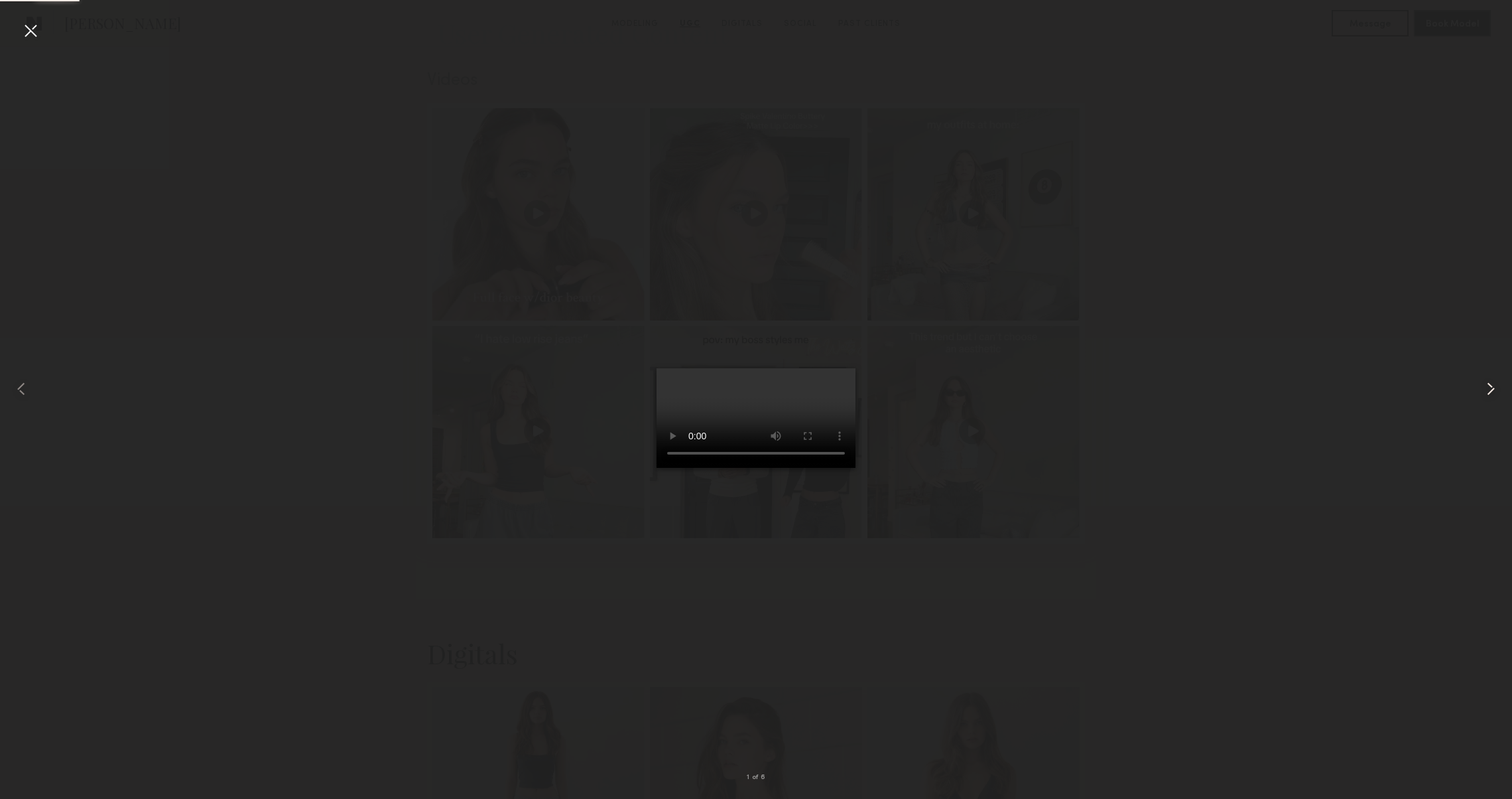
click at [1494, 398] on common-icon at bounding box center [1491, 389] width 21 height 21
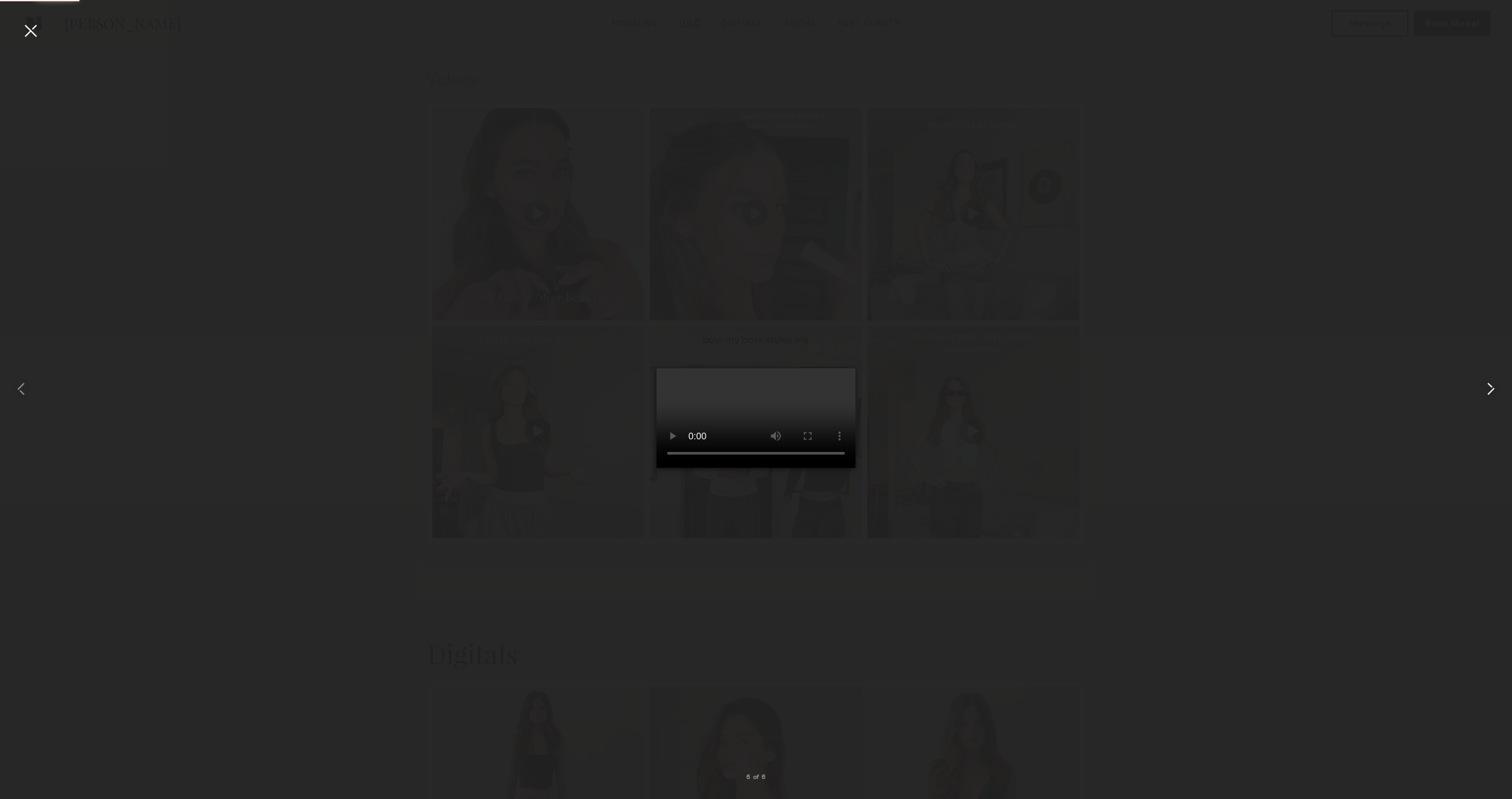
click at [1494, 396] on common-icon at bounding box center [1491, 389] width 21 height 21
click at [1491, 398] on common-icon at bounding box center [1491, 389] width 21 height 21
click at [21, 29] on div at bounding box center [31, 31] width 21 height 21
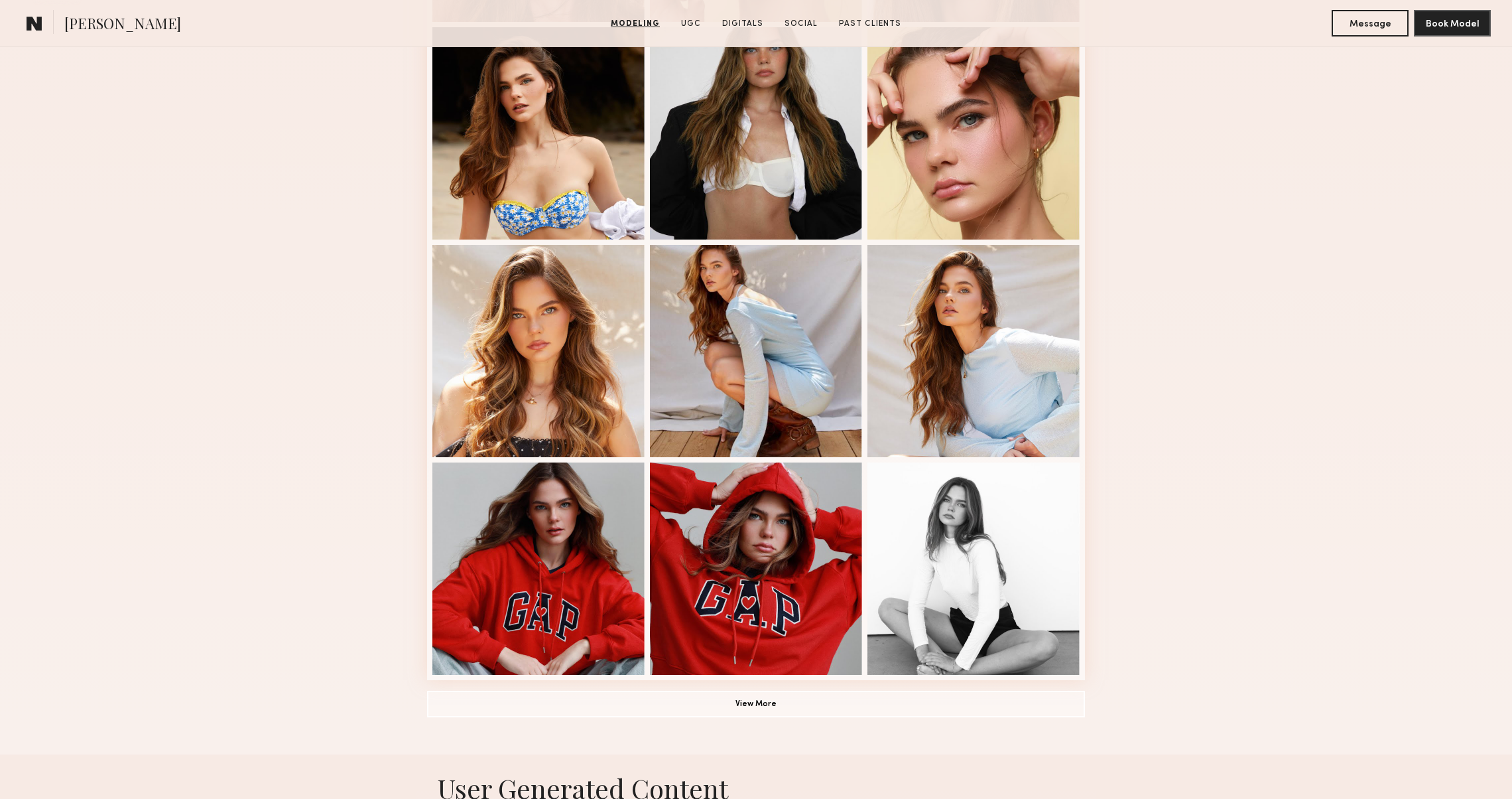
scroll to position [612, 0]
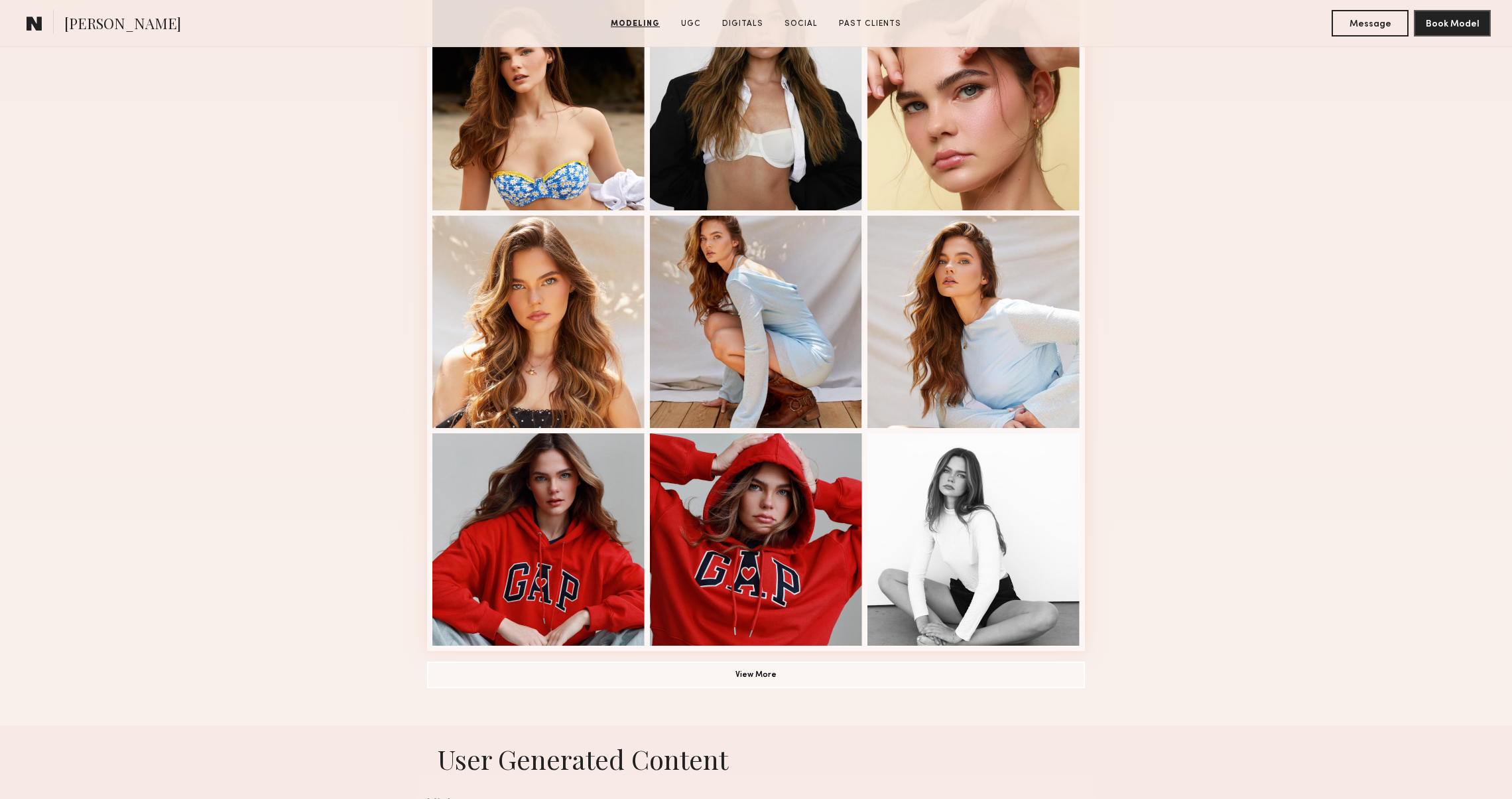
click at [696, 688] on div "Modeling Portfolio View More" at bounding box center [756, 208] width 658 height 1033
click at [696, 679] on button "View More" at bounding box center [756, 674] width 658 height 26
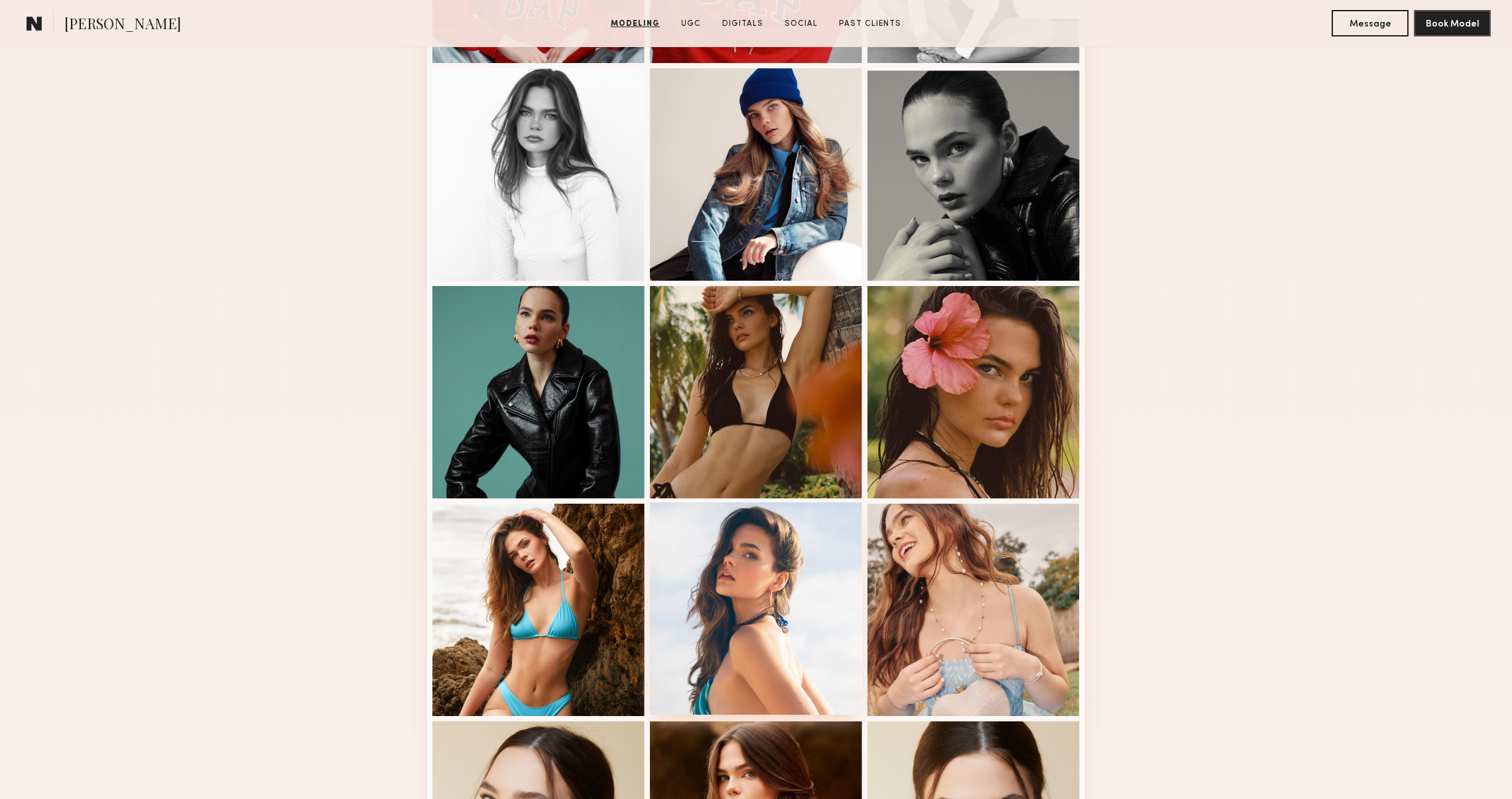
scroll to position [853, 0]
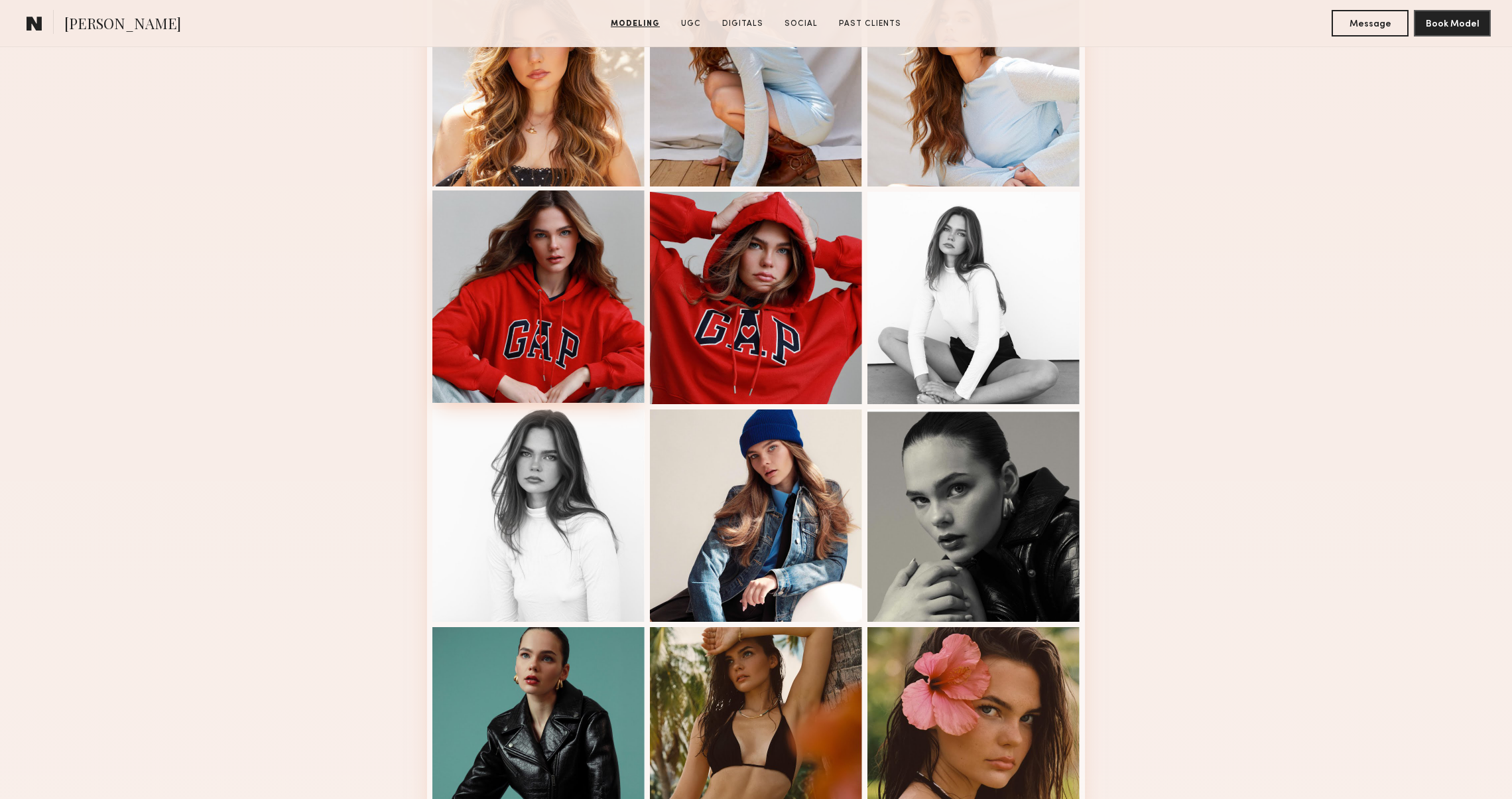
click at [582, 258] on div at bounding box center [539, 297] width 213 height 213
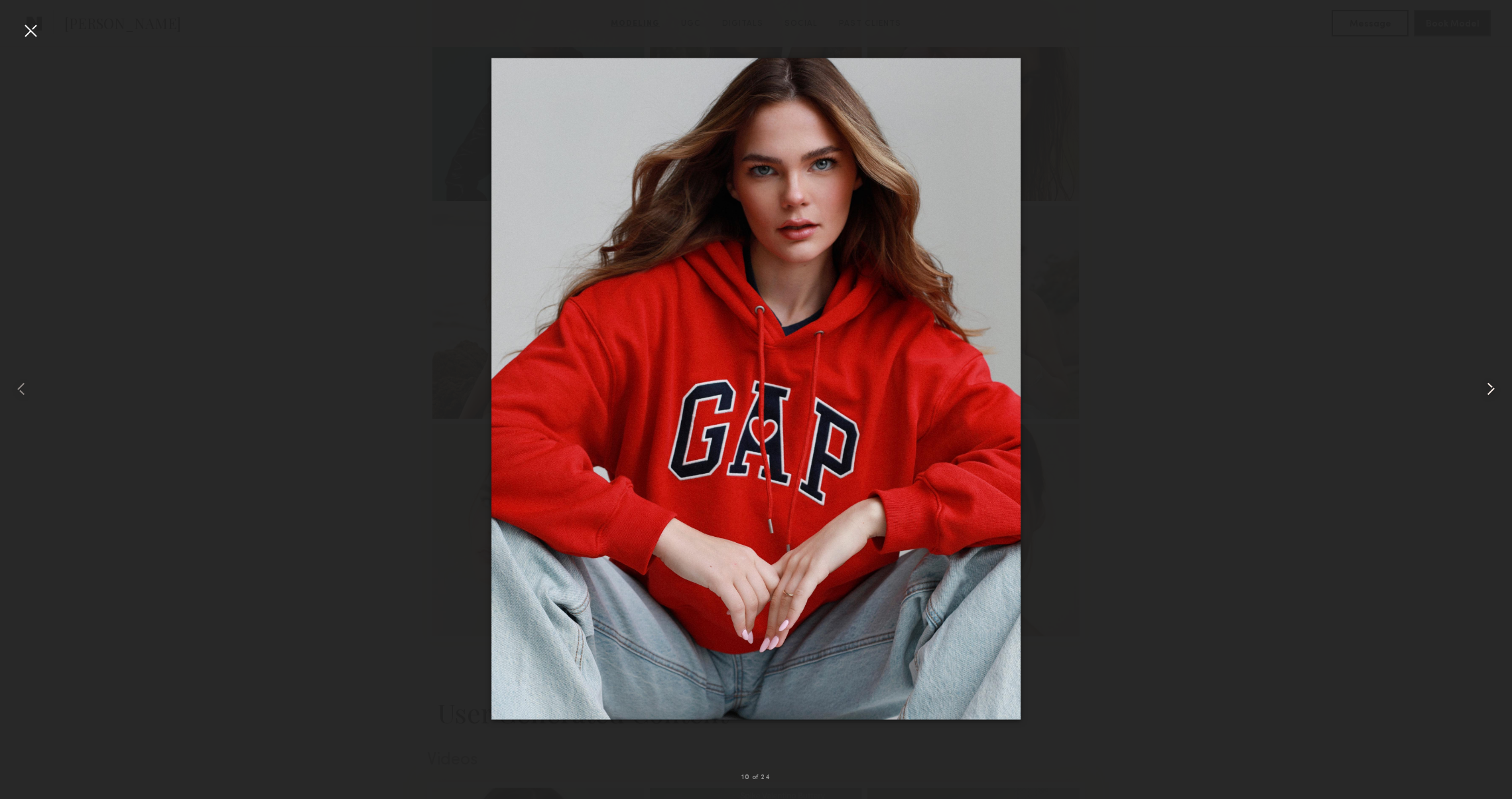
scroll to position [1492, 0]
click at [1488, 382] on common-icon at bounding box center [1491, 389] width 21 height 21
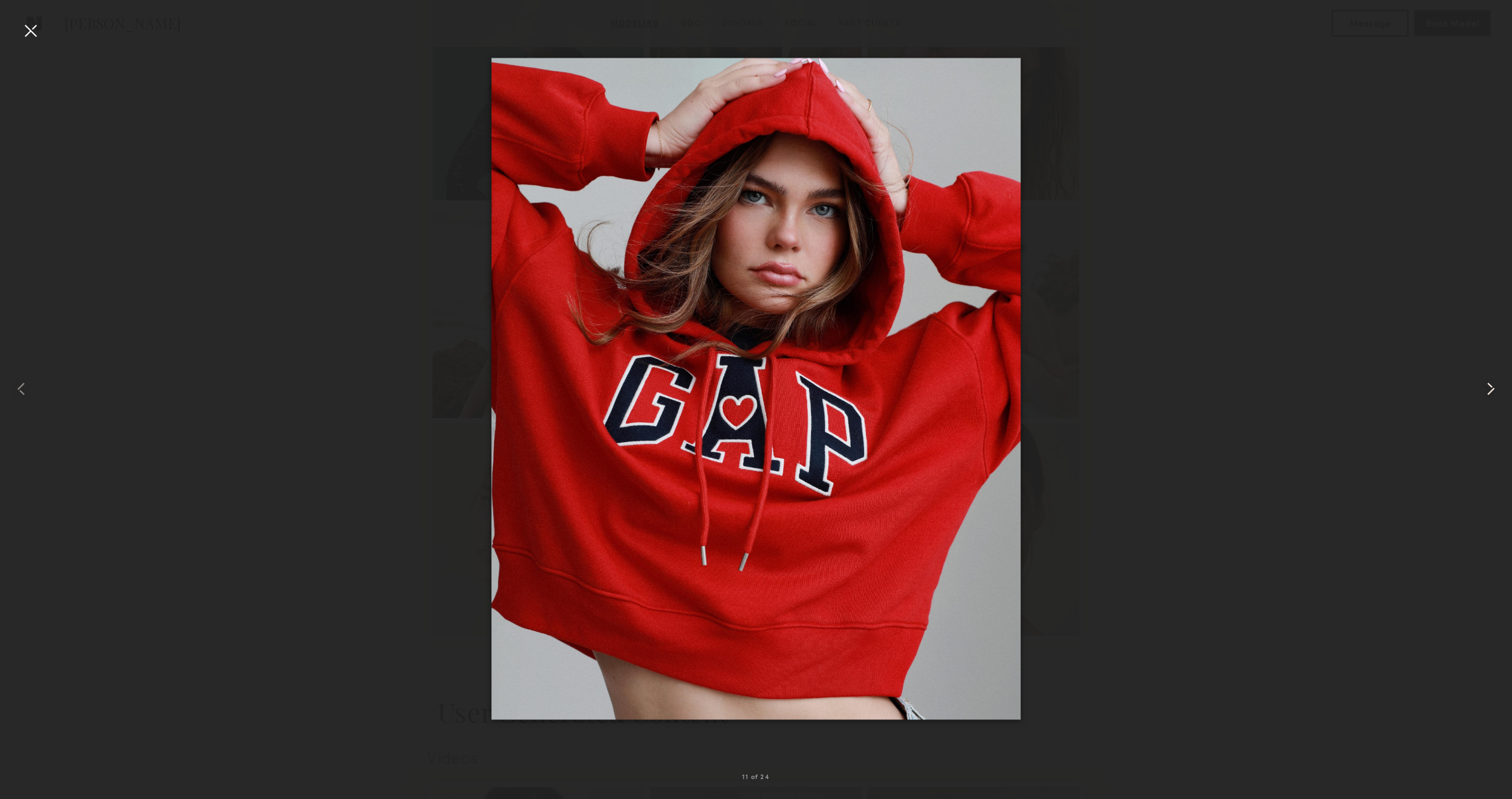
click at [1488, 382] on common-icon at bounding box center [1491, 389] width 21 height 21
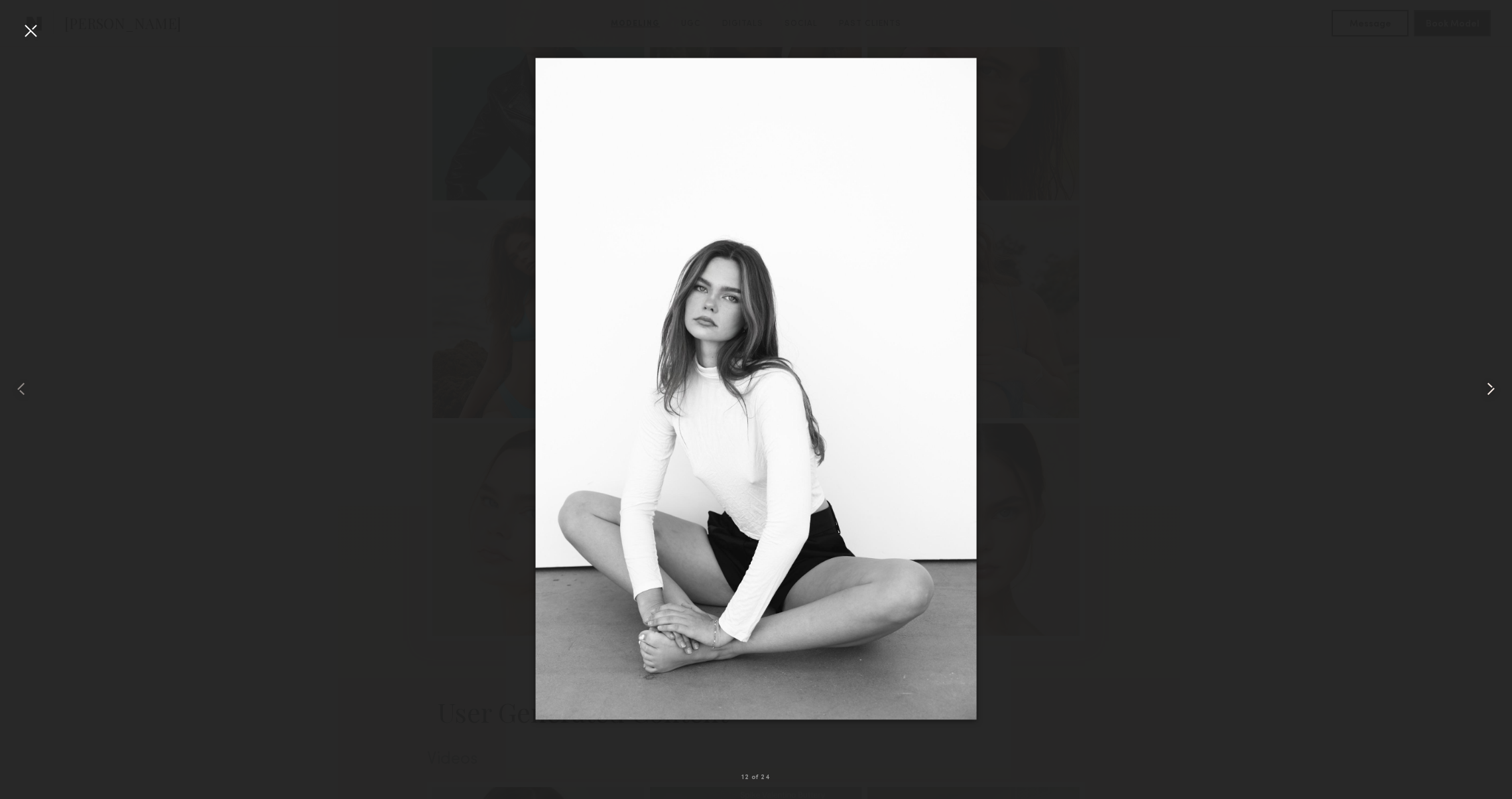
click at [1488, 382] on common-icon at bounding box center [1491, 389] width 21 height 21
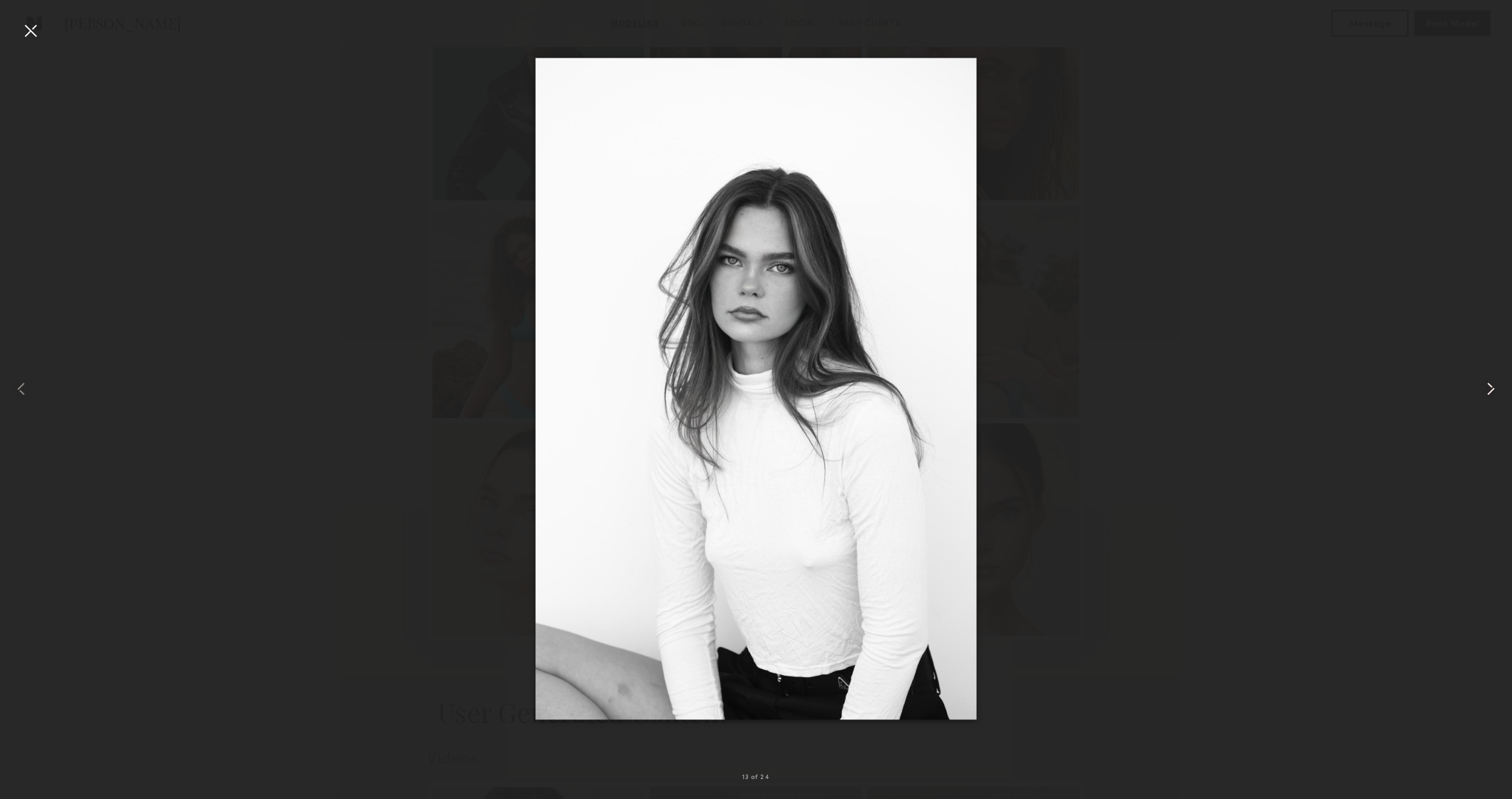
click at [1488, 382] on common-icon at bounding box center [1491, 389] width 21 height 21
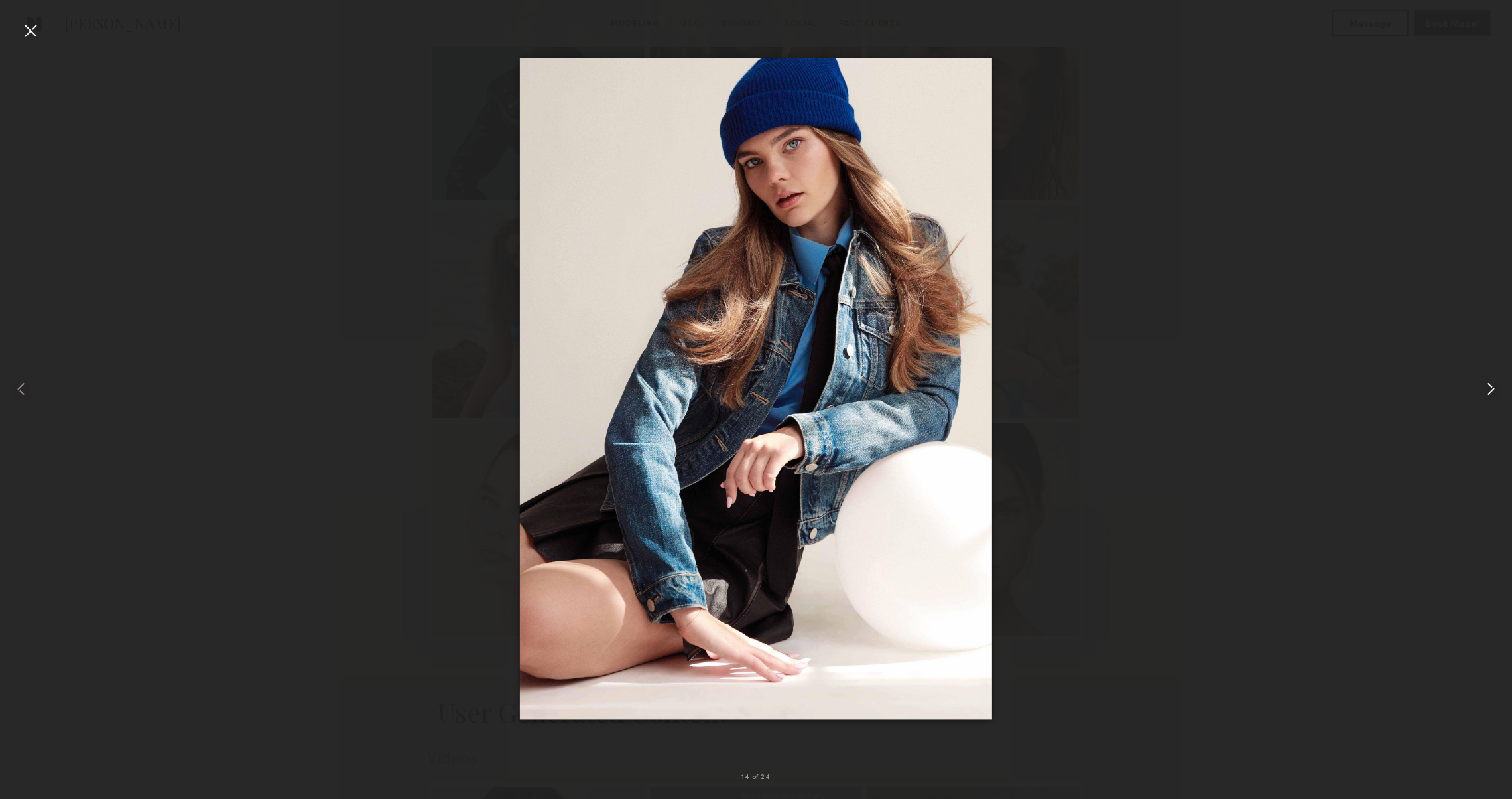
click at [1488, 382] on common-icon at bounding box center [1491, 389] width 21 height 21
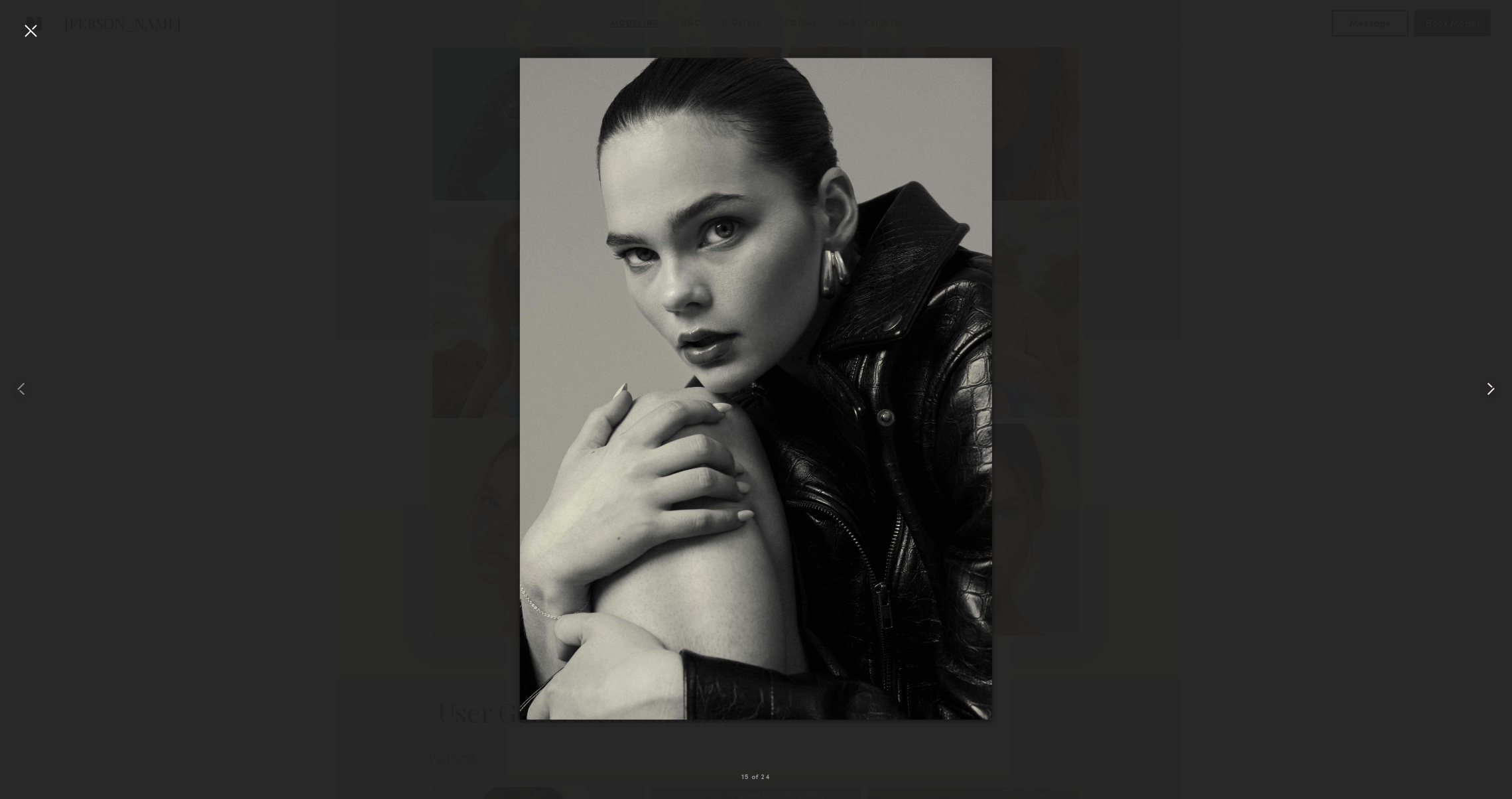
click at [1488, 382] on common-icon at bounding box center [1491, 389] width 21 height 21
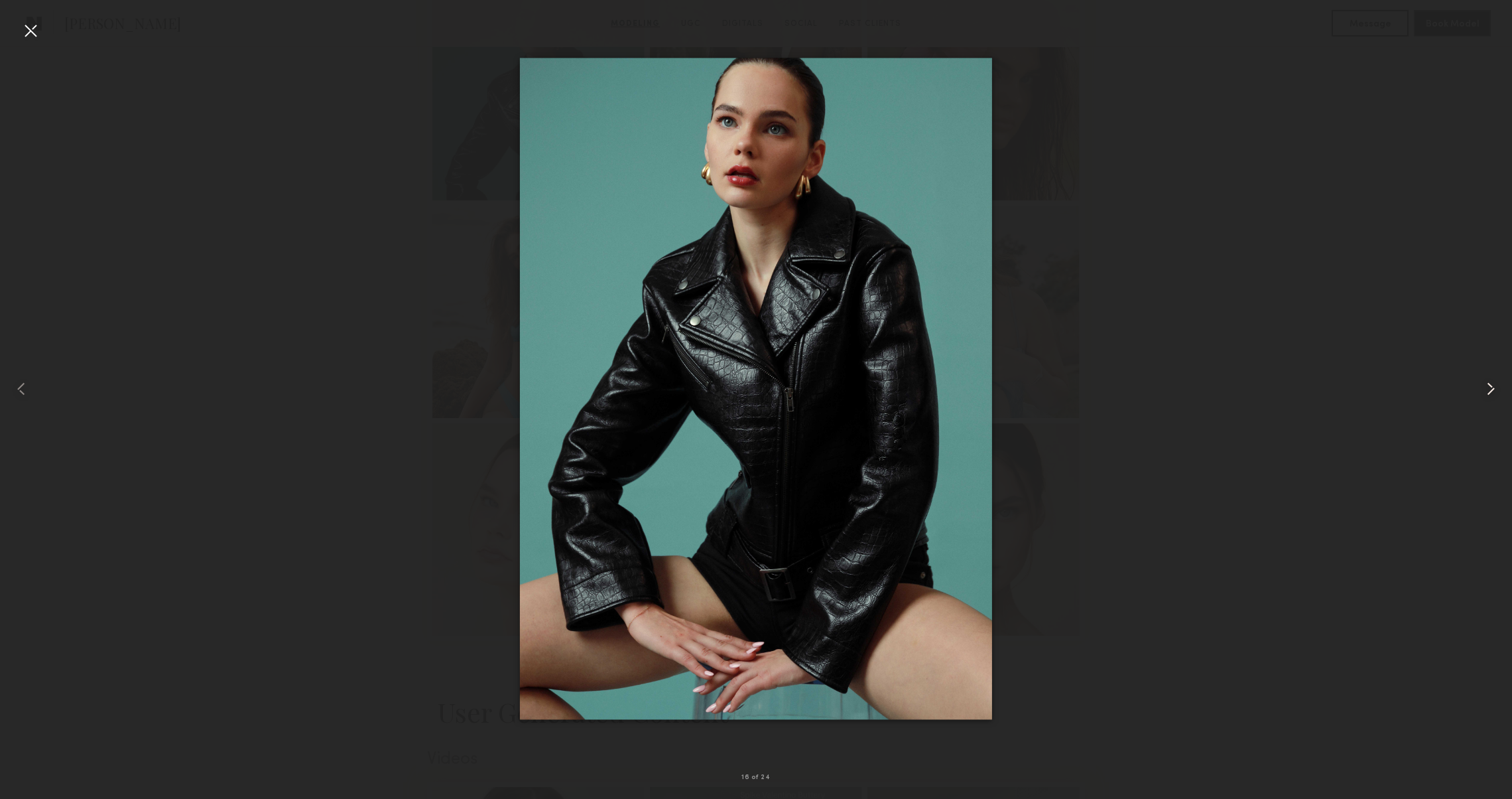
click at [1488, 382] on common-icon at bounding box center [1491, 389] width 21 height 21
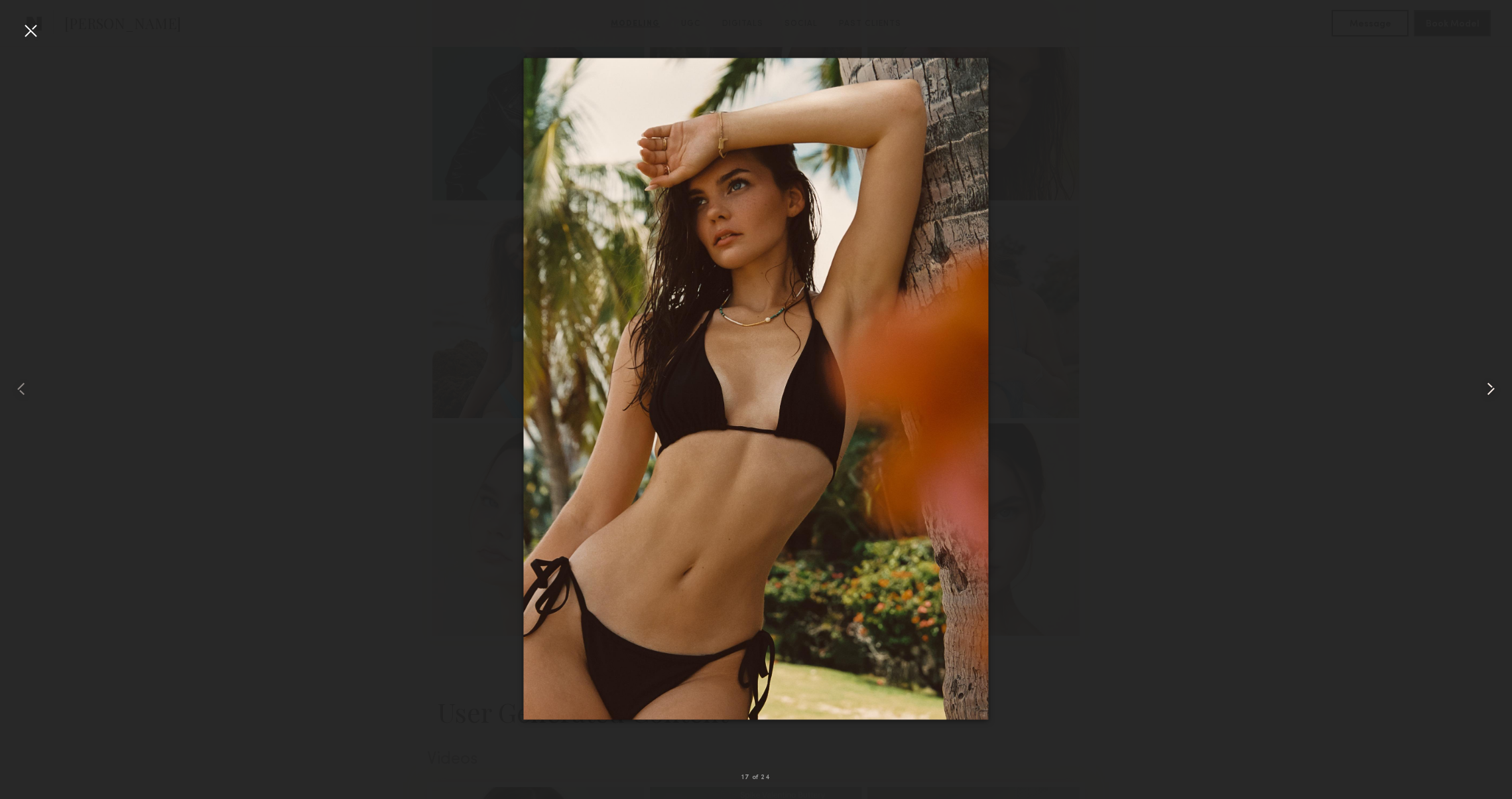
click at [1488, 382] on common-icon at bounding box center [1491, 389] width 21 height 21
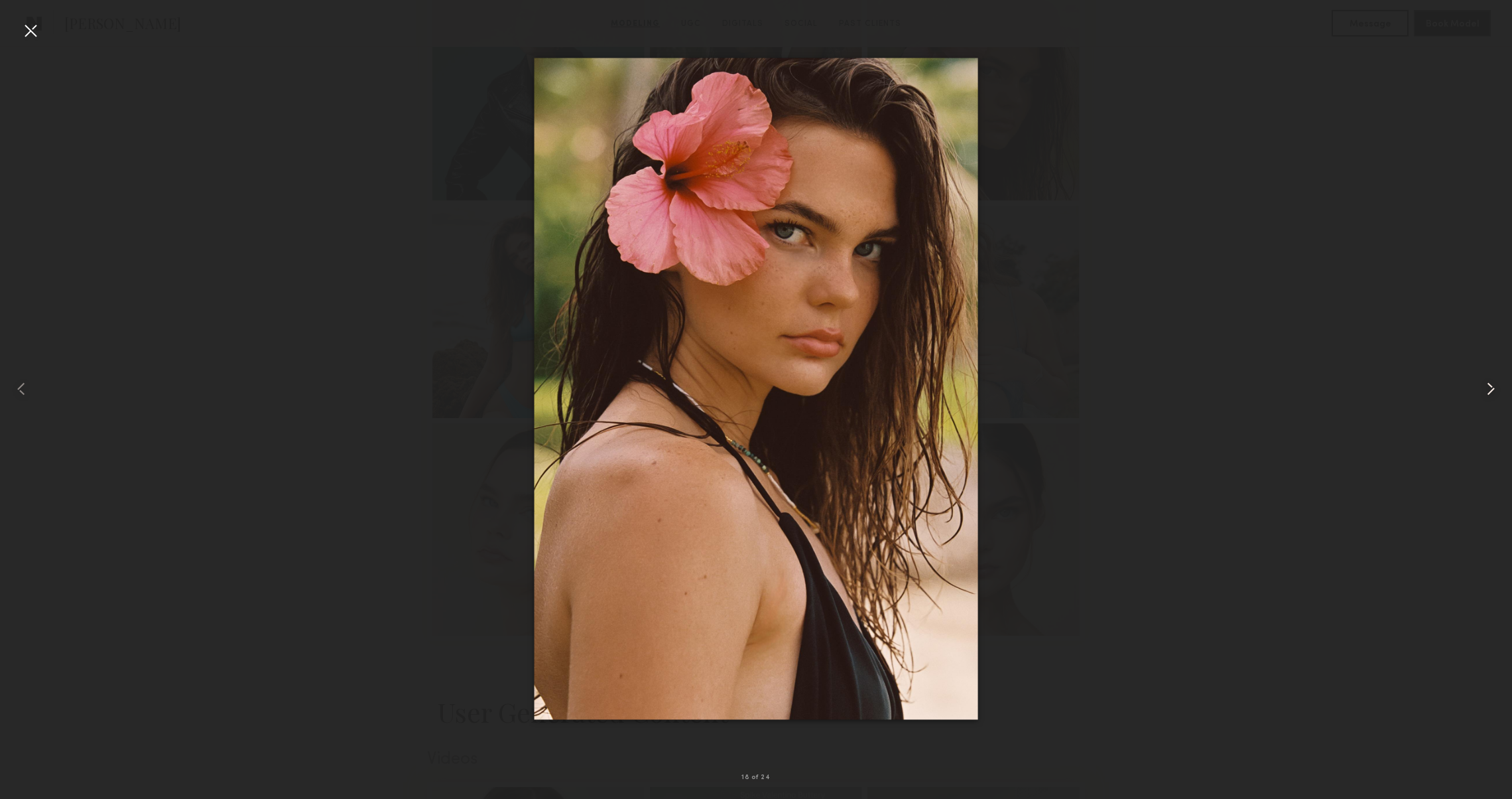
click at [1488, 382] on common-icon at bounding box center [1491, 389] width 21 height 21
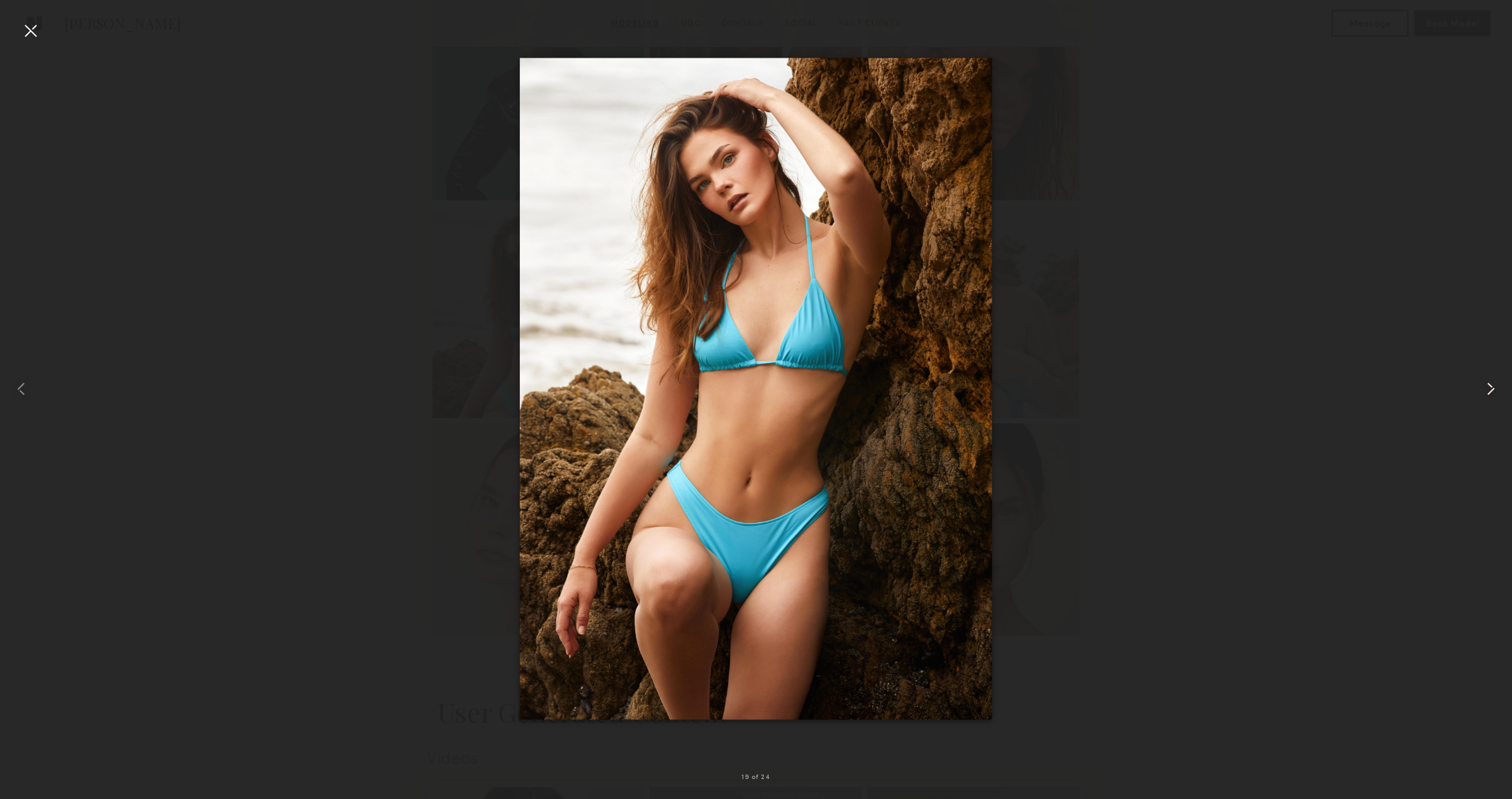
click at [1488, 382] on common-icon at bounding box center [1491, 389] width 21 height 21
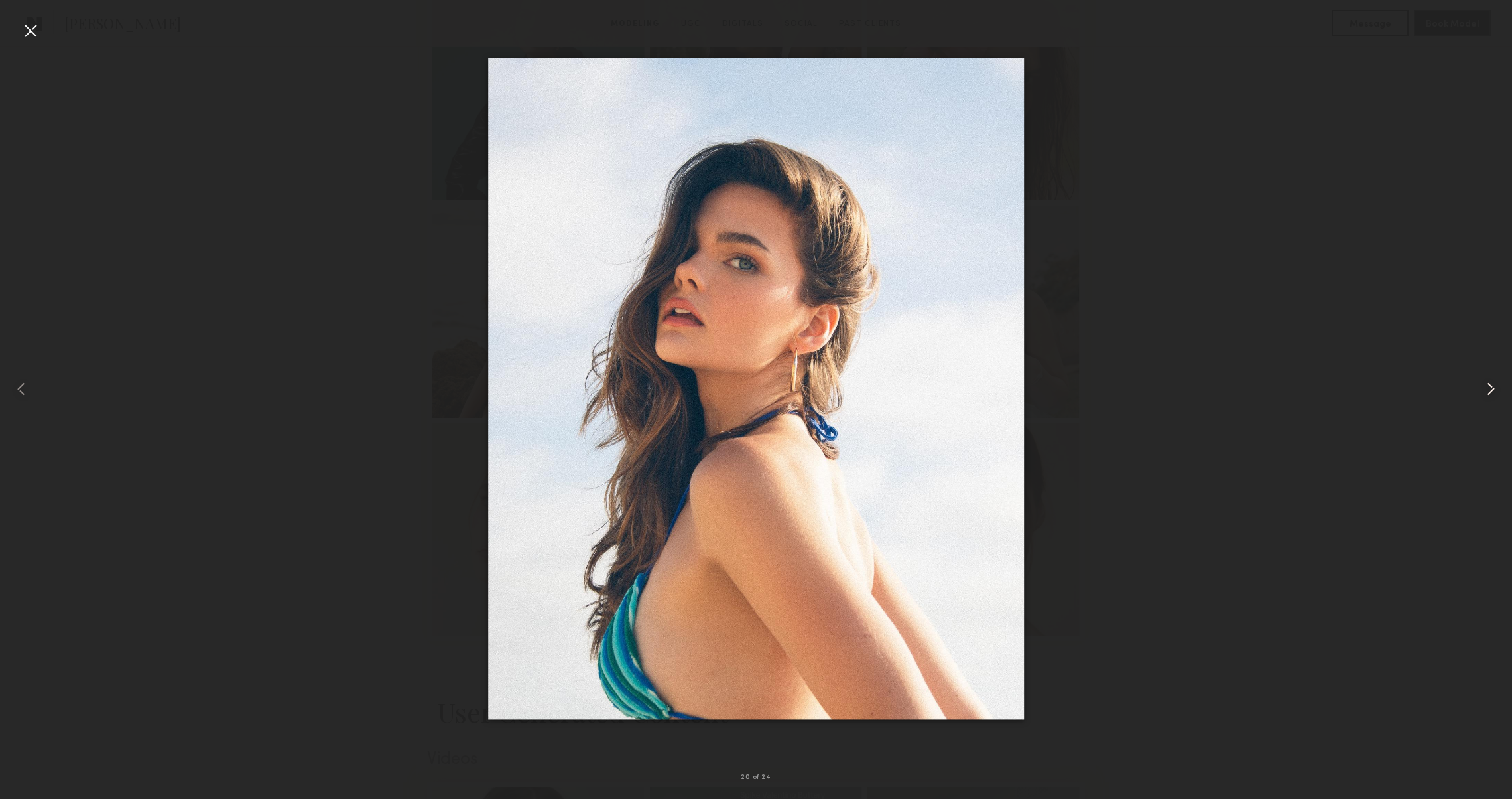
click at [1488, 382] on common-icon at bounding box center [1491, 389] width 21 height 21
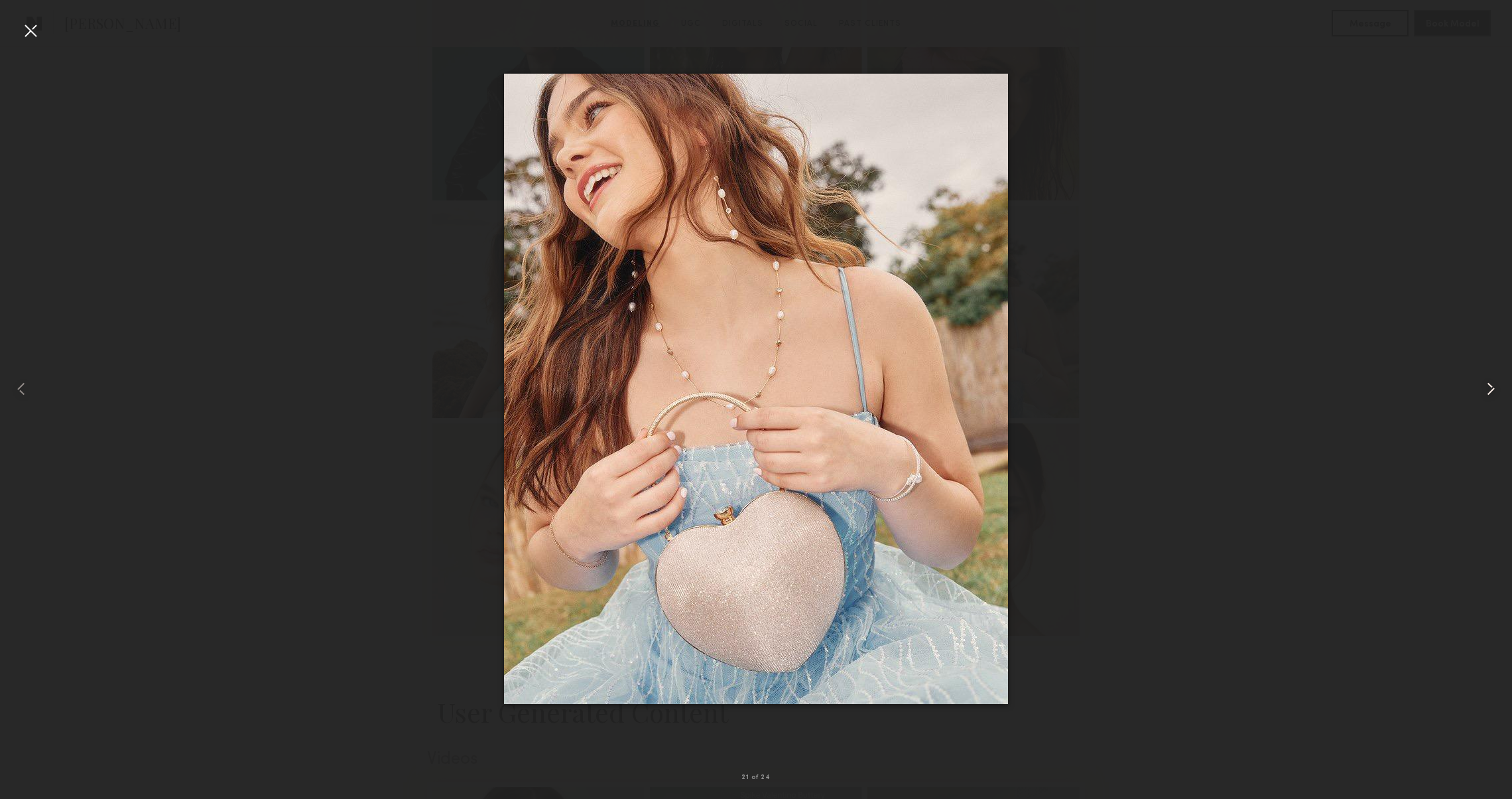
click at [1488, 382] on common-icon at bounding box center [1491, 389] width 21 height 21
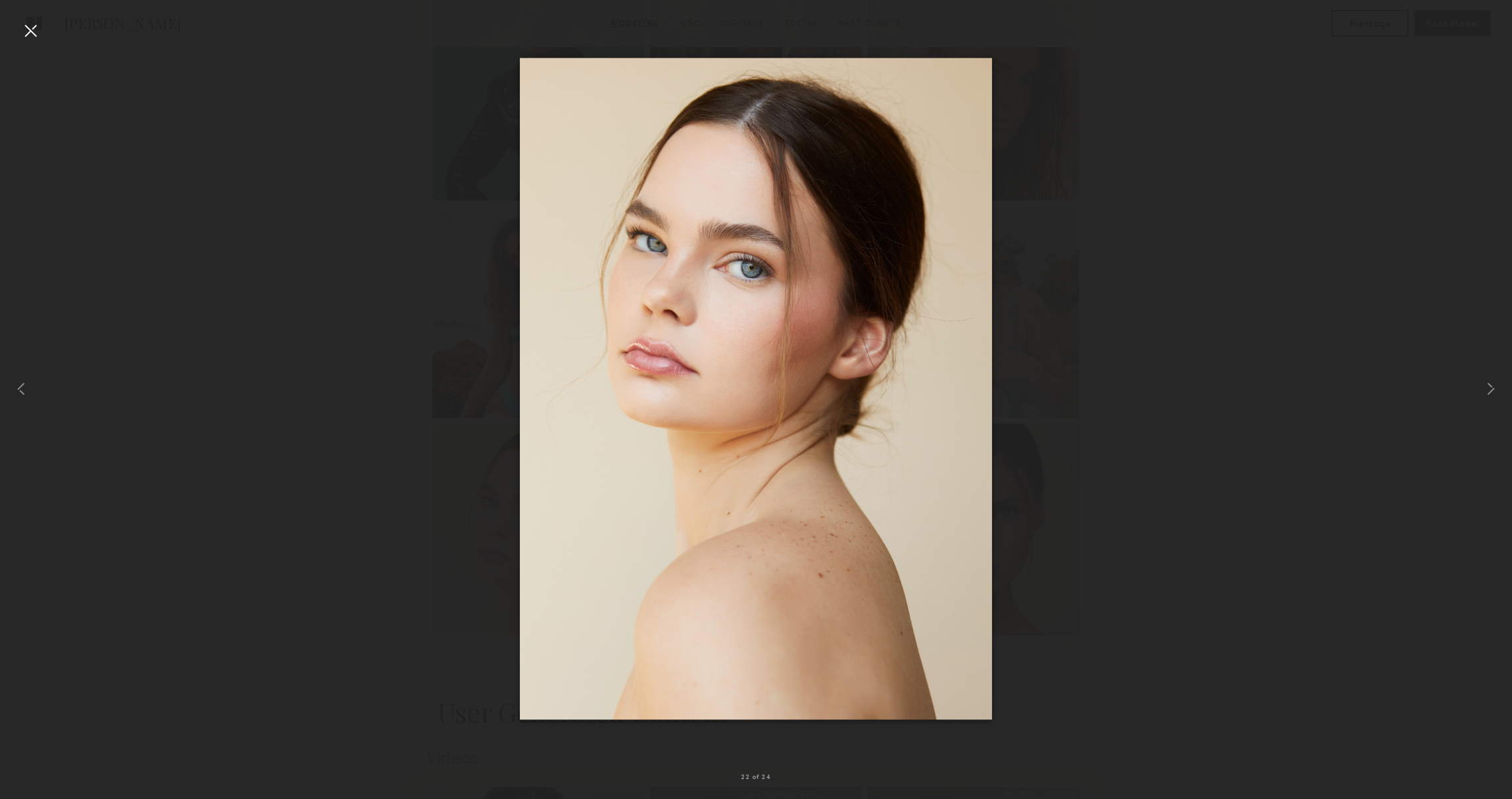
click at [23, 37] on div at bounding box center [31, 31] width 21 height 21
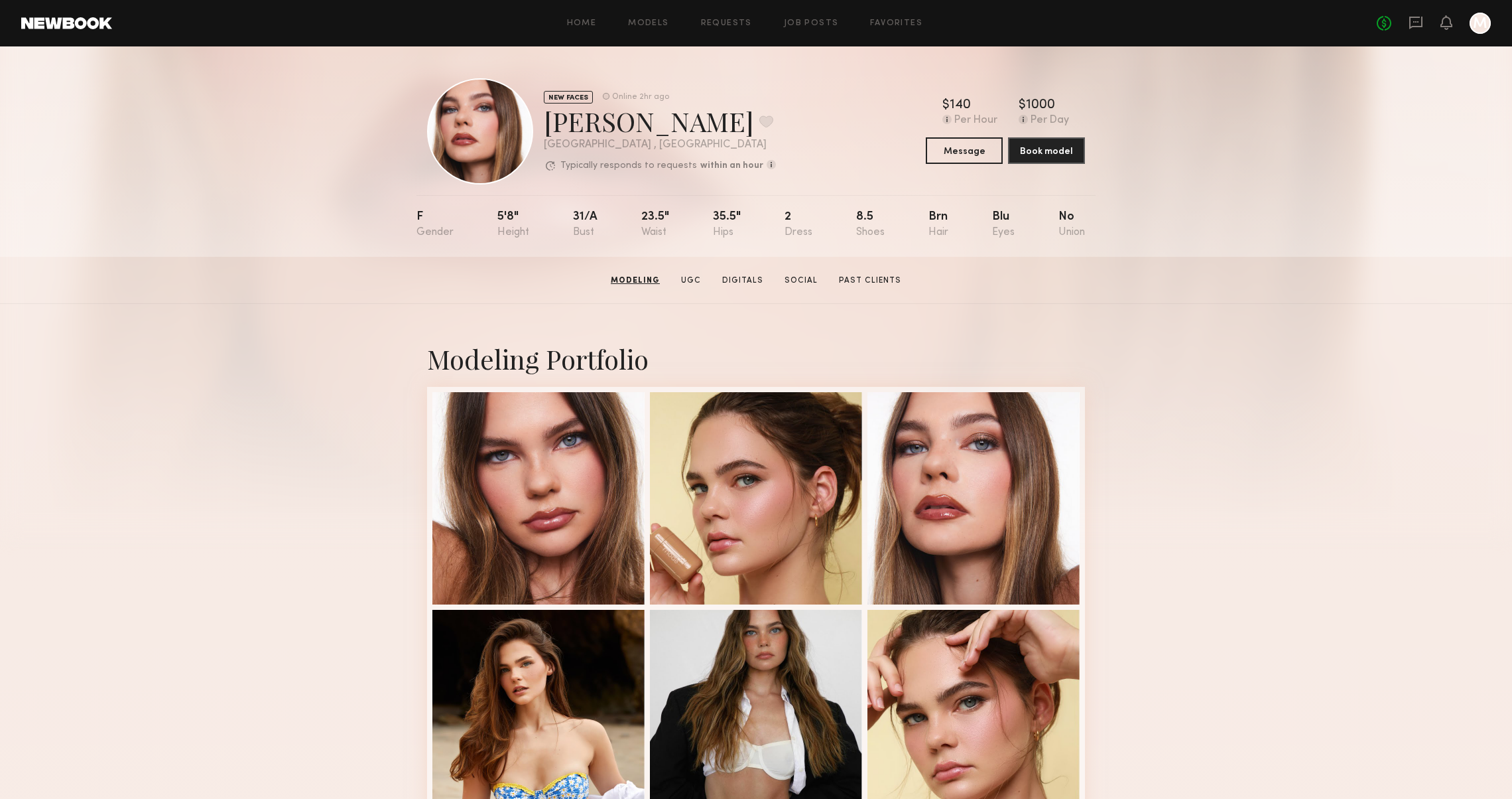
scroll to position [0, 0]
click at [759, 115] on button at bounding box center [766, 121] width 14 height 12
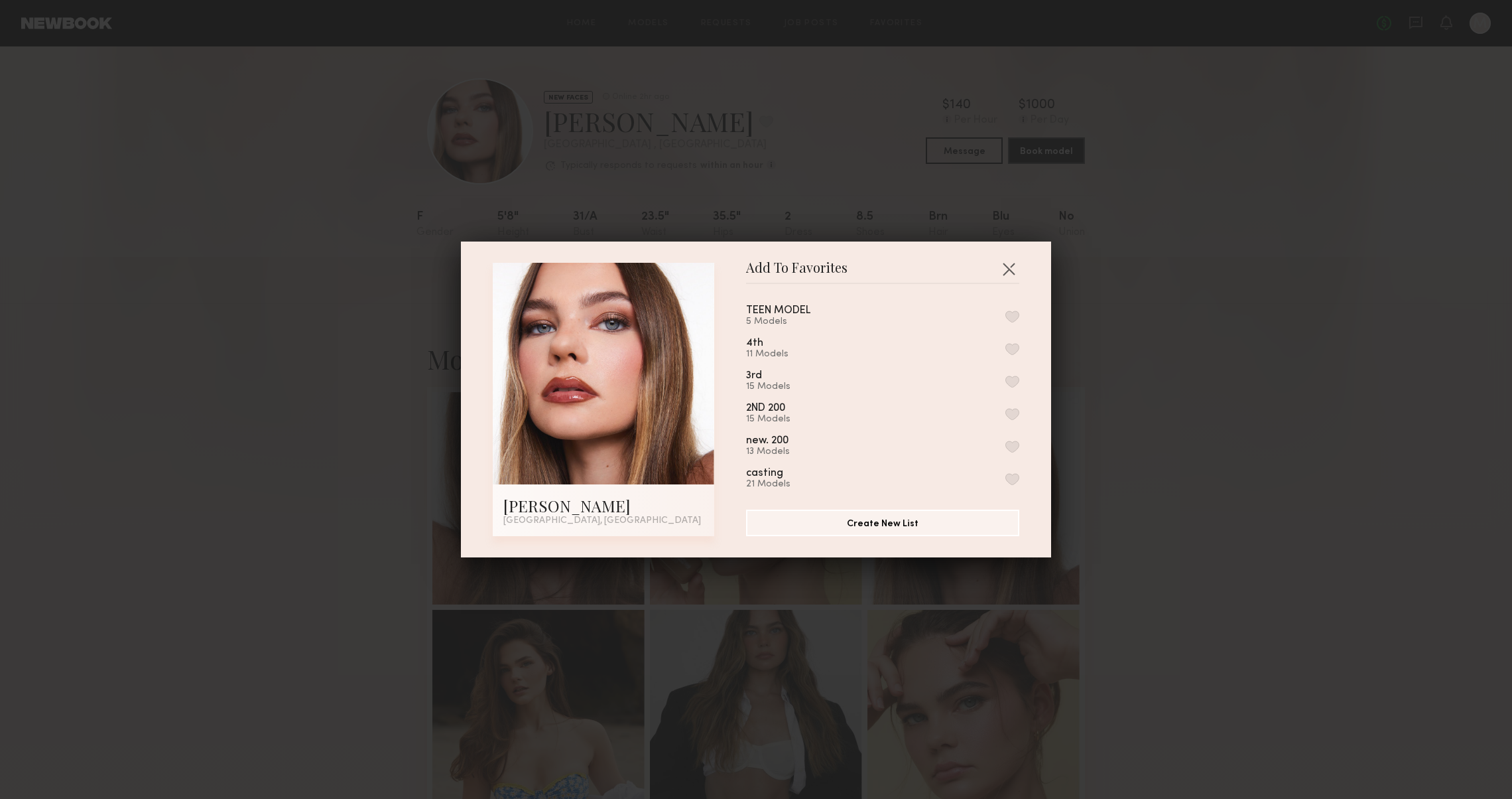
click at [1009, 316] on button "button" at bounding box center [1012, 316] width 14 height 12
click at [1009, 273] on button "button" at bounding box center [1009, 269] width 21 height 21
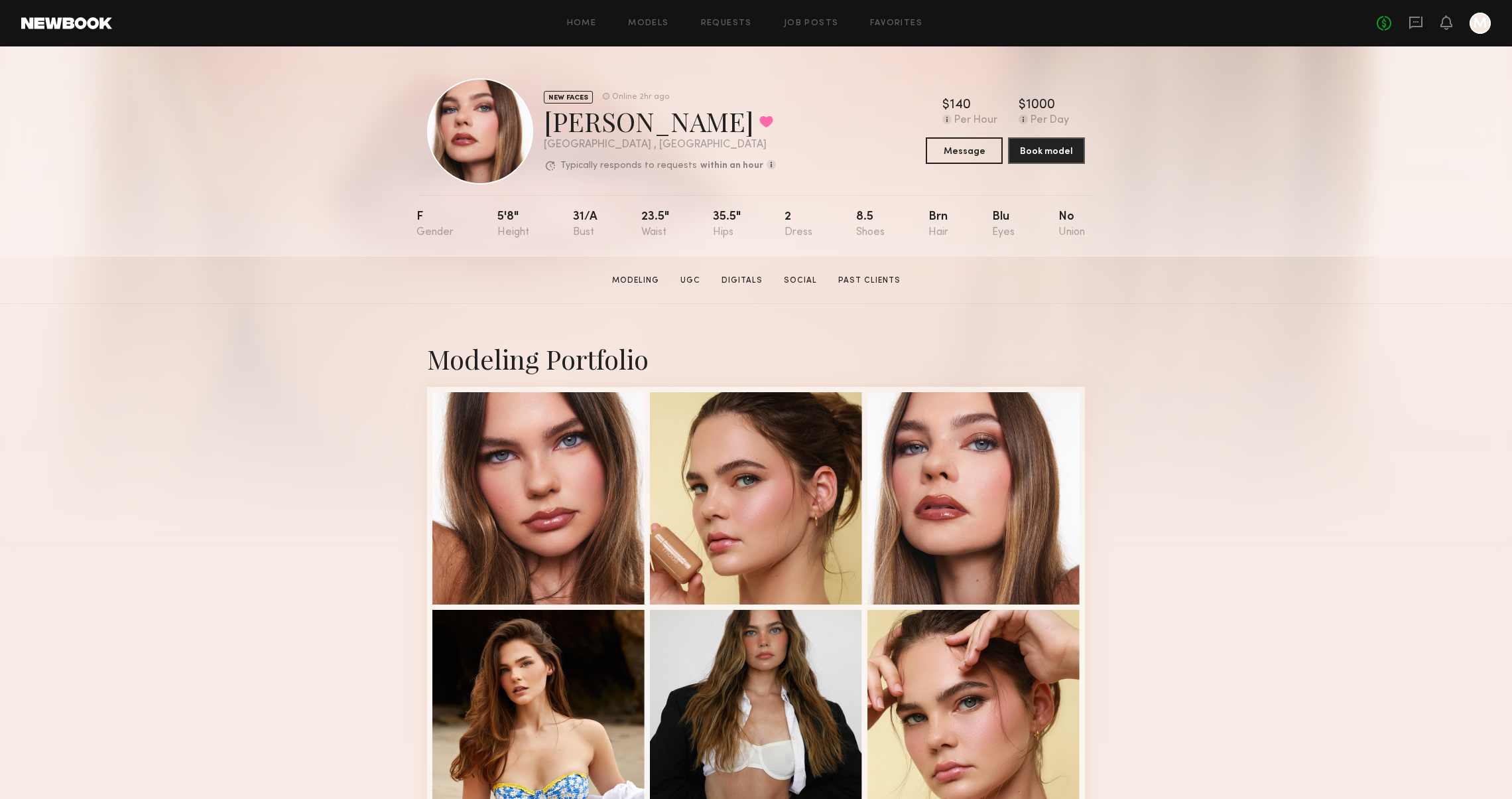
click at [332, 107] on div "NEW FACES Online 2hr ago Grace W. Favorited Los Angeles , CA Typically responds…" at bounding box center [756, 151] width 1512 height 210
